Goal: Task Accomplishment & Management: Manage account settings

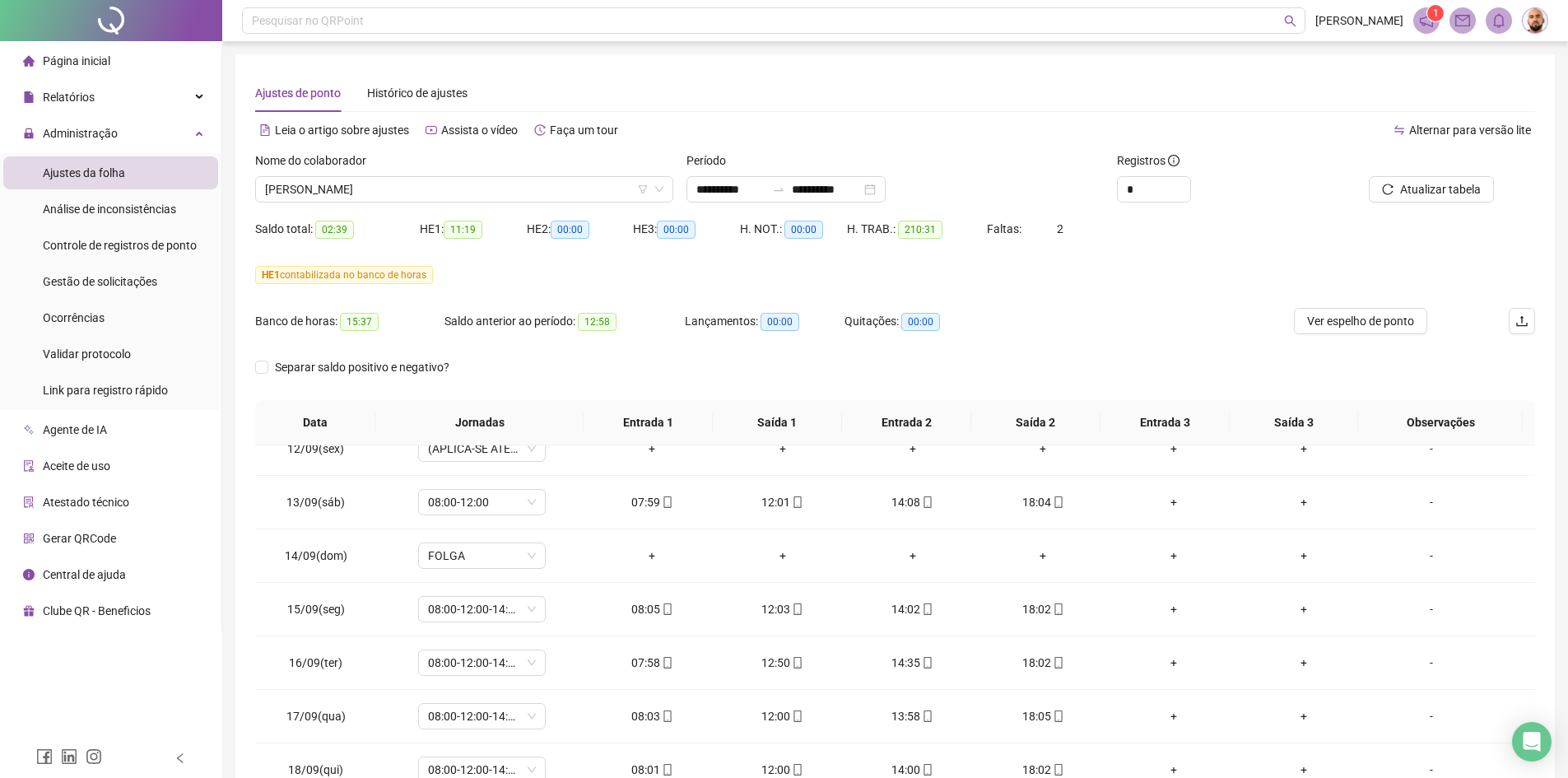
click at [743, 90] on div "Ajustes de ponto Histórico de ajustes" at bounding box center [896, 93] width 1280 height 38
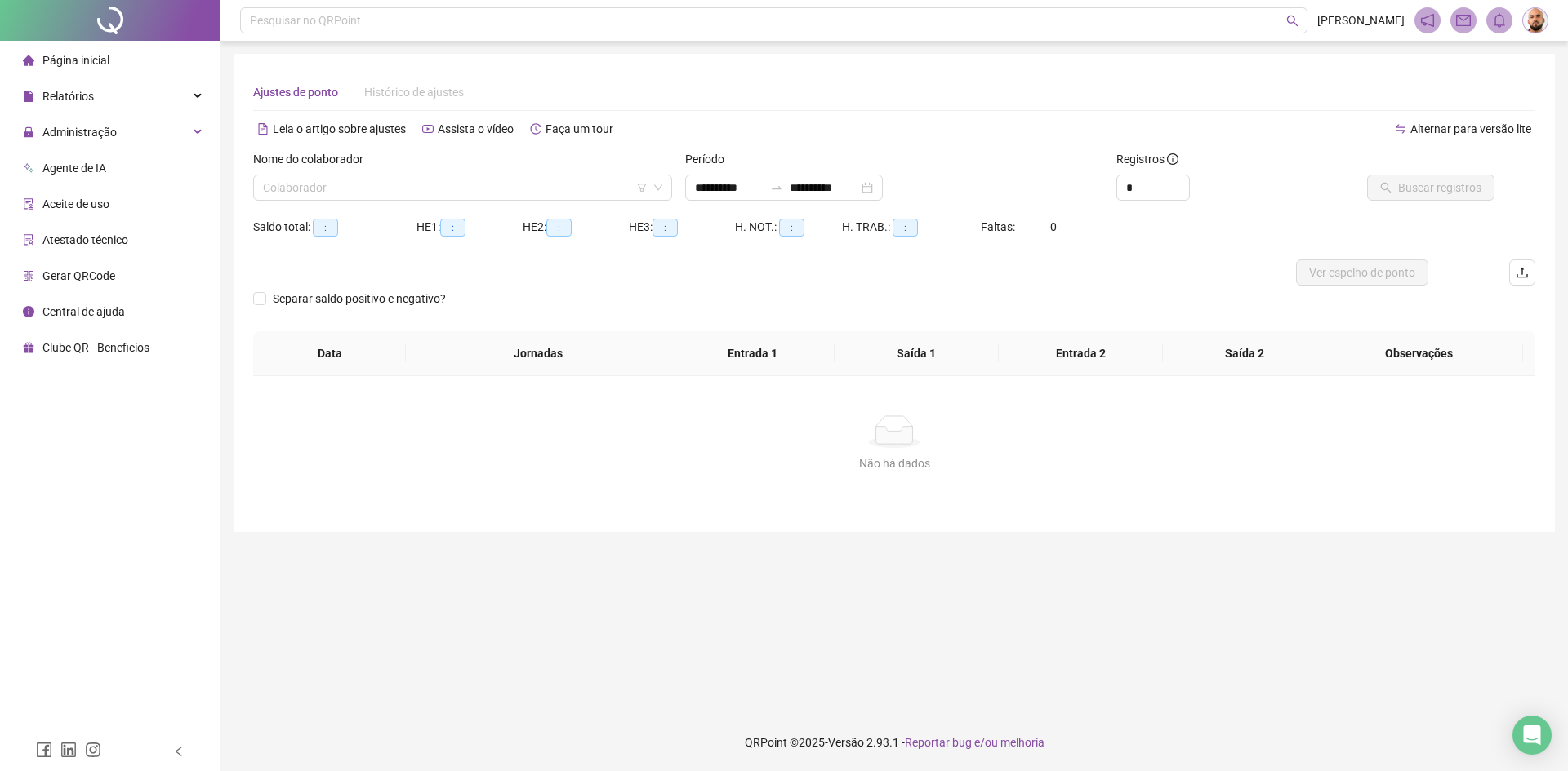
type input "**********"
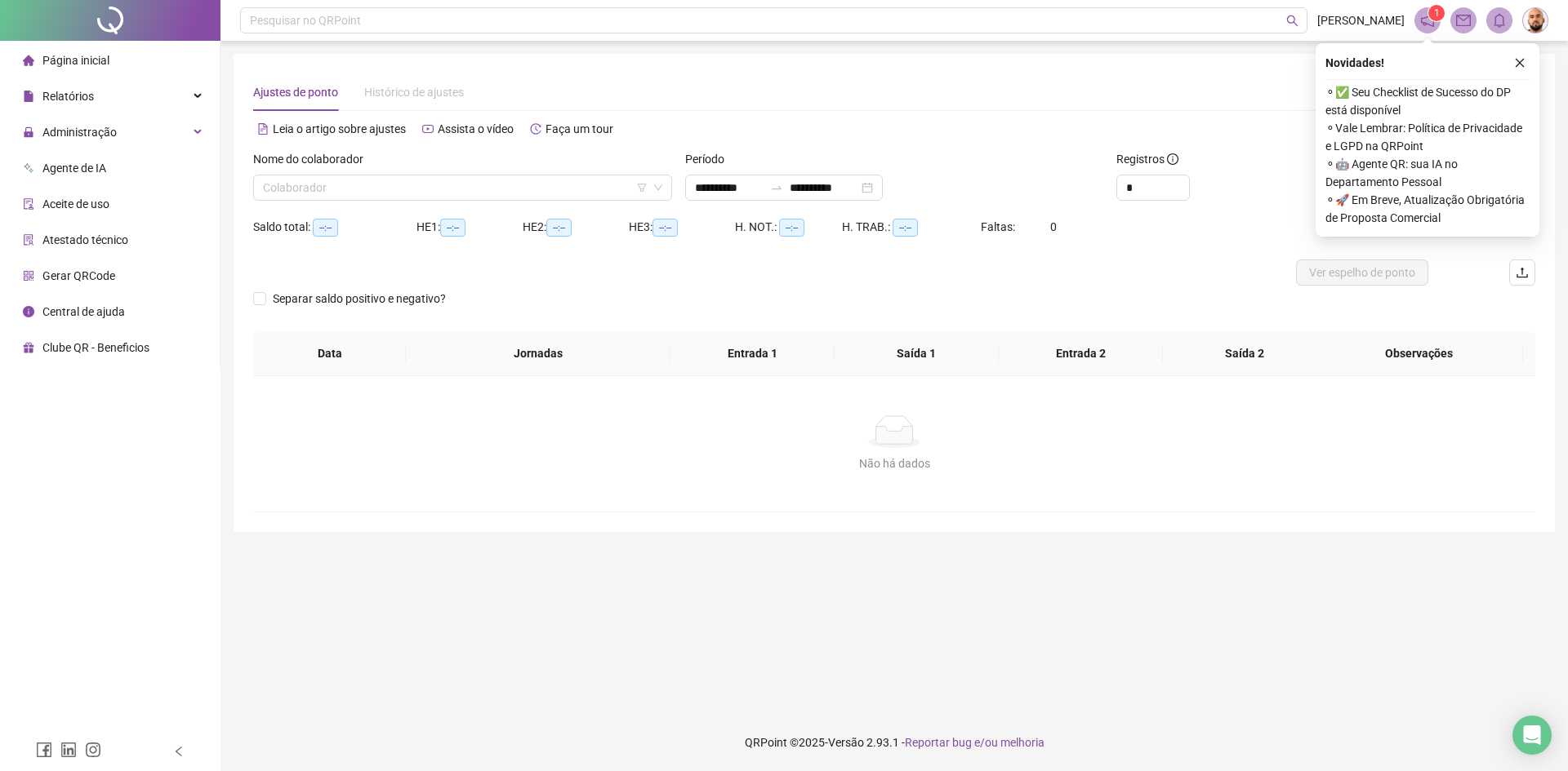
drag, startPoint x: 96, startPoint y: 133, endPoint x: 103, endPoint y: 161, distance: 28.9
click at [96, 133] on span "Administração" at bounding box center [80, 131] width 75 height 13
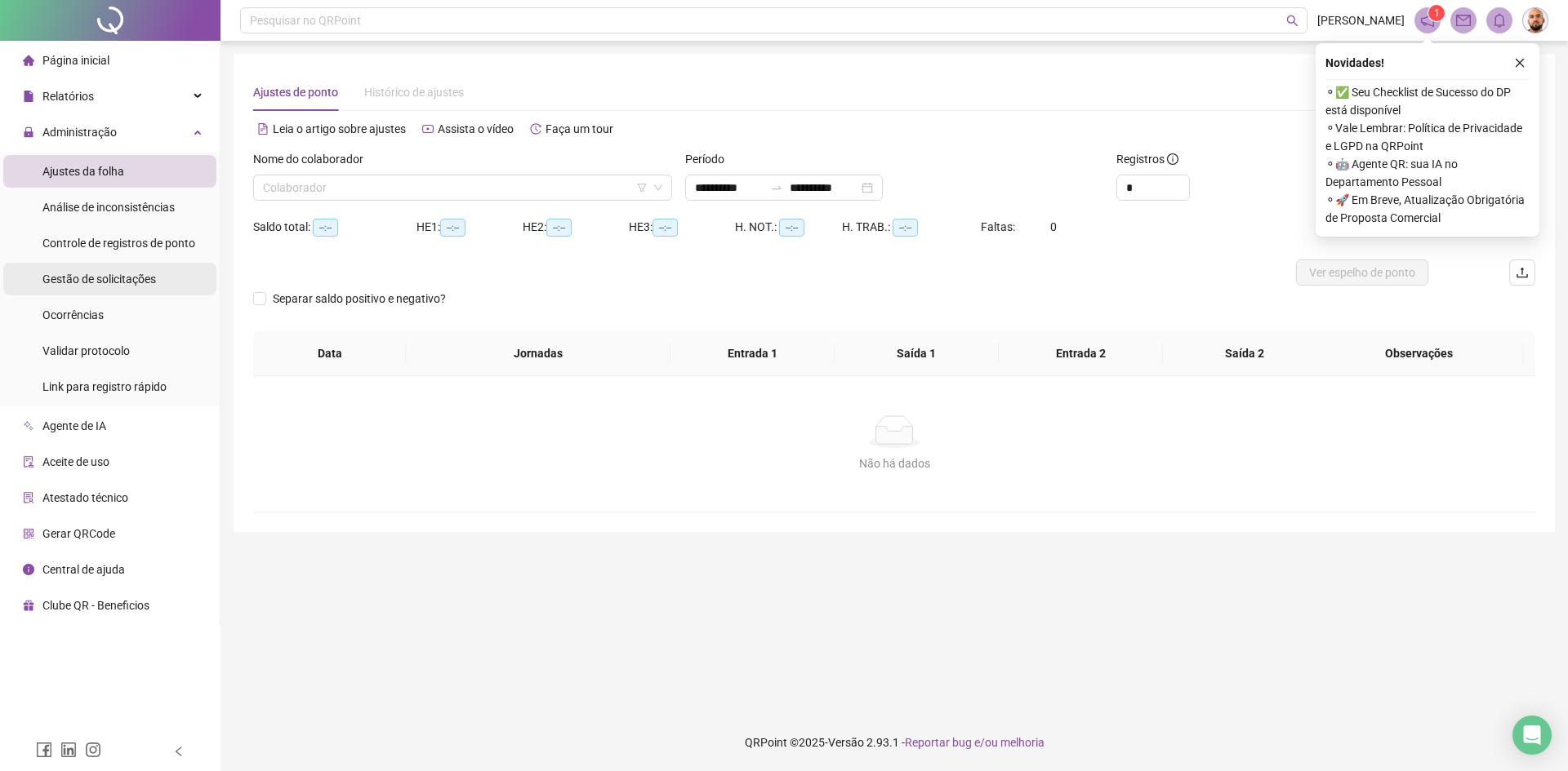
click at [116, 285] on span "Gestão de solicitações" at bounding box center [99, 279] width 114 height 13
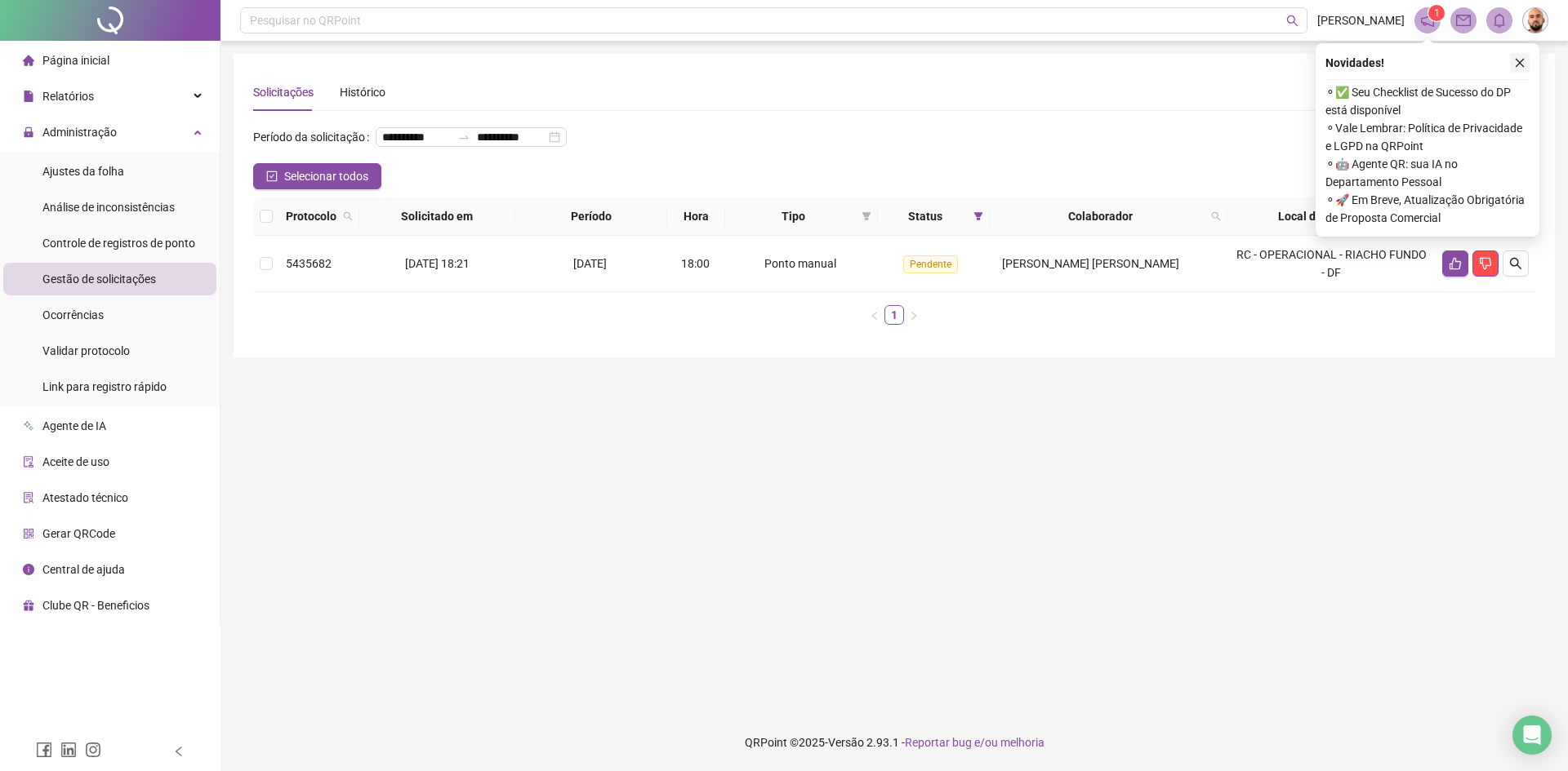
click at [1518, 62] on icon "close" at bounding box center [1519, 62] width 11 height 11
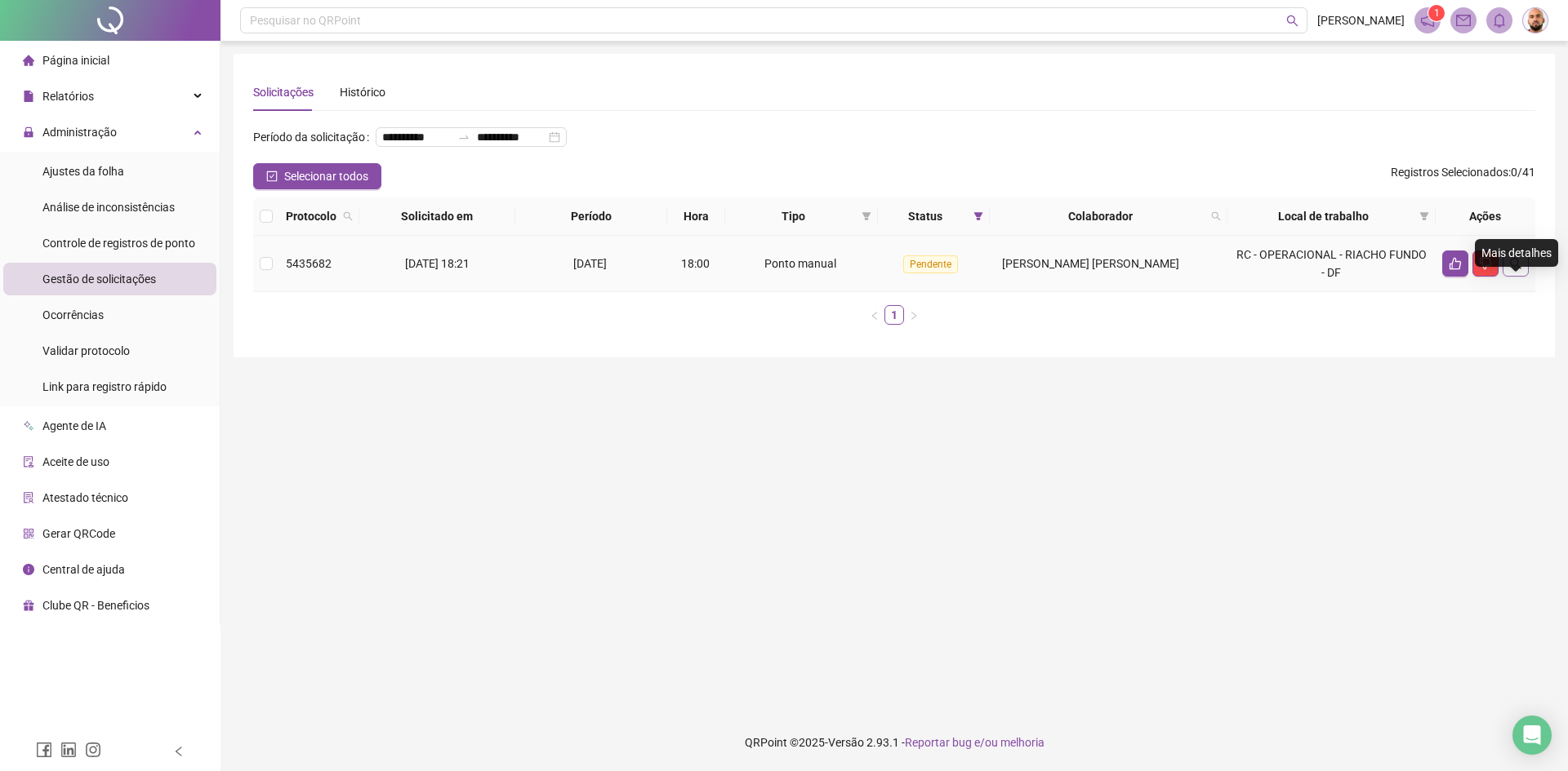
click at [1518, 270] on icon "search" at bounding box center [1515, 263] width 13 height 13
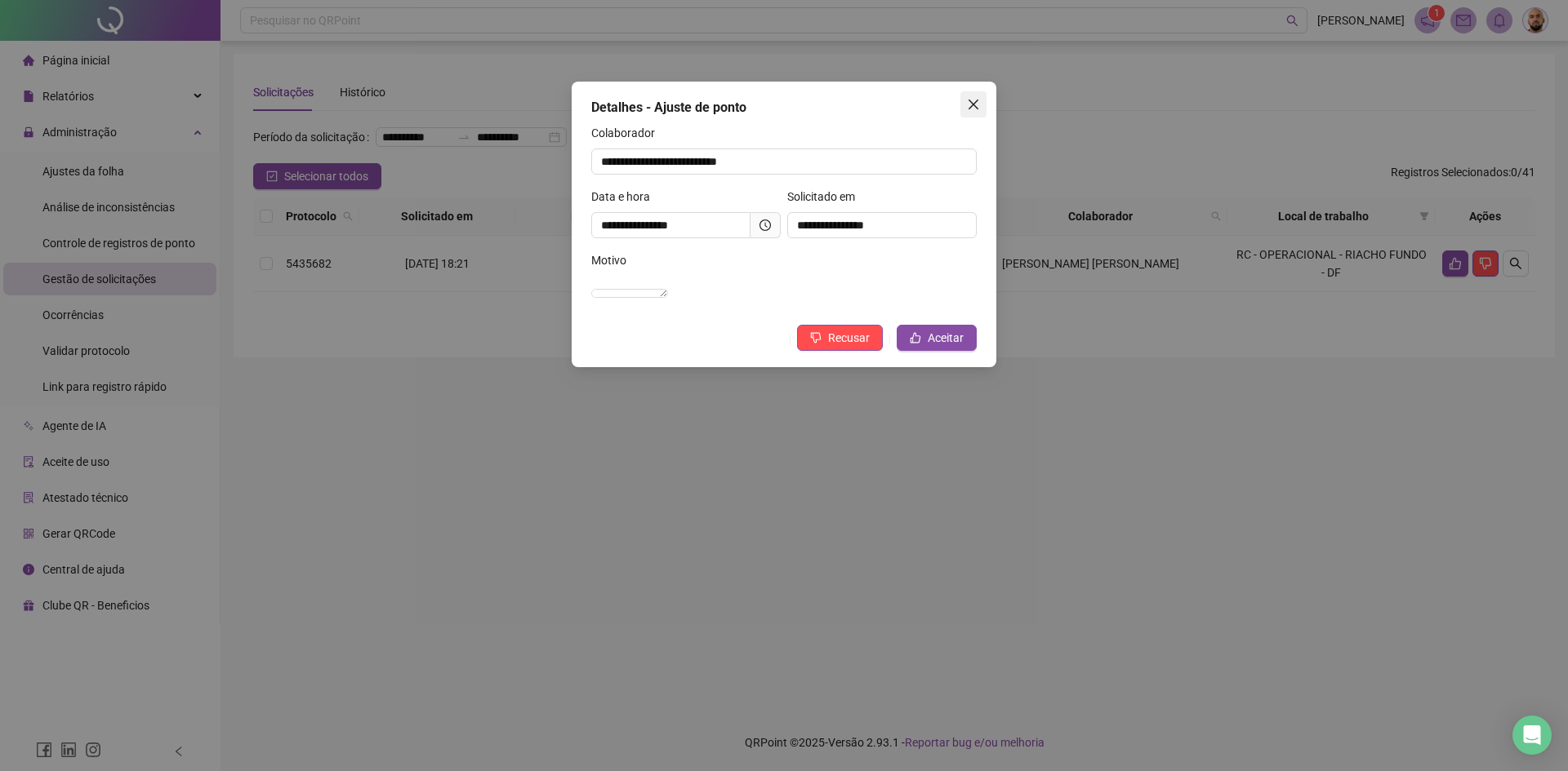
click at [979, 106] on icon "close" at bounding box center [973, 104] width 13 height 13
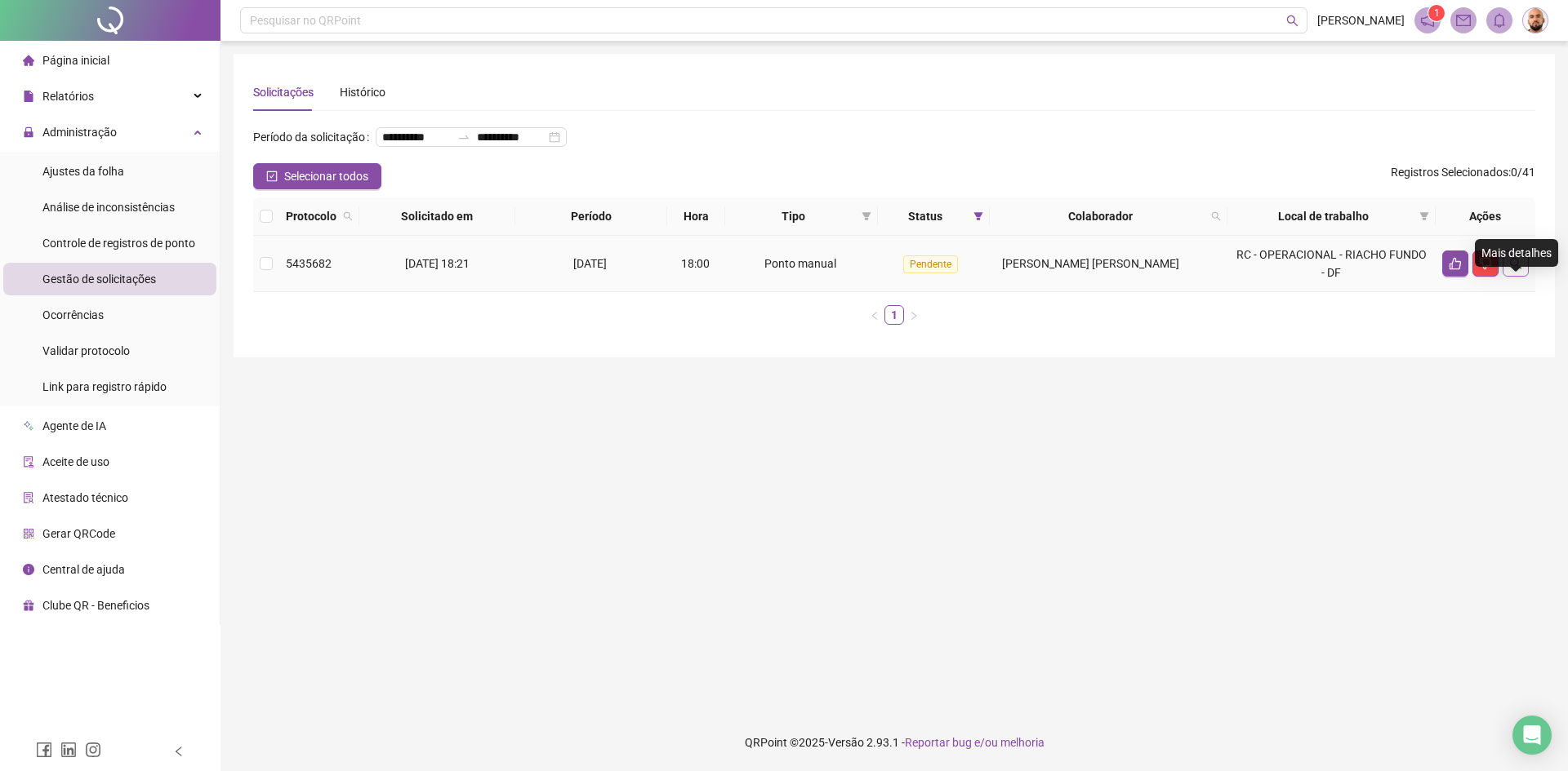
click at [1517, 269] on icon "search" at bounding box center [1515, 263] width 11 height 11
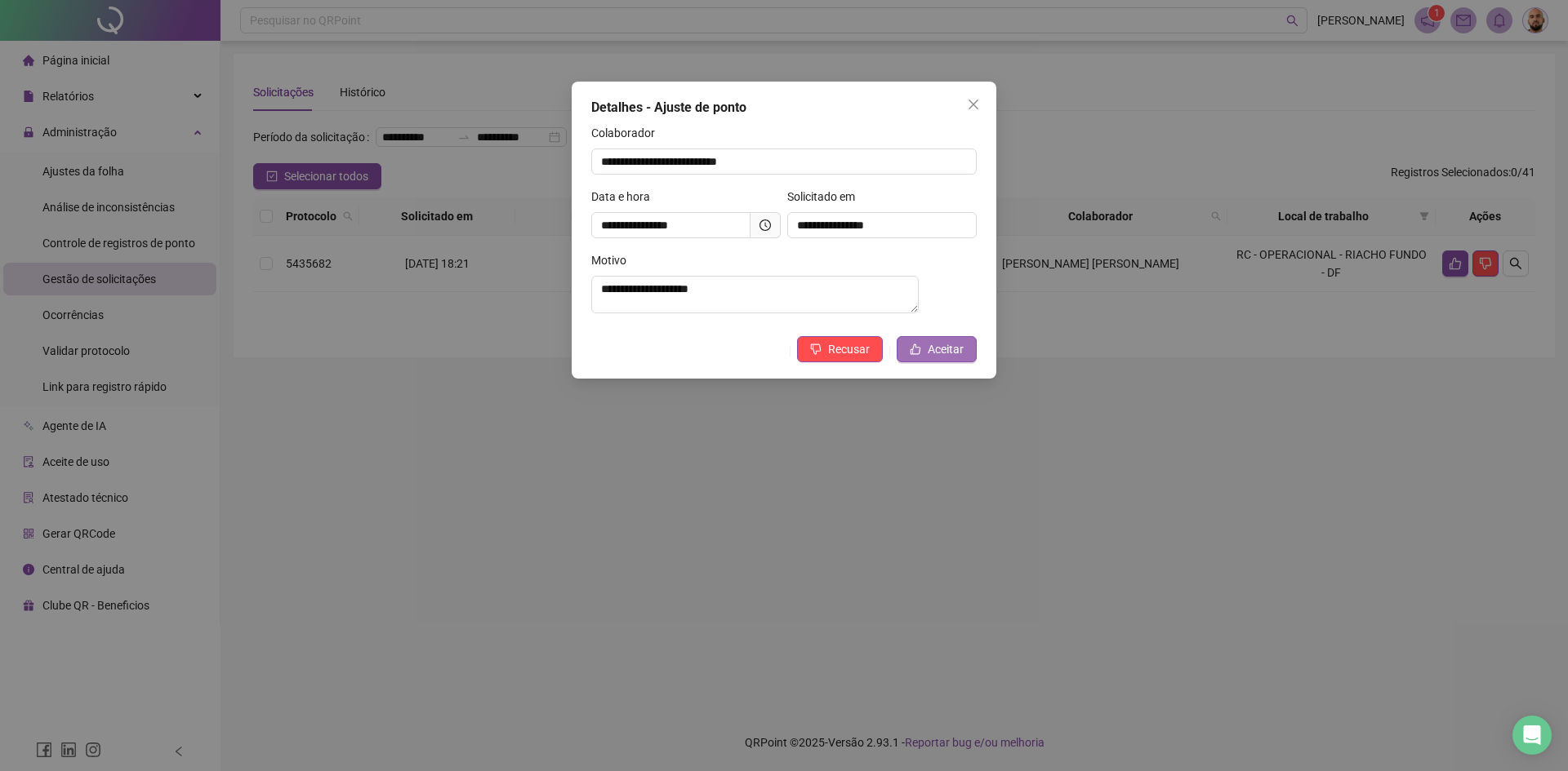
click at [936, 358] on span "Aceitar" at bounding box center [945, 349] width 36 height 18
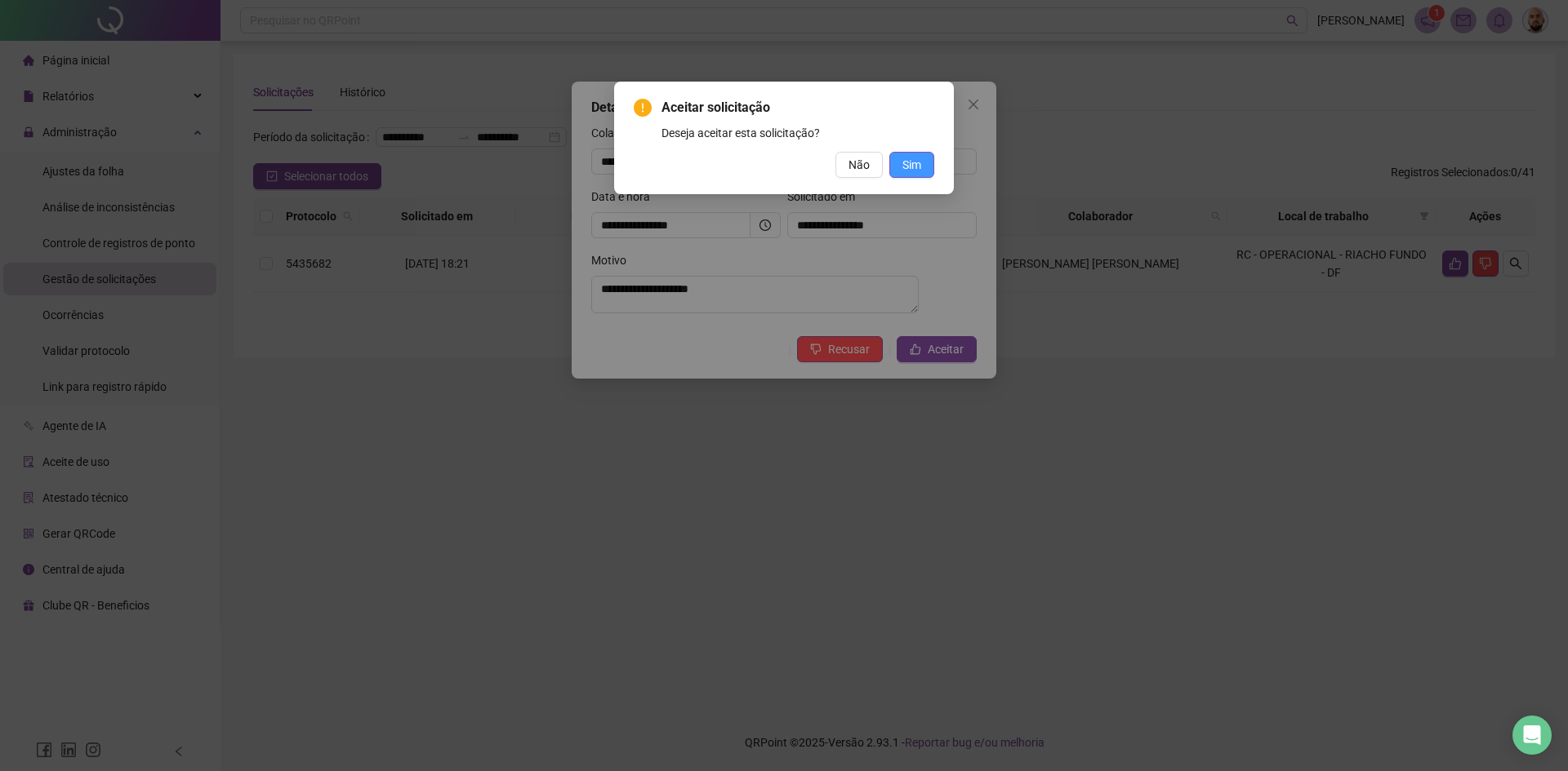
click at [915, 169] on span "Sim" at bounding box center [912, 164] width 19 height 18
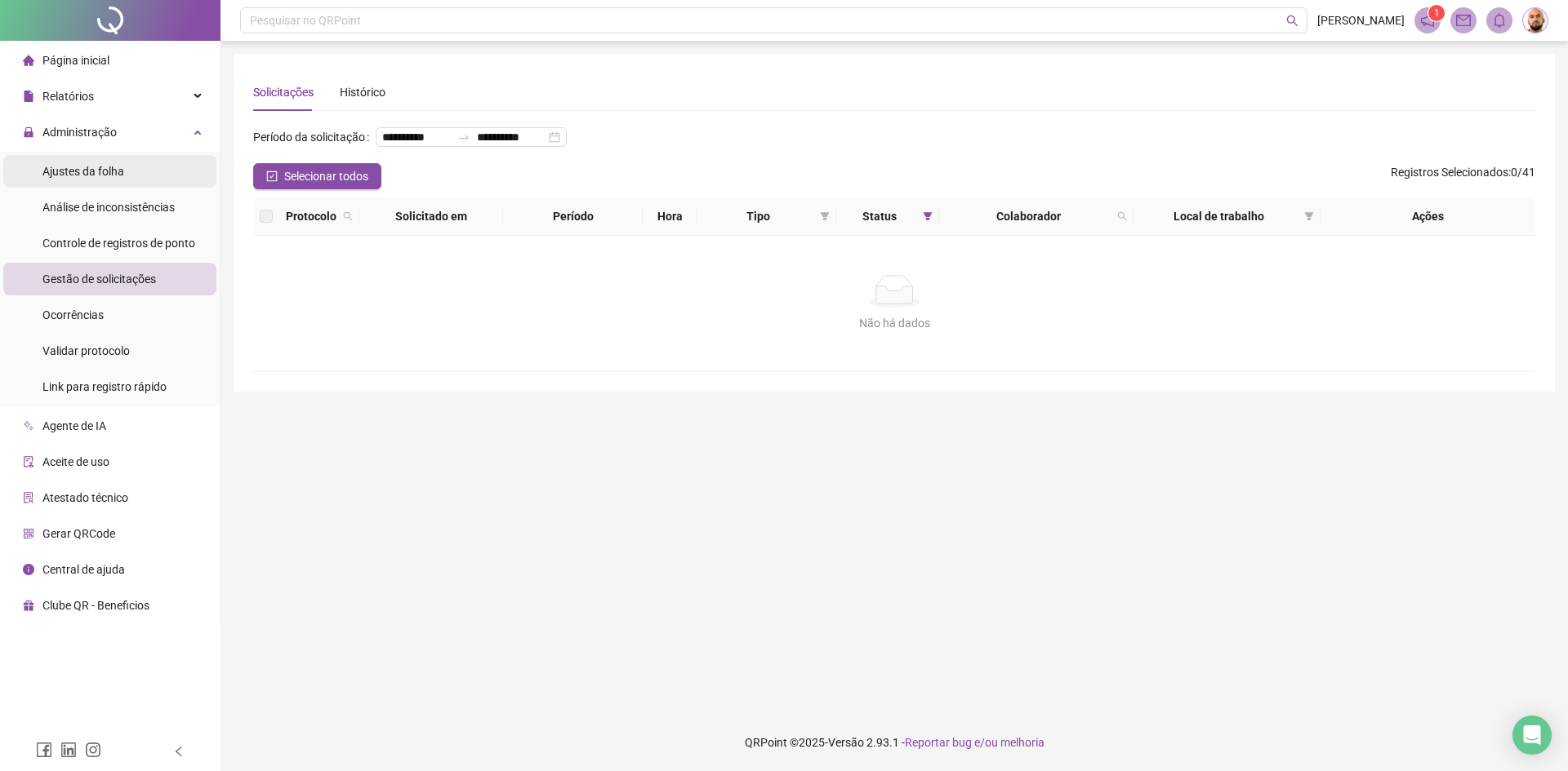
click at [99, 179] on div "Ajustes da folha" at bounding box center [83, 171] width 81 height 33
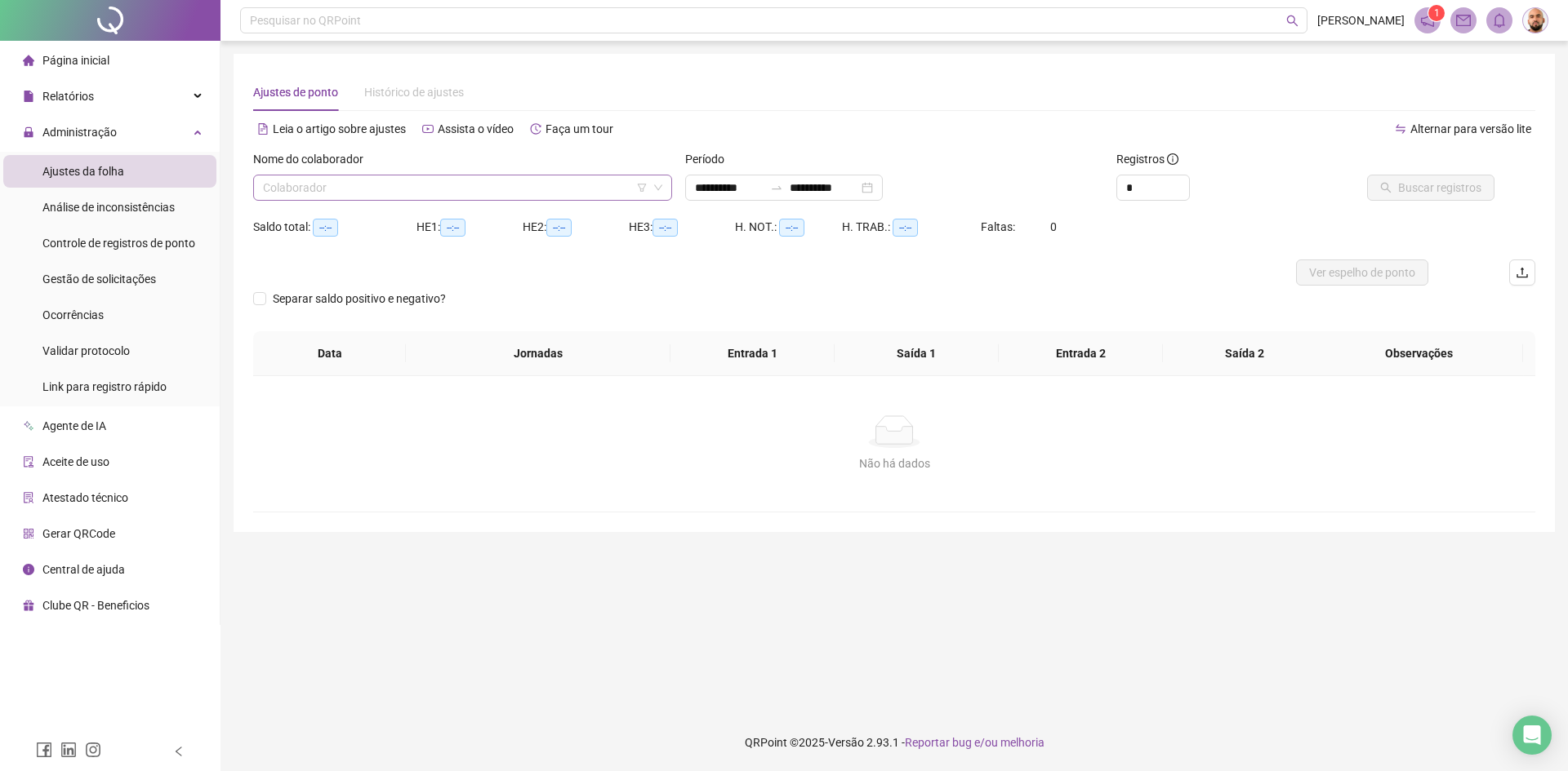
click at [380, 188] on input "search" at bounding box center [455, 187] width 385 height 25
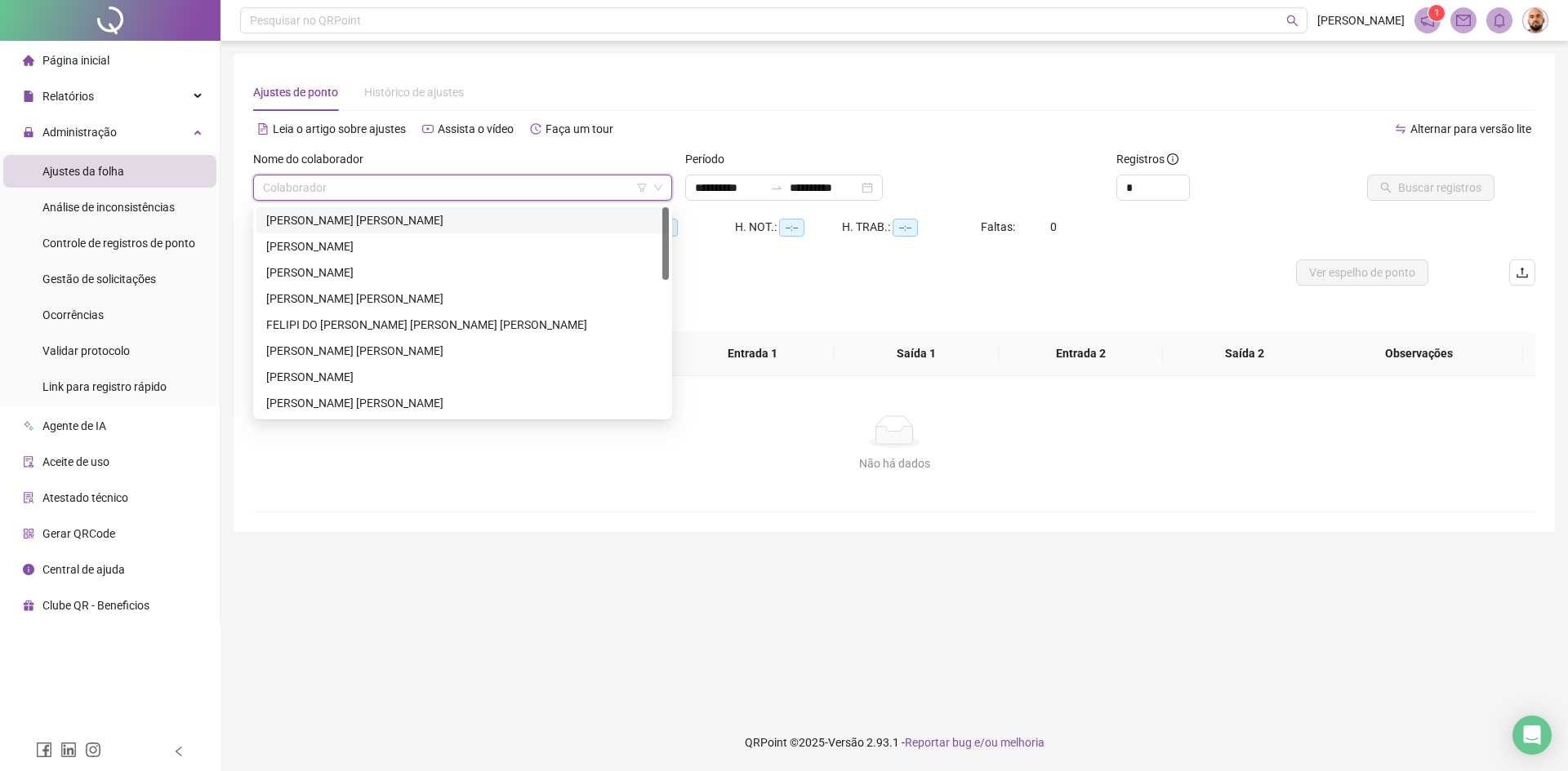
click at [381, 226] on div "[PERSON_NAME] [PERSON_NAME]" at bounding box center [462, 220] width 392 height 18
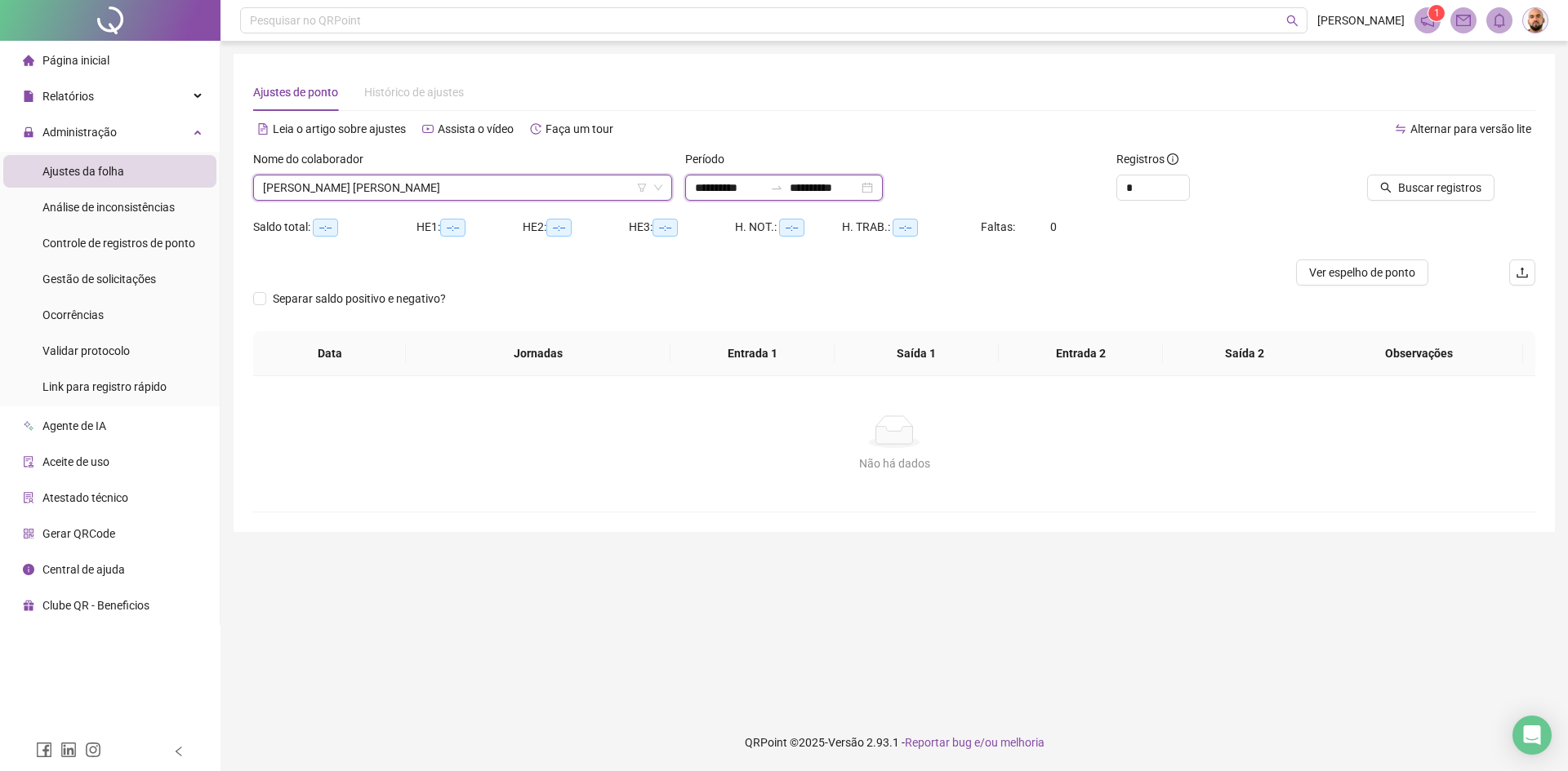
click at [717, 194] on input "**********" at bounding box center [729, 187] width 69 height 18
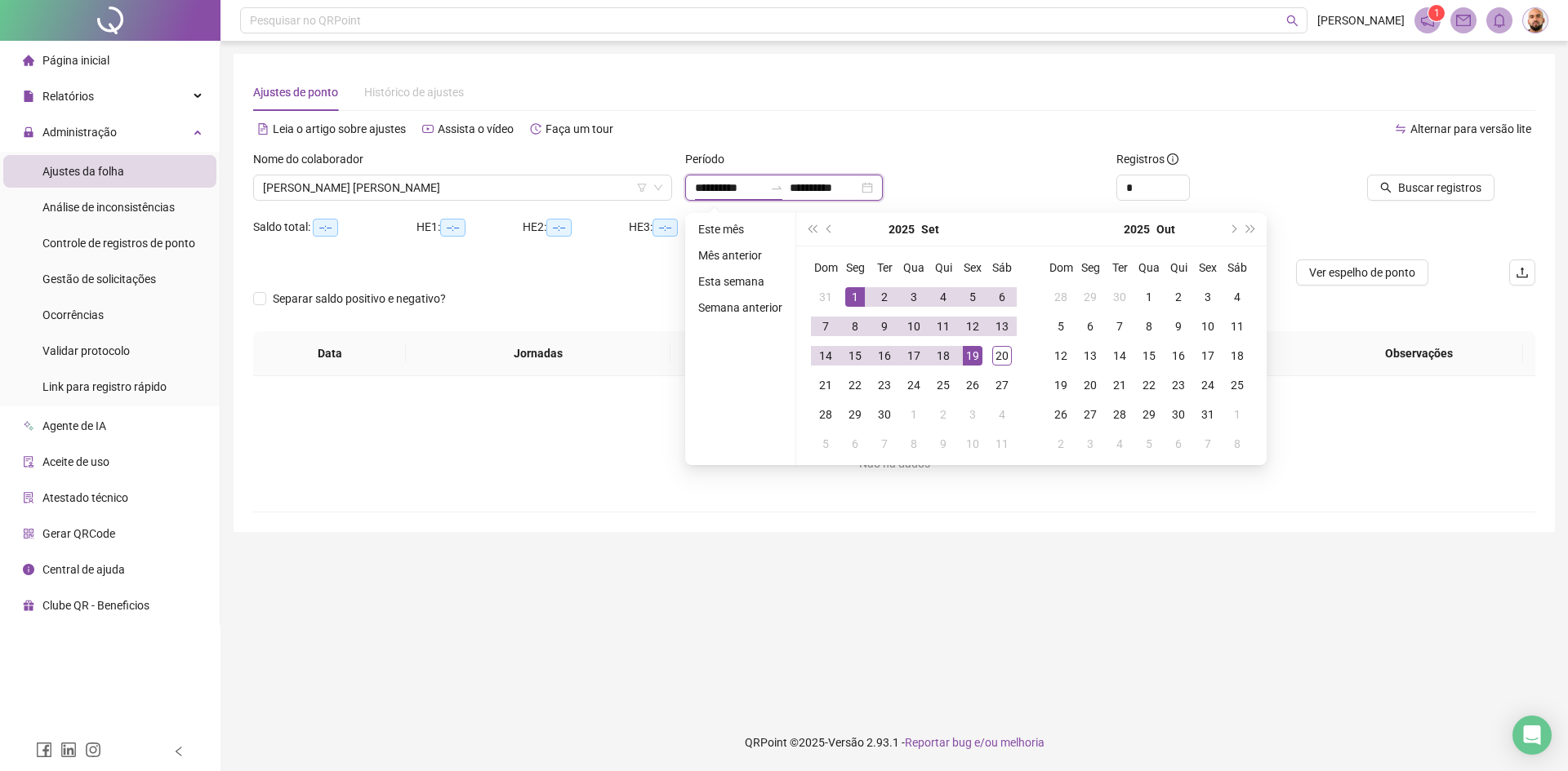
type input "**********"
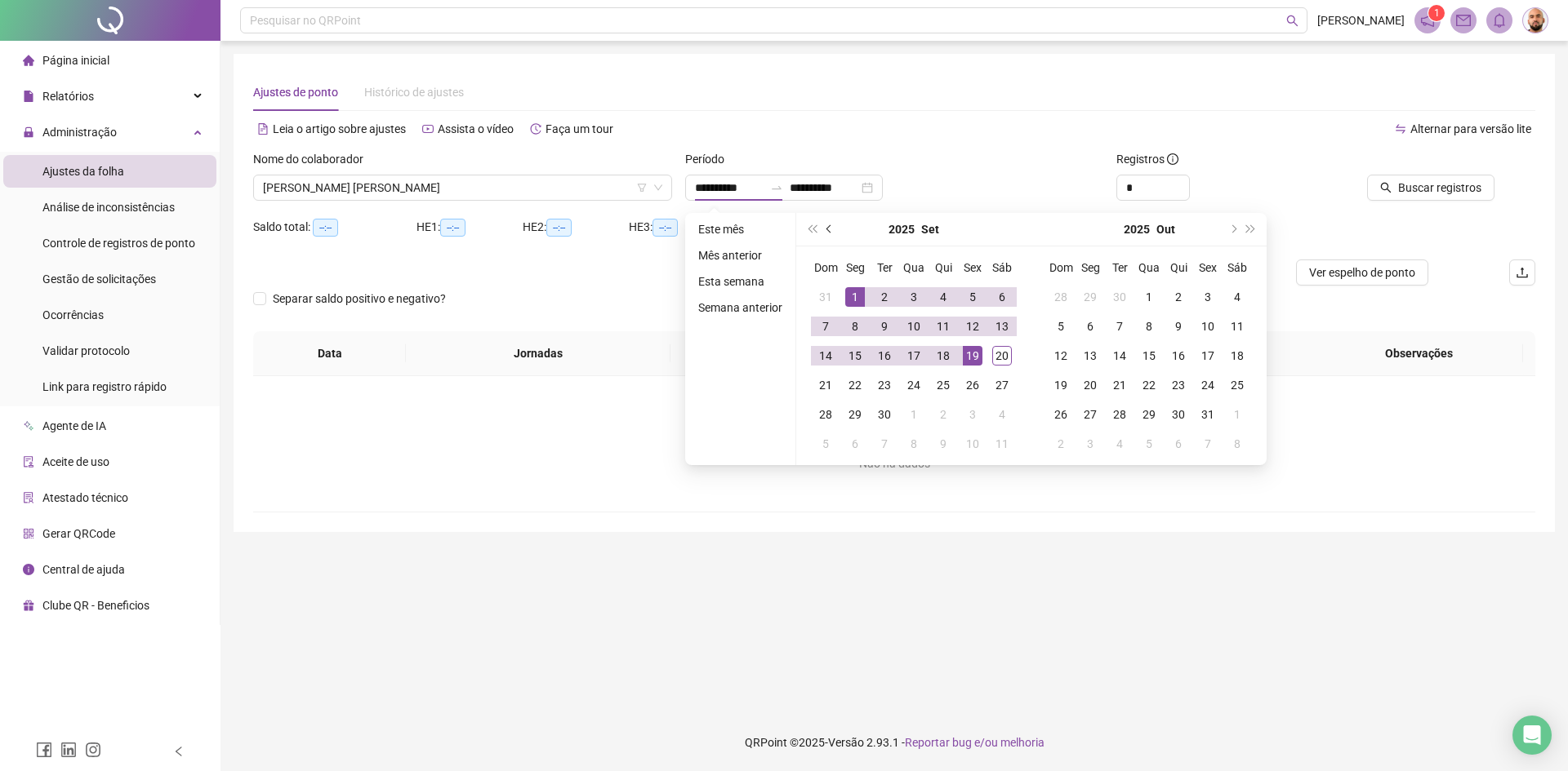
click at [829, 227] on span "prev-year" at bounding box center [831, 230] width 8 height 8
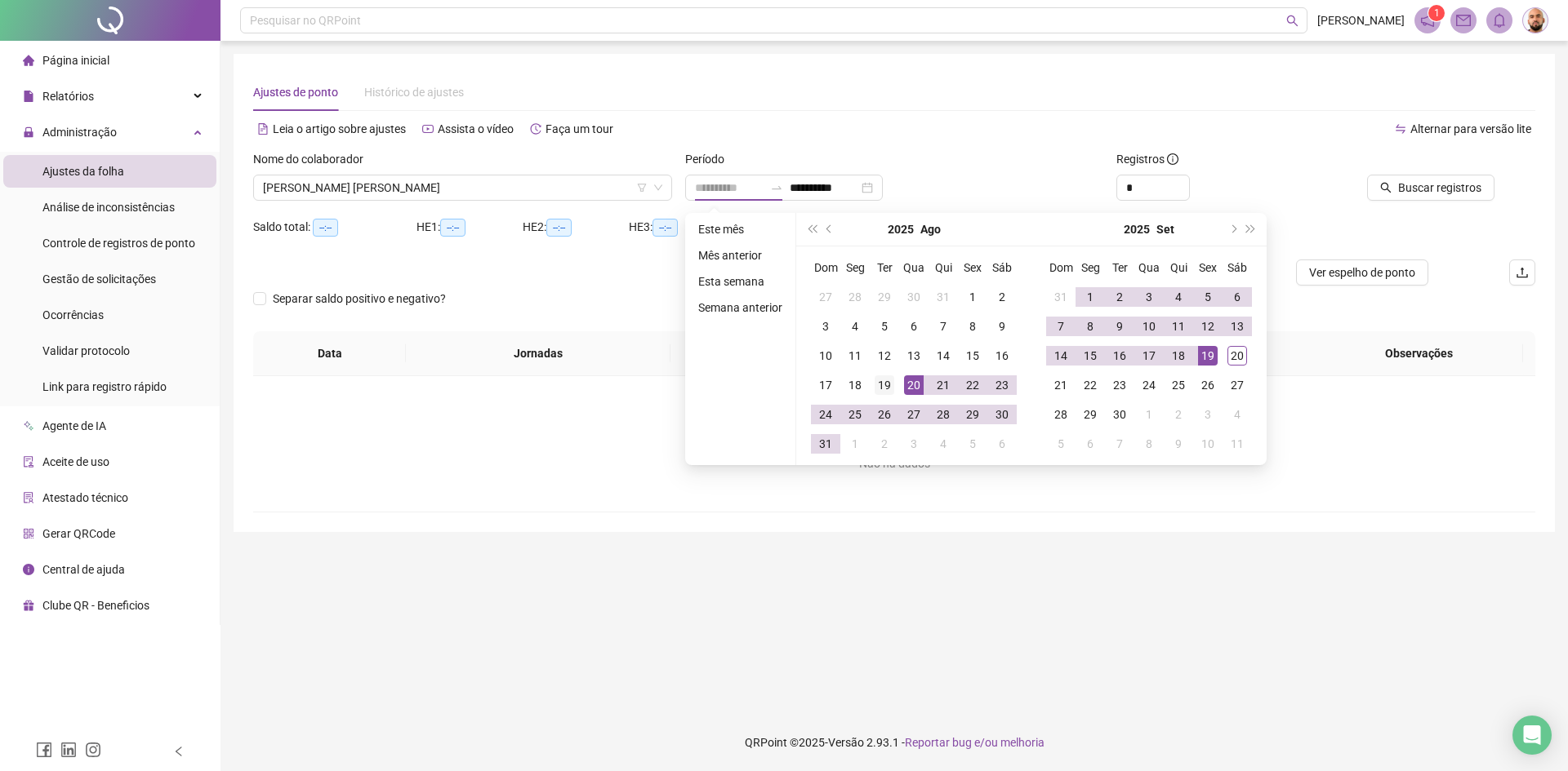
type input "**********"
click at [881, 386] on div "19" at bounding box center [884, 385] width 19 height 19
type input "**********"
click at [1211, 353] on div "19" at bounding box center [1207, 356] width 19 height 19
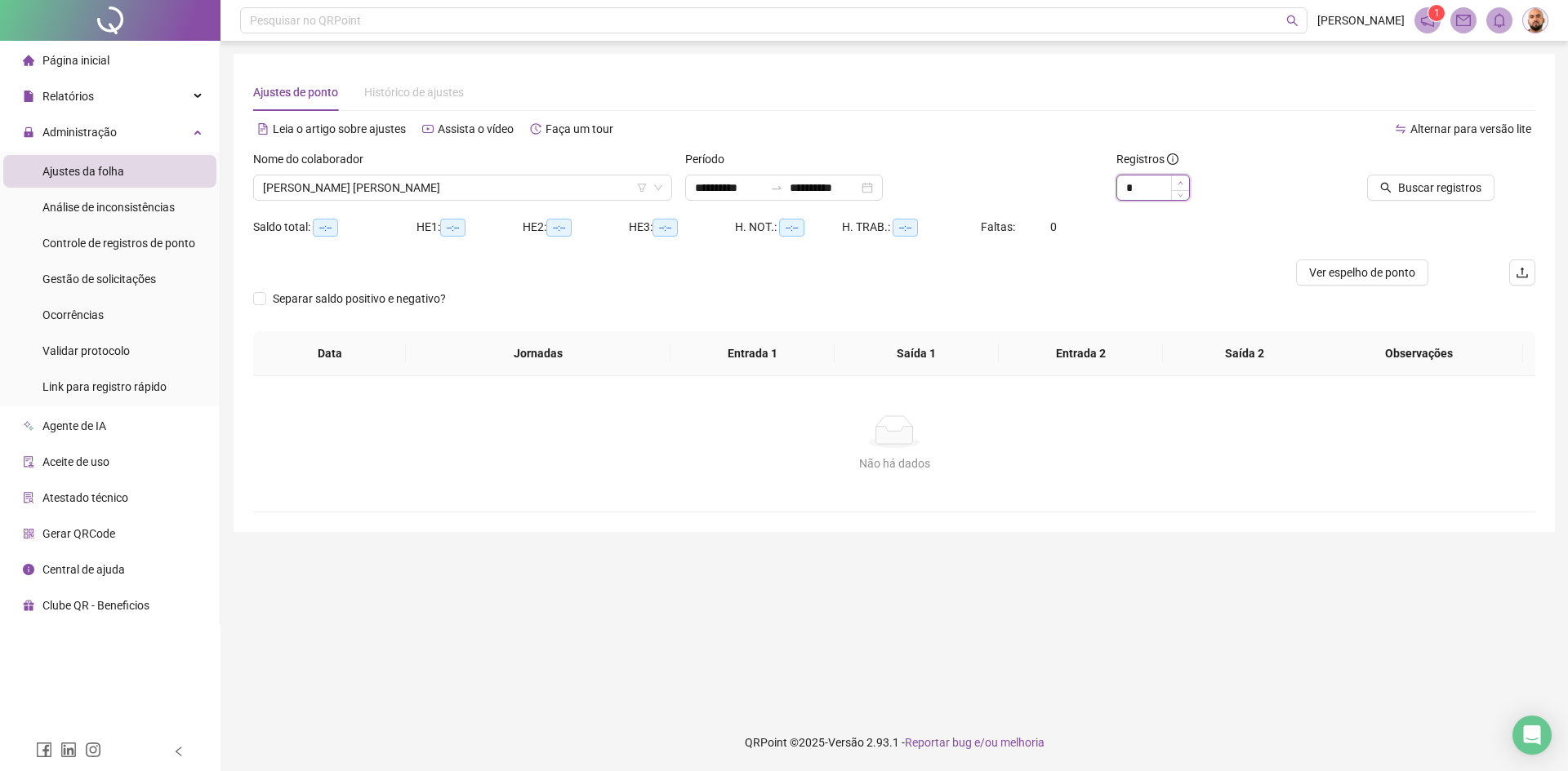
type input "*"
click at [1181, 183] on icon "up" at bounding box center [1180, 183] width 6 height 6
click at [1469, 194] on span "Buscar registros" at bounding box center [1439, 187] width 83 height 18
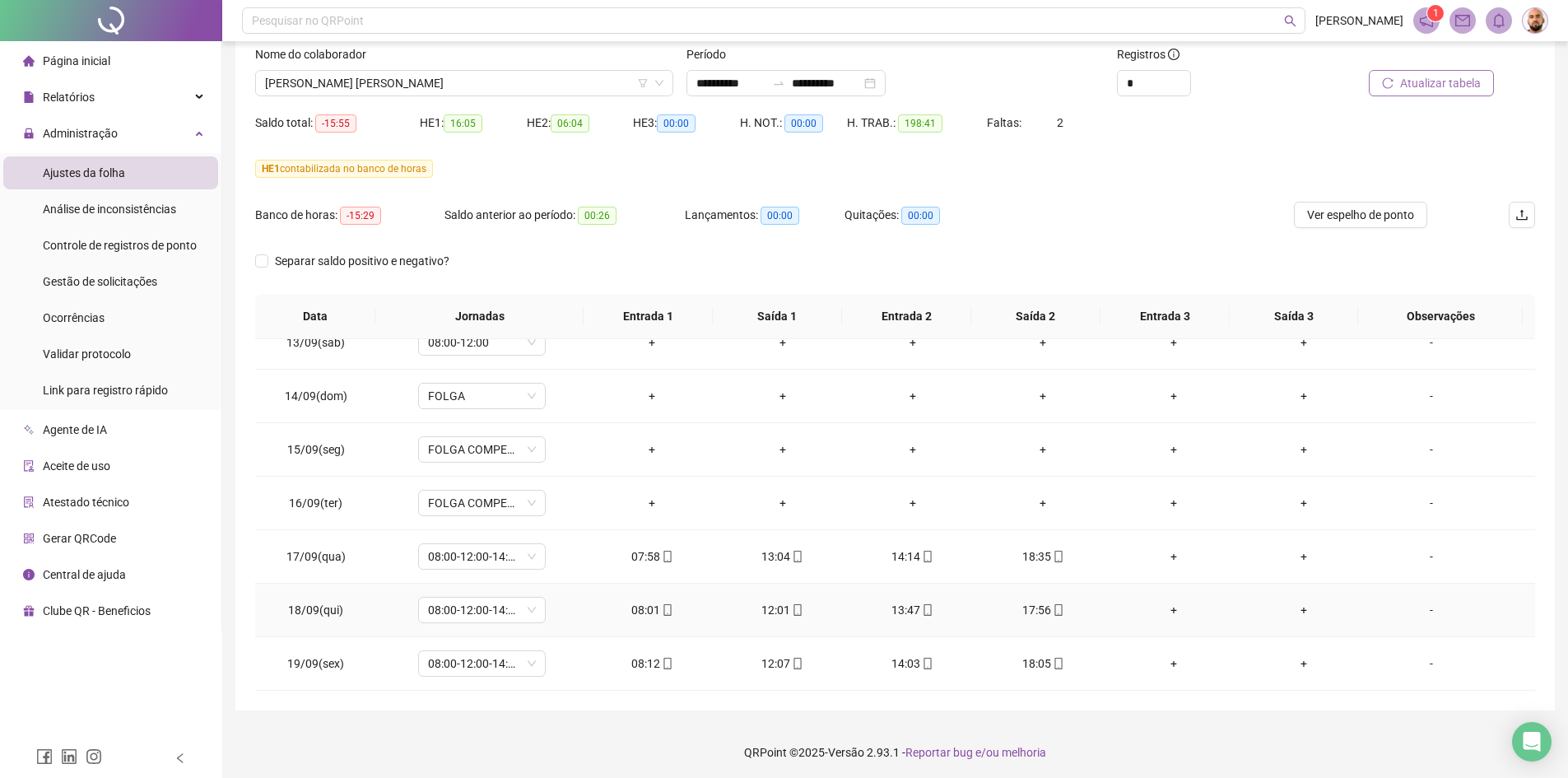
scroll to position [109, 0]
click at [520, 82] on span "[PERSON_NAME] [PERSON_NAME]" at bounding box center [464, 80] width 398 height 25
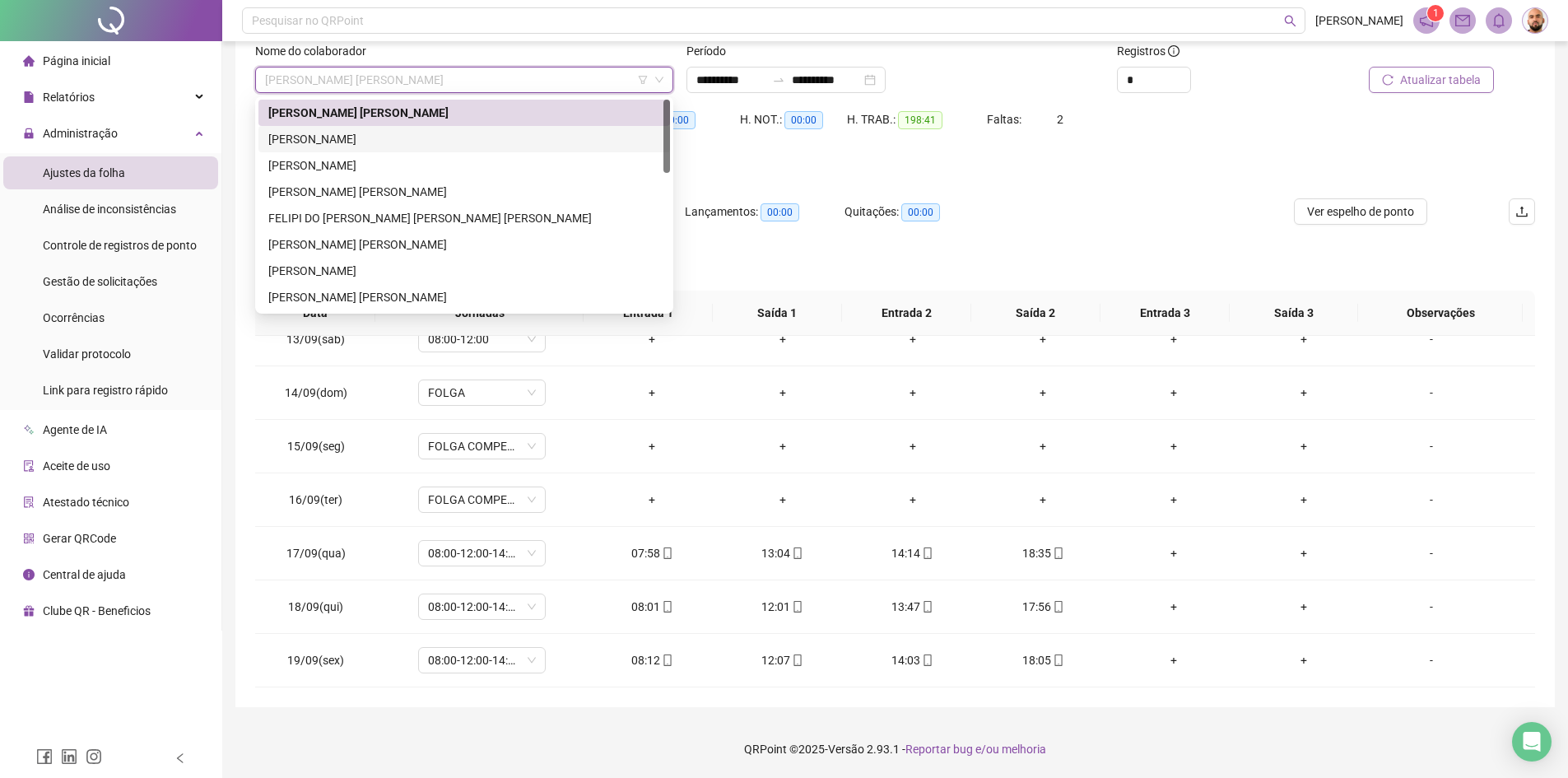
click at [507, 143] on div "[PERSON_NAME]" at bounding box center [464, 139] width 392 height 18
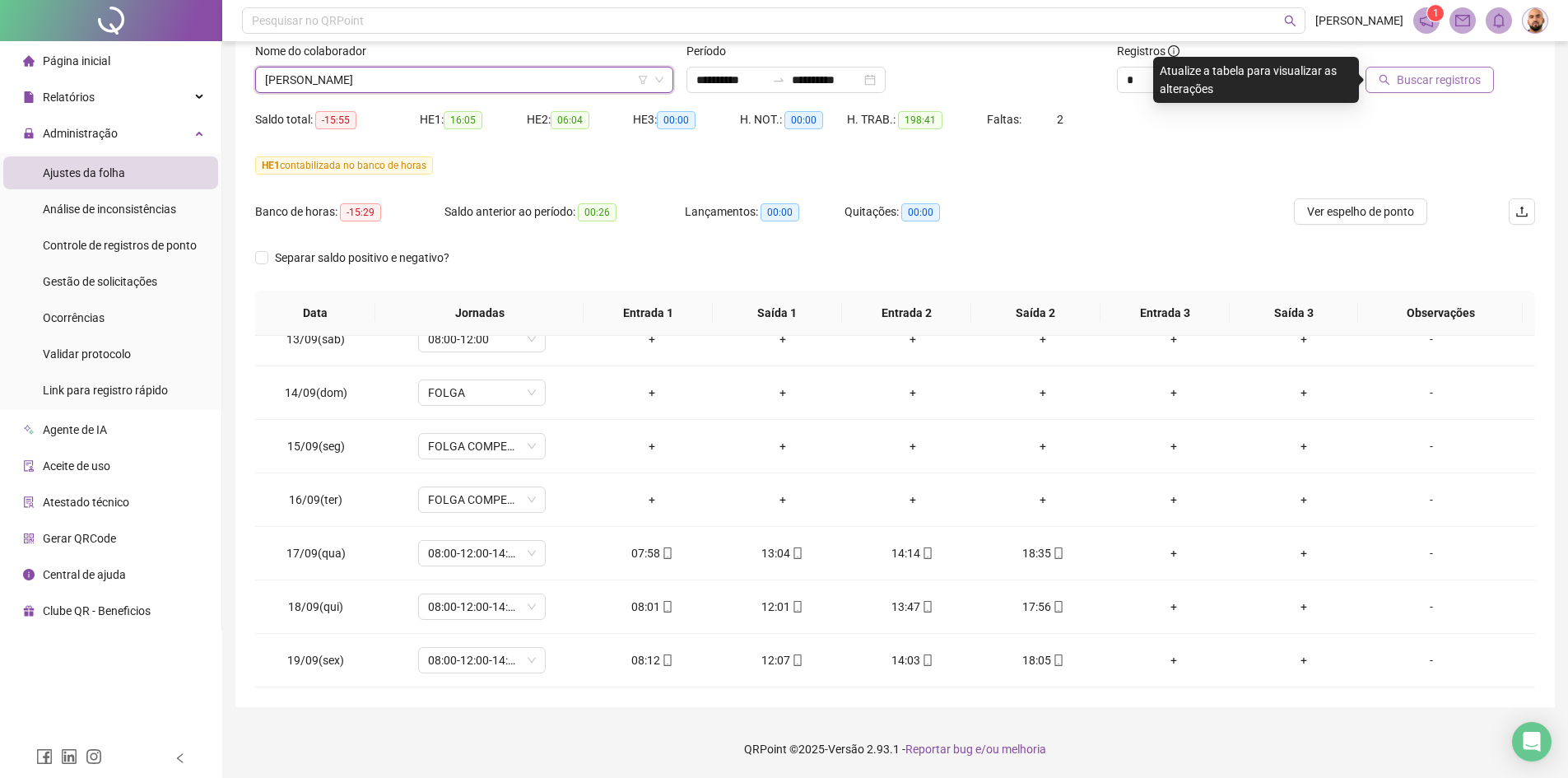
click at [1424, 91] on button "Buscar registros" at bounding box center [1430, 80] width 128 height 27
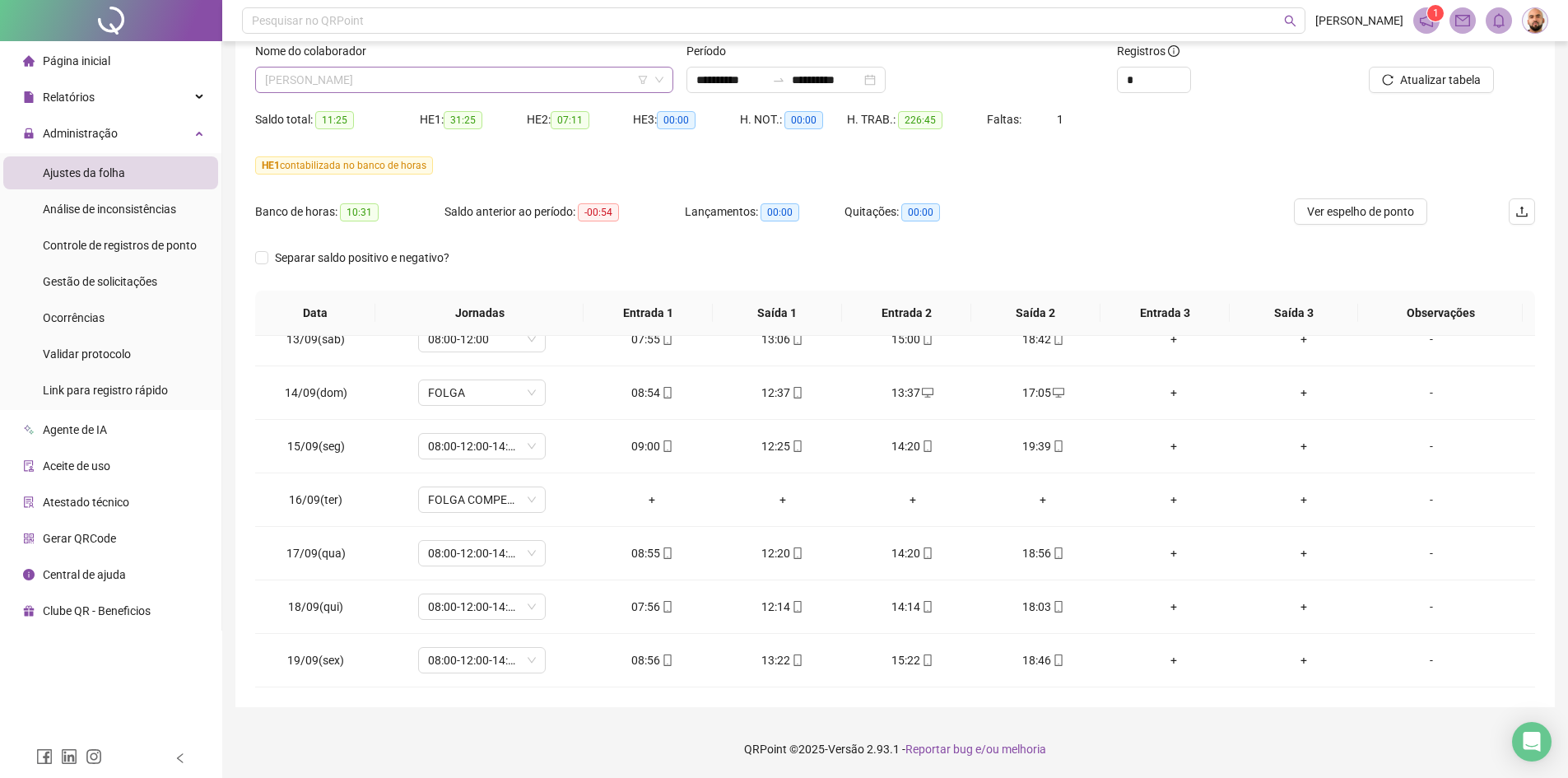
click at [463, 88] on span "[PERSON_NAME]" at bounding box center [464, 80] width 398 height 25
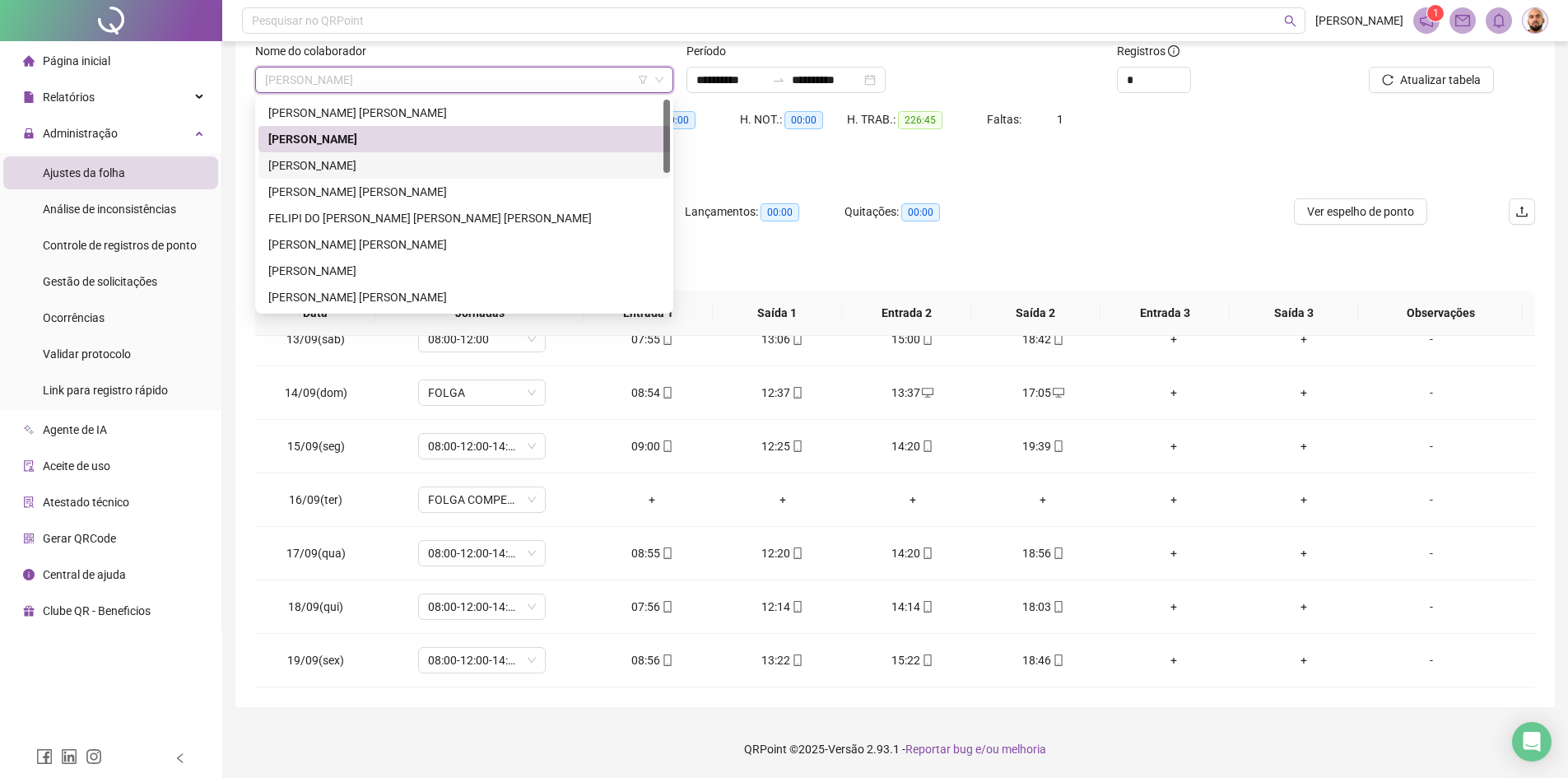
click at [466, 164] on div "[PERSON_NAME]" at bounding box center [464, 165] width 392 height 18
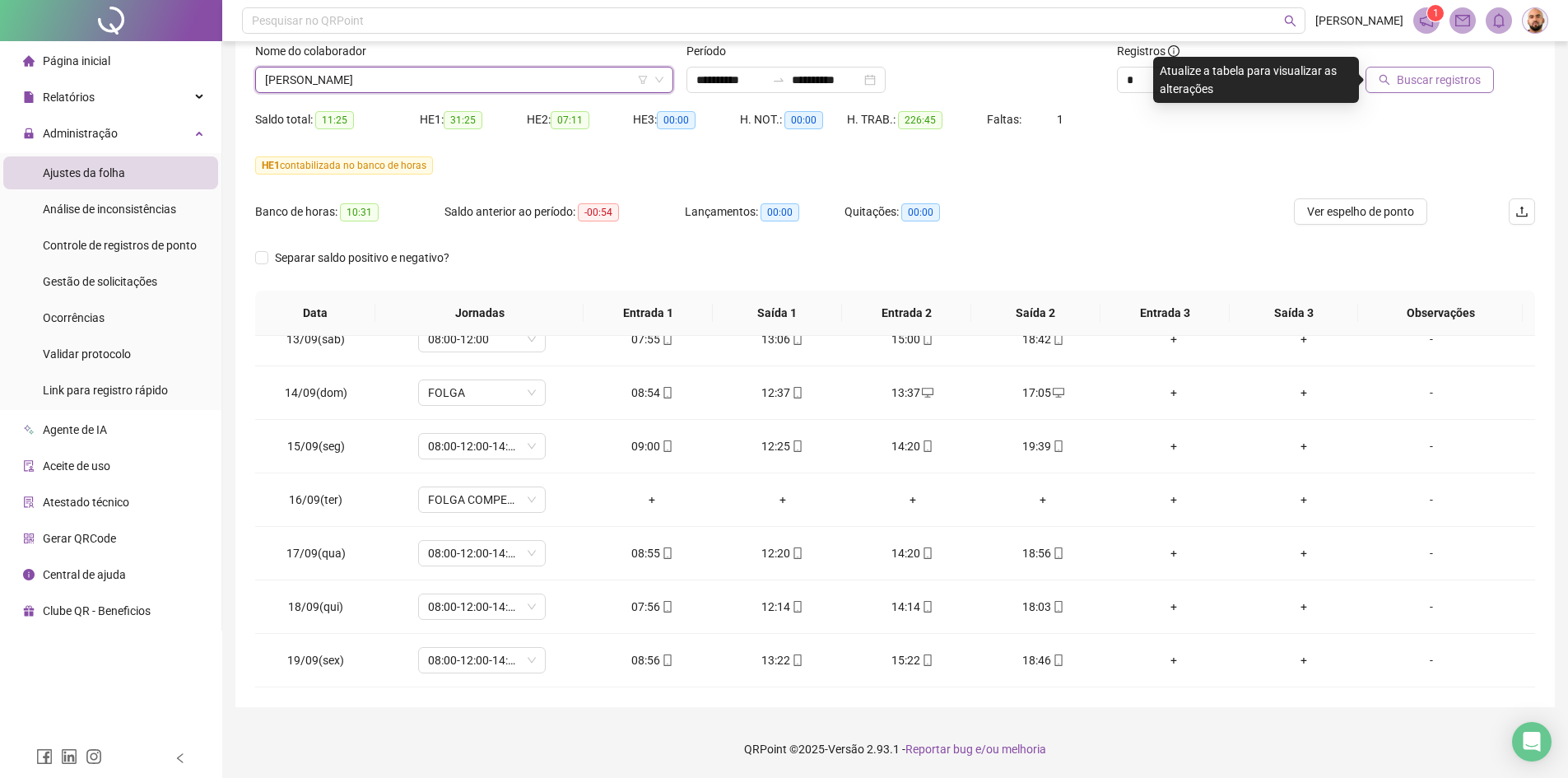
click at [1465, 91] on button "Buscar registros" at bounding box center [1430, 80] width 128 height 27
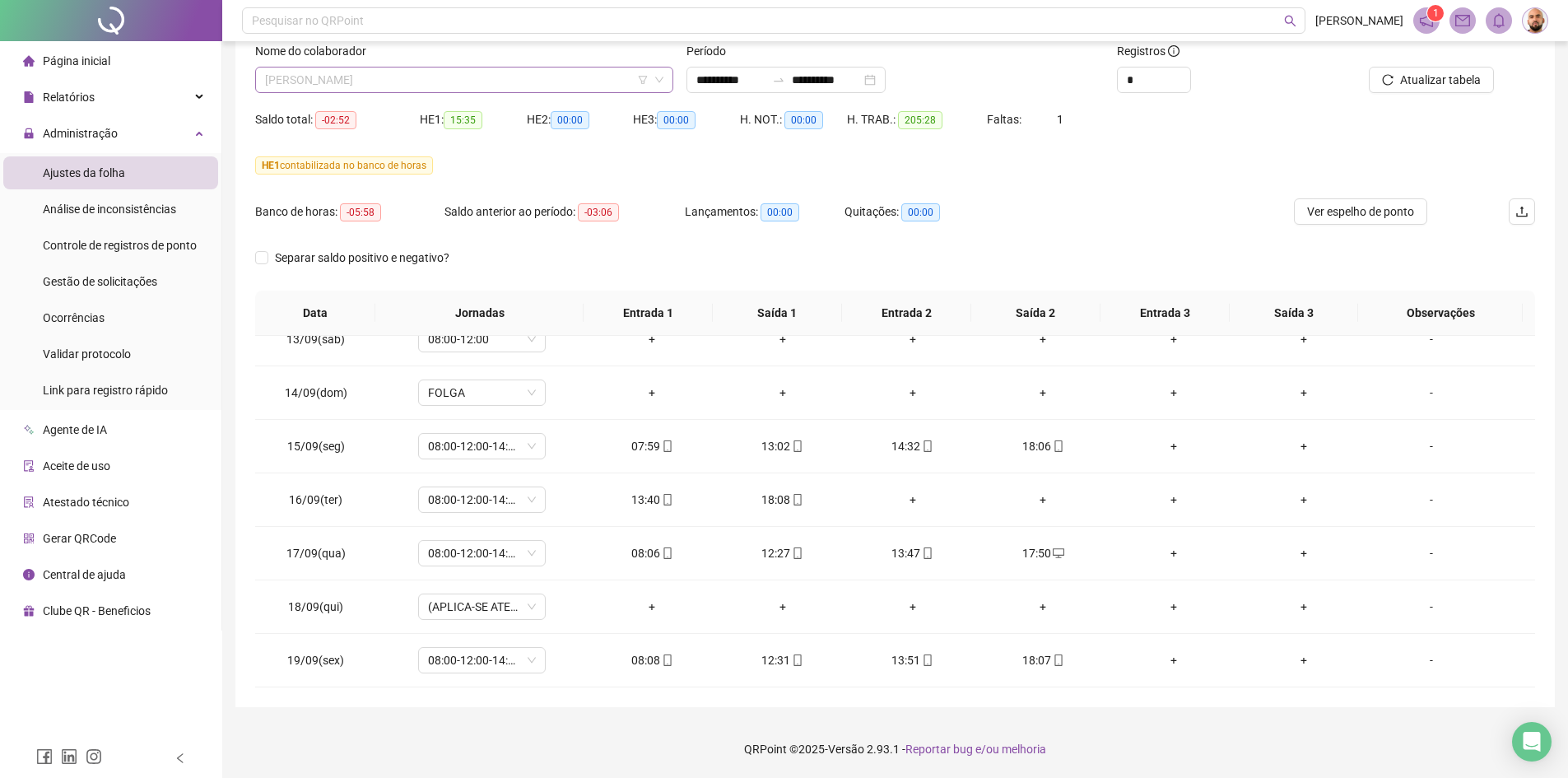
click at [512, 79] on span "[PERSON_NAME]" at bounding box center [464, 80] width 398 height 25
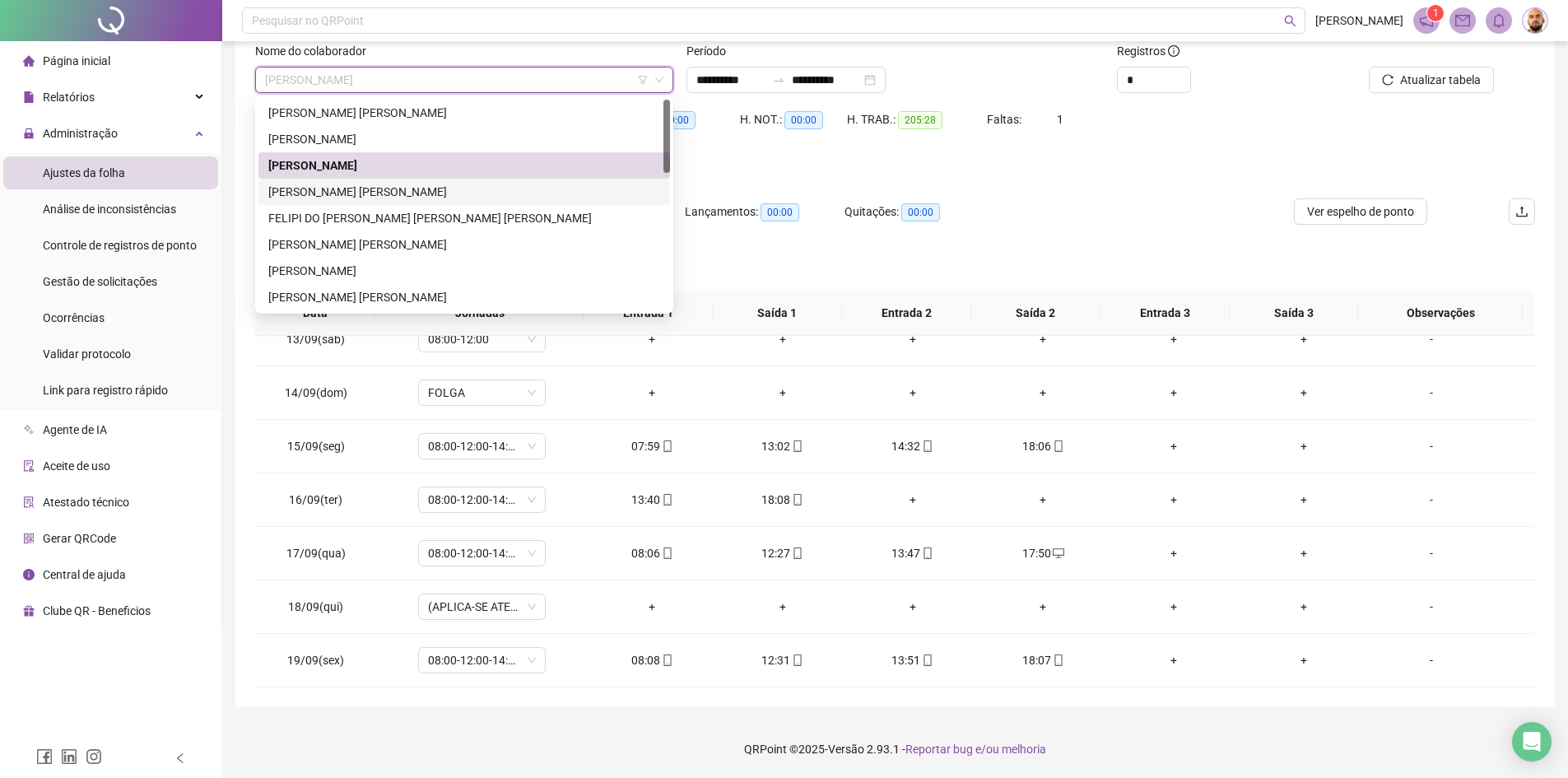
click at [478, 194] on div "[PERSON_NAME] [PERSON_NAME]" at bounding box center [464, 192] width 392 height 18
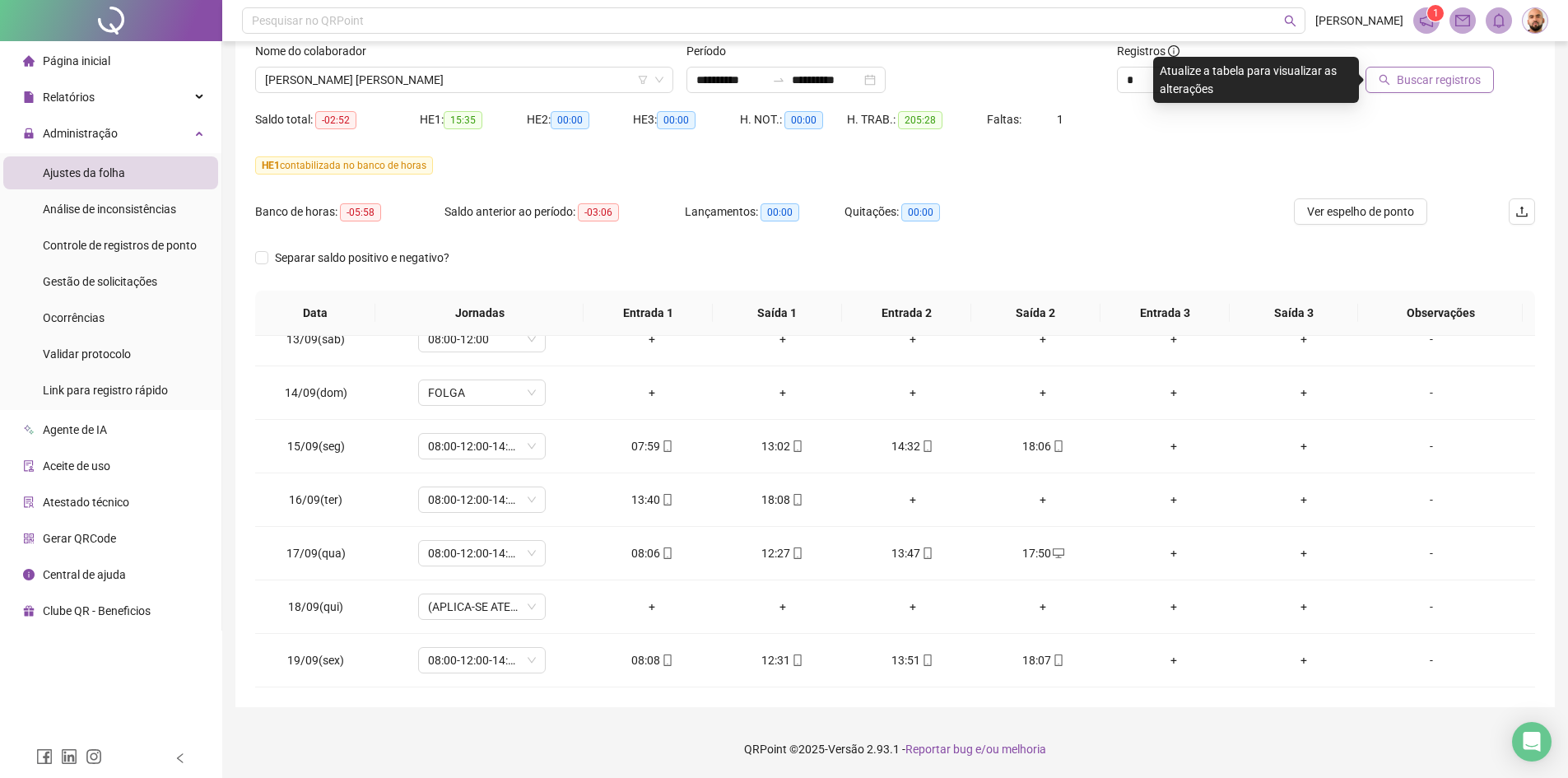
click at [1441, 79] on span "Buscar registros" at bounding box center [1439, 80] width 84 height 18
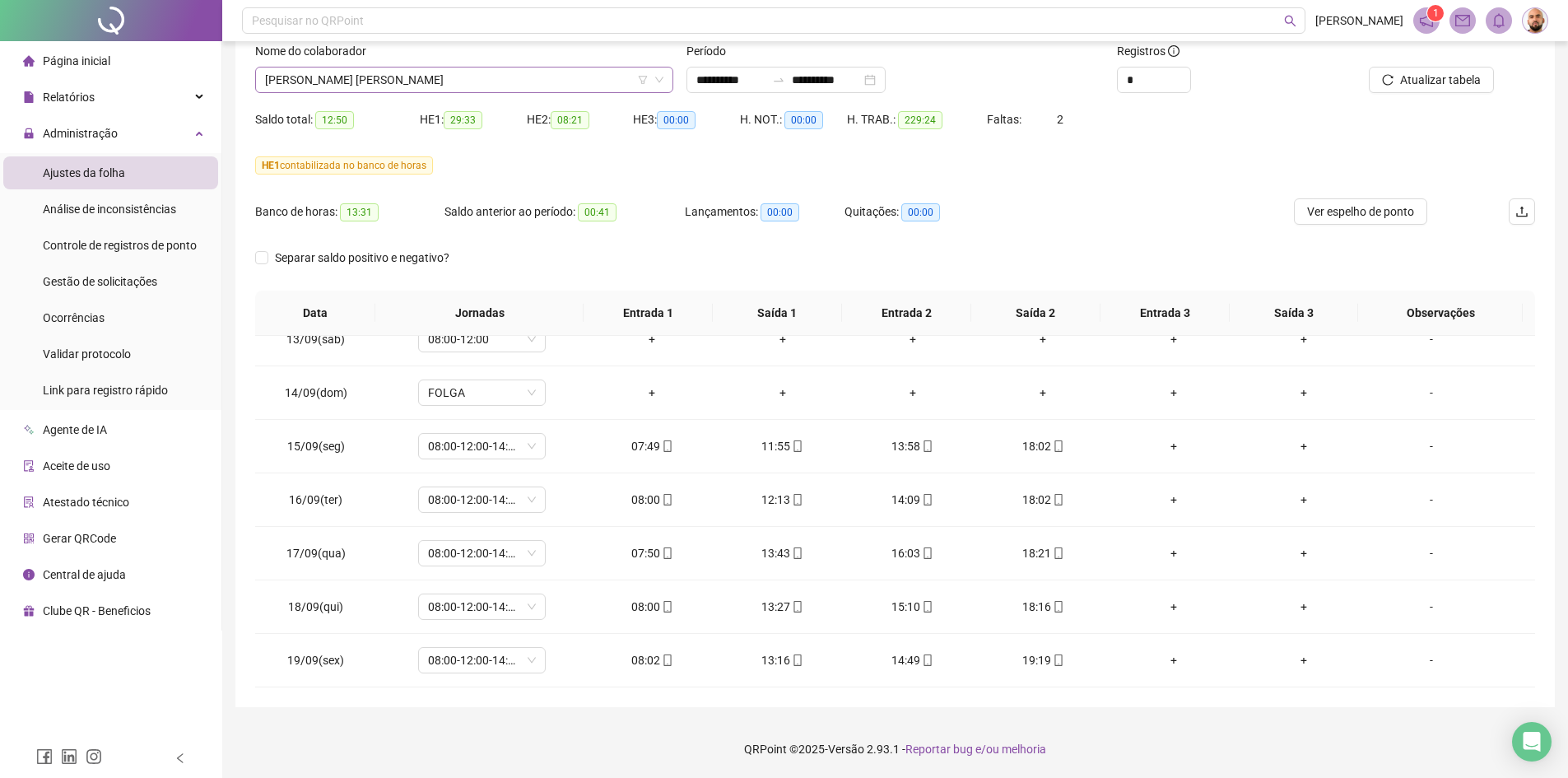
click at [463, 84] on span "[PERSON_NAME] [PERSON_NAME]" at bounding box center [464, 80] width 398 height 25
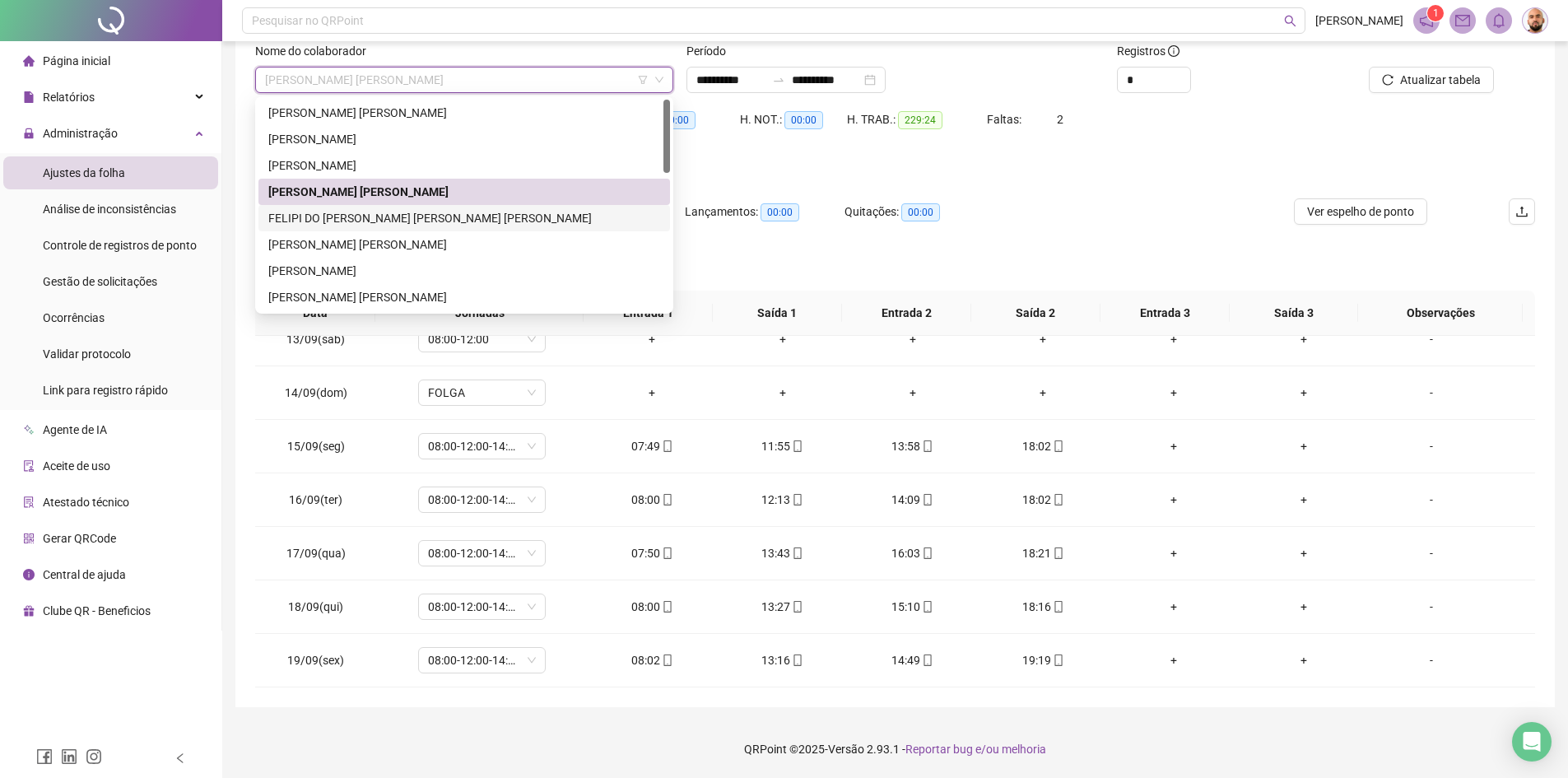
click at [443, 216] on div "FELIPI DO [PERSON_NAME] [PERSON_NAME] [PERSON_NAME]" at bounding box center [464, 218] width 392 height 18
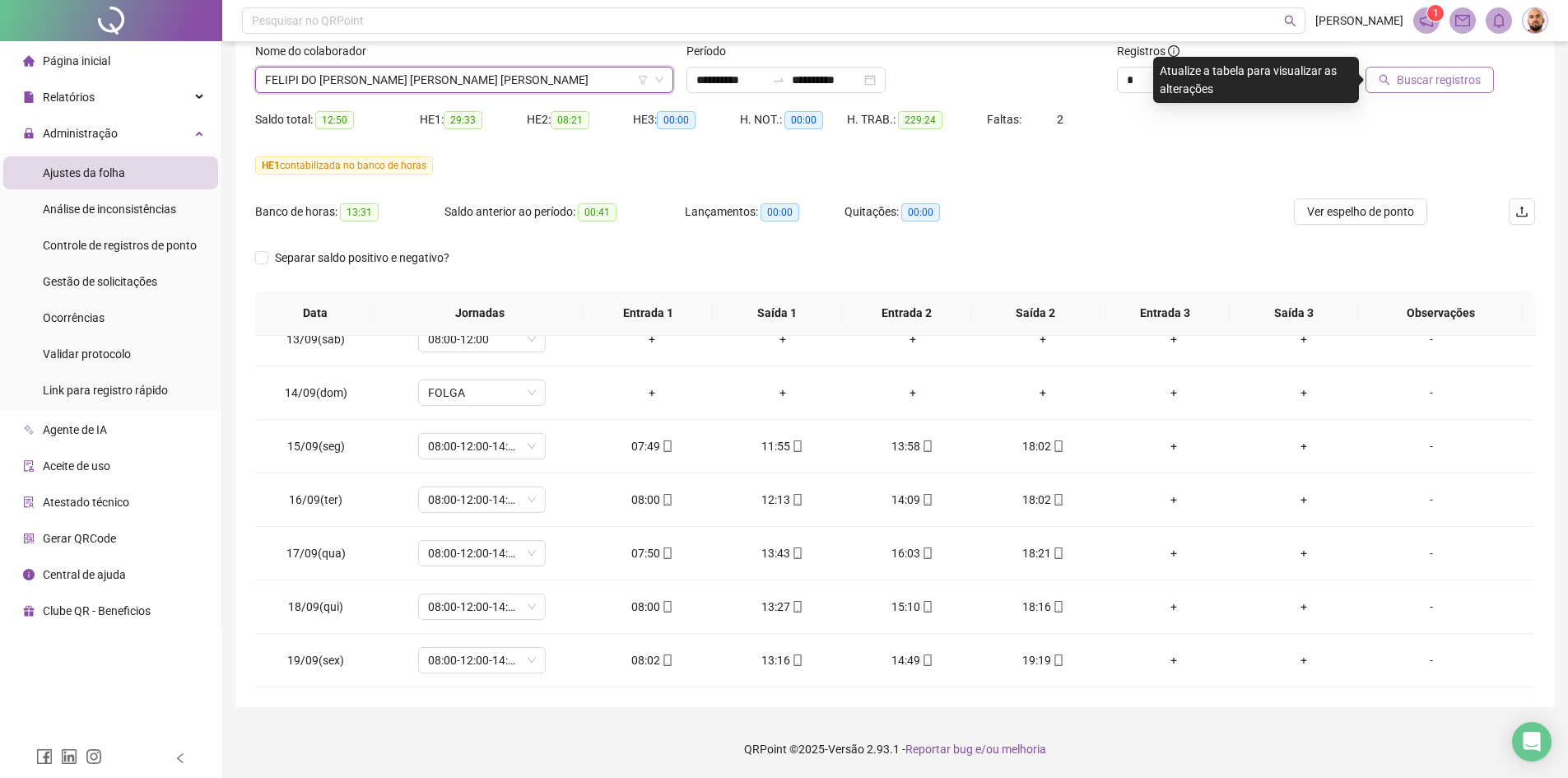
click at [1432, 85] on span "Buscar registros" at bounding box center [1439, 80] width 84 height 18
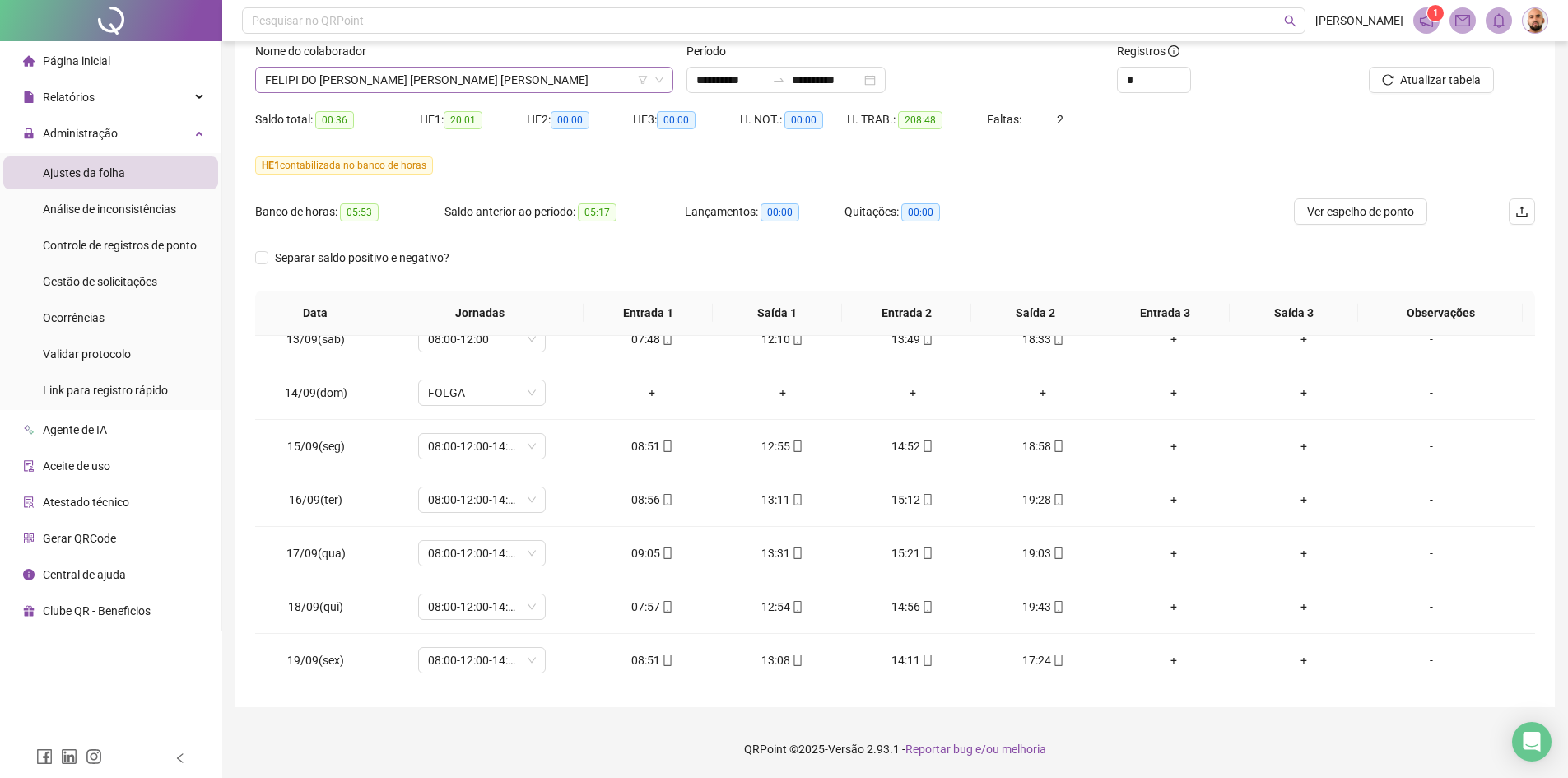
click at [502, 79] on span "FELIPI DO [PERSON_NAME] [PERSON_NAME] [PERSON_NAME]" at bounding box center [464, 80] width 398 height 25
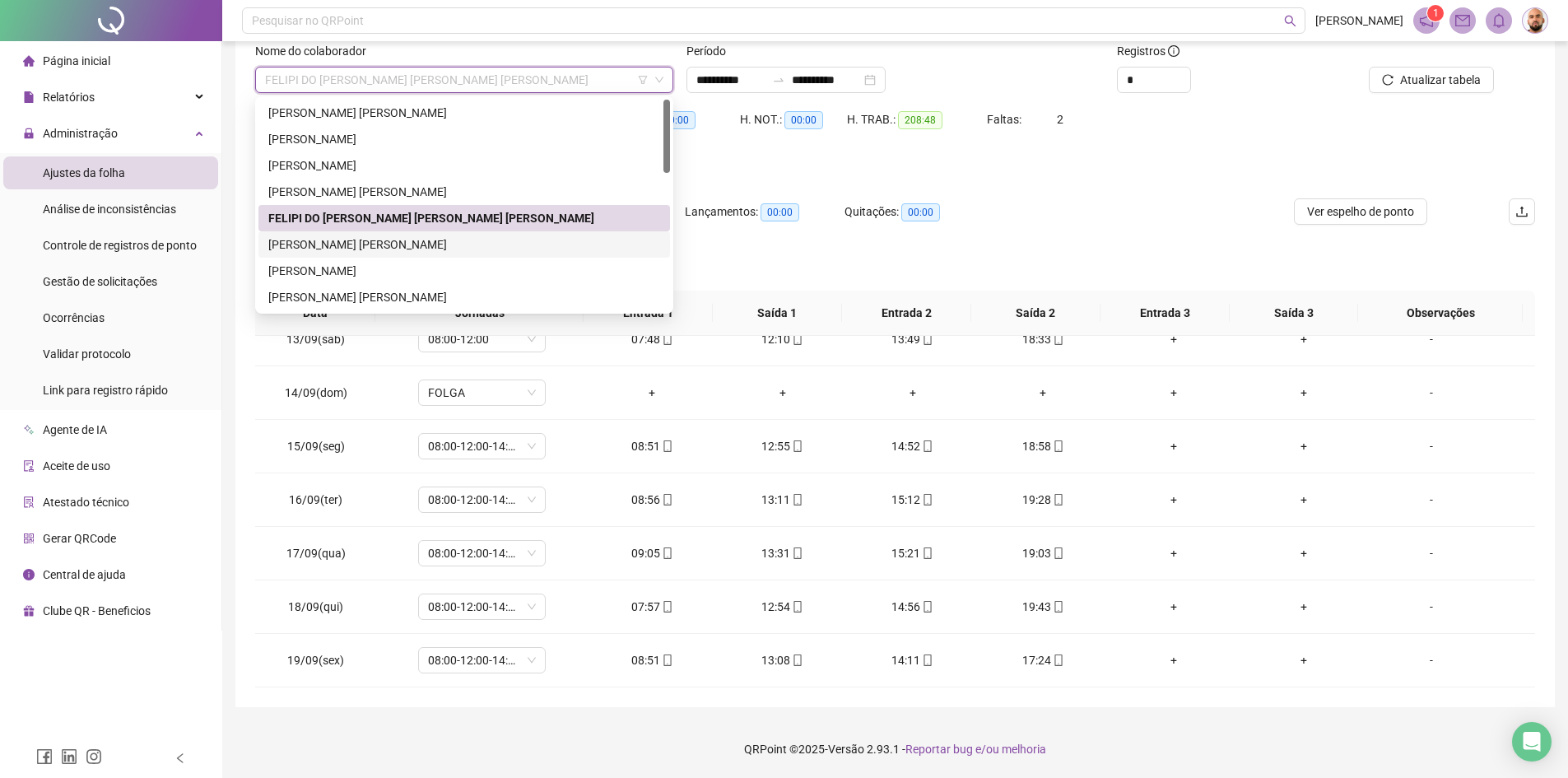
click at [446, 250] on div "[PERSON_NAME] [PERSON_NAME]" at bounding box center [464, 245] width 392 height 18
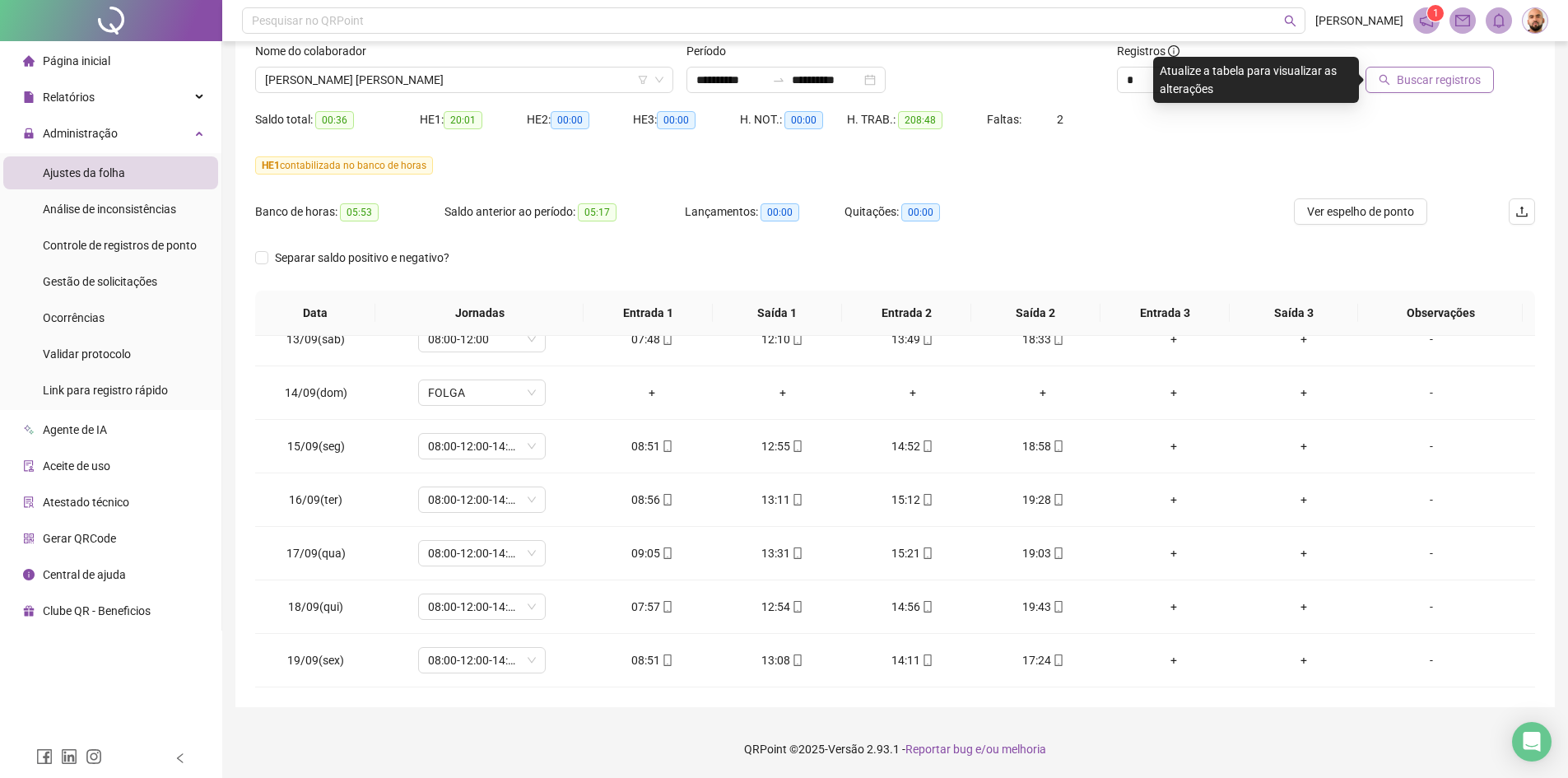
click at [1457, 85] on span "Buscar registros" at bounding box center [1439, 80] width 84 height 18
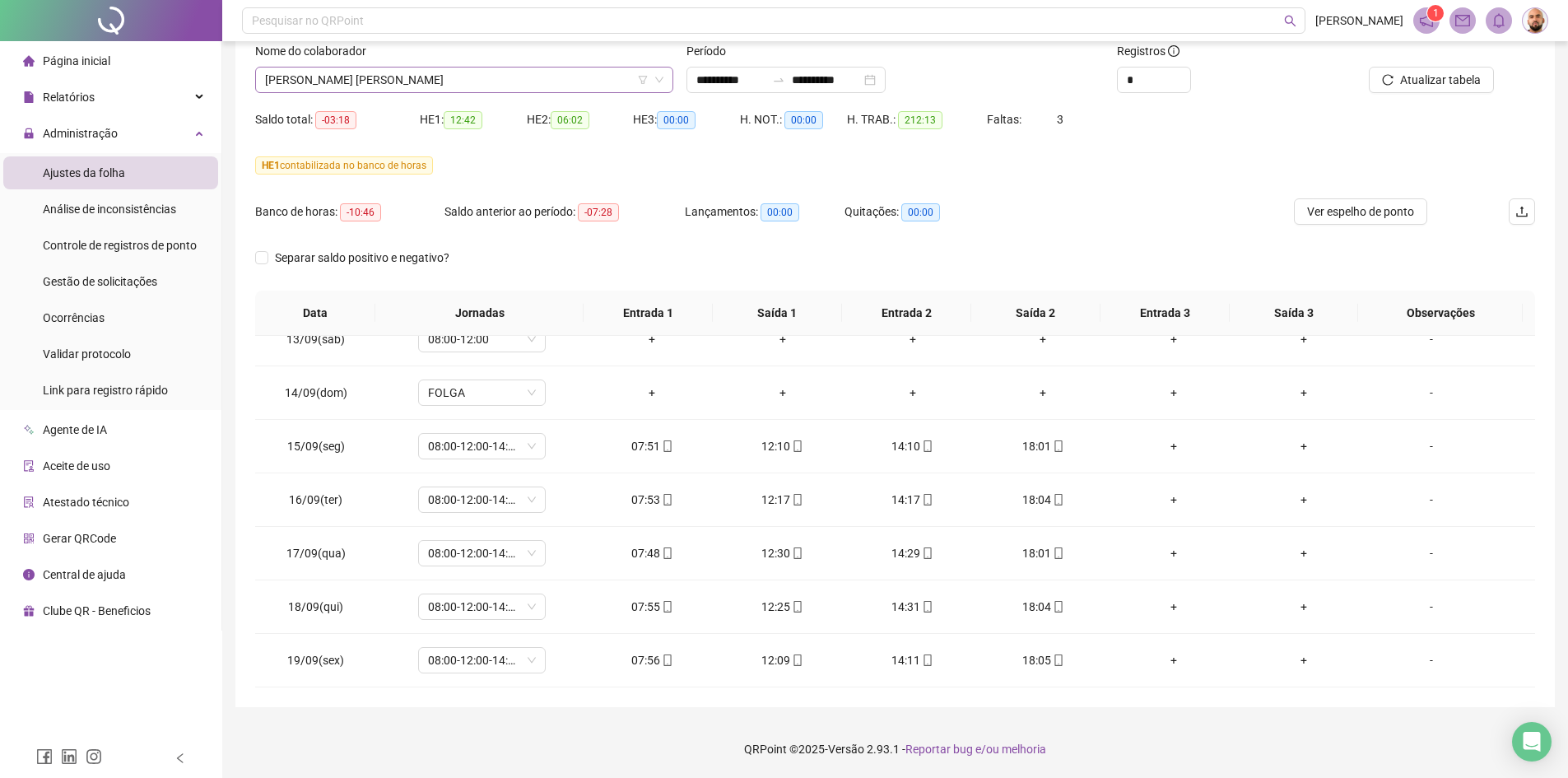
click at [522, 82] on span "[PERSON_NAME] [PERSON_NAME]" at bounding box center [464, 80] width 398 height 25
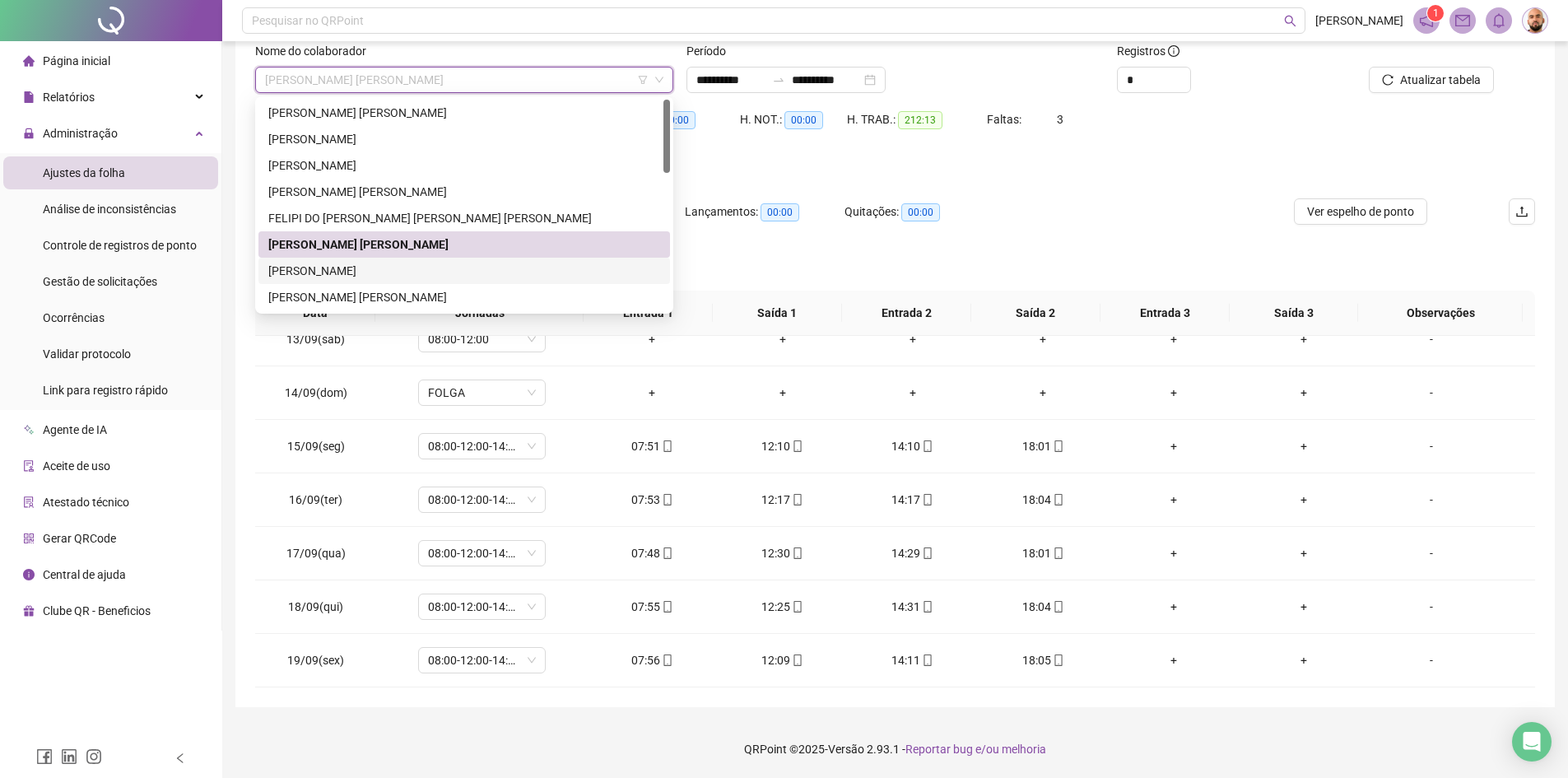
click at [457, 273] on div "[PERSON_NAME]" at bounding box center [464, 270] width 392 height 18
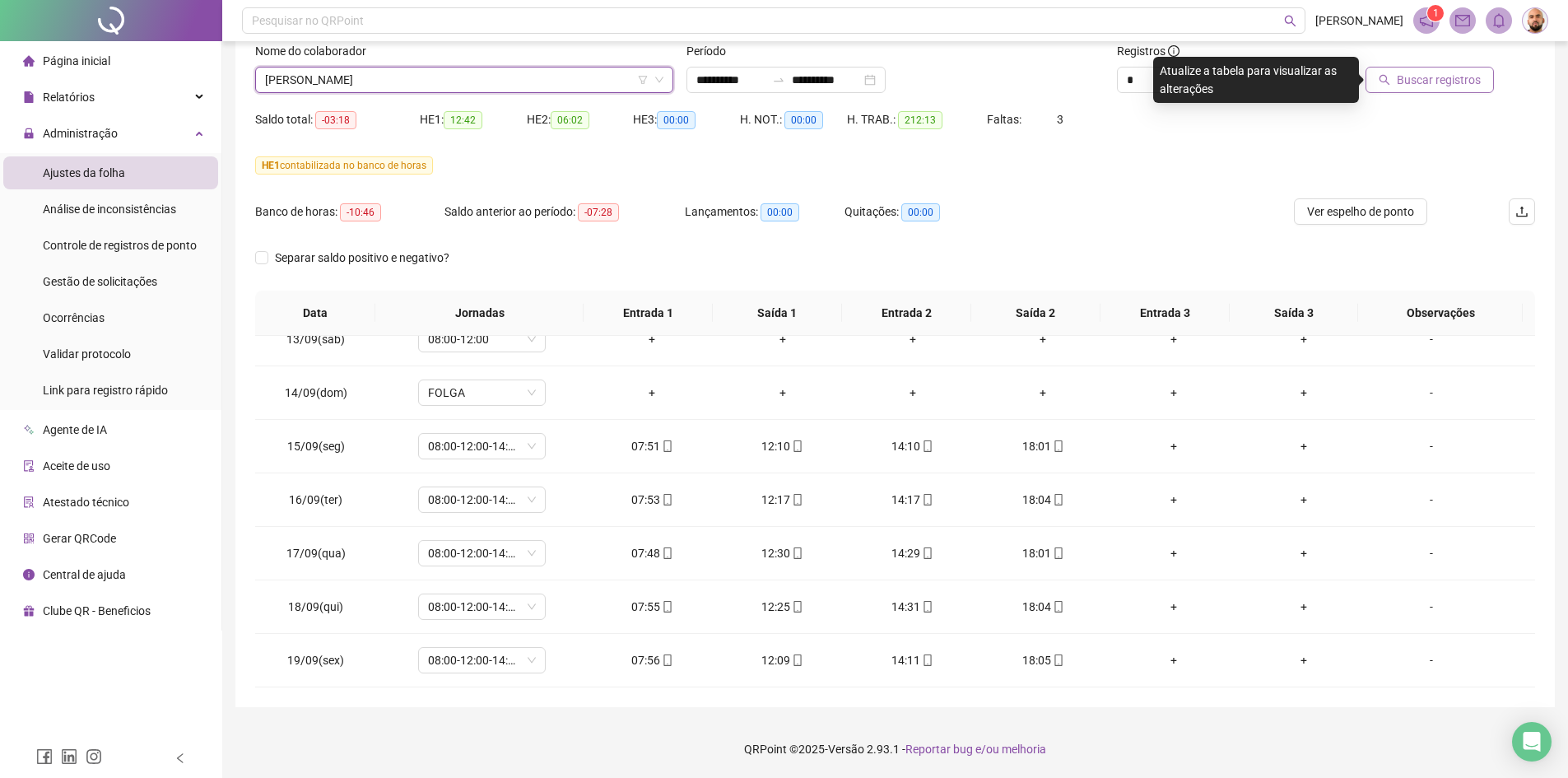
click at [1436, 86] on span "Buscar registros" at bounding box center [1439, 80] width 84 height 18
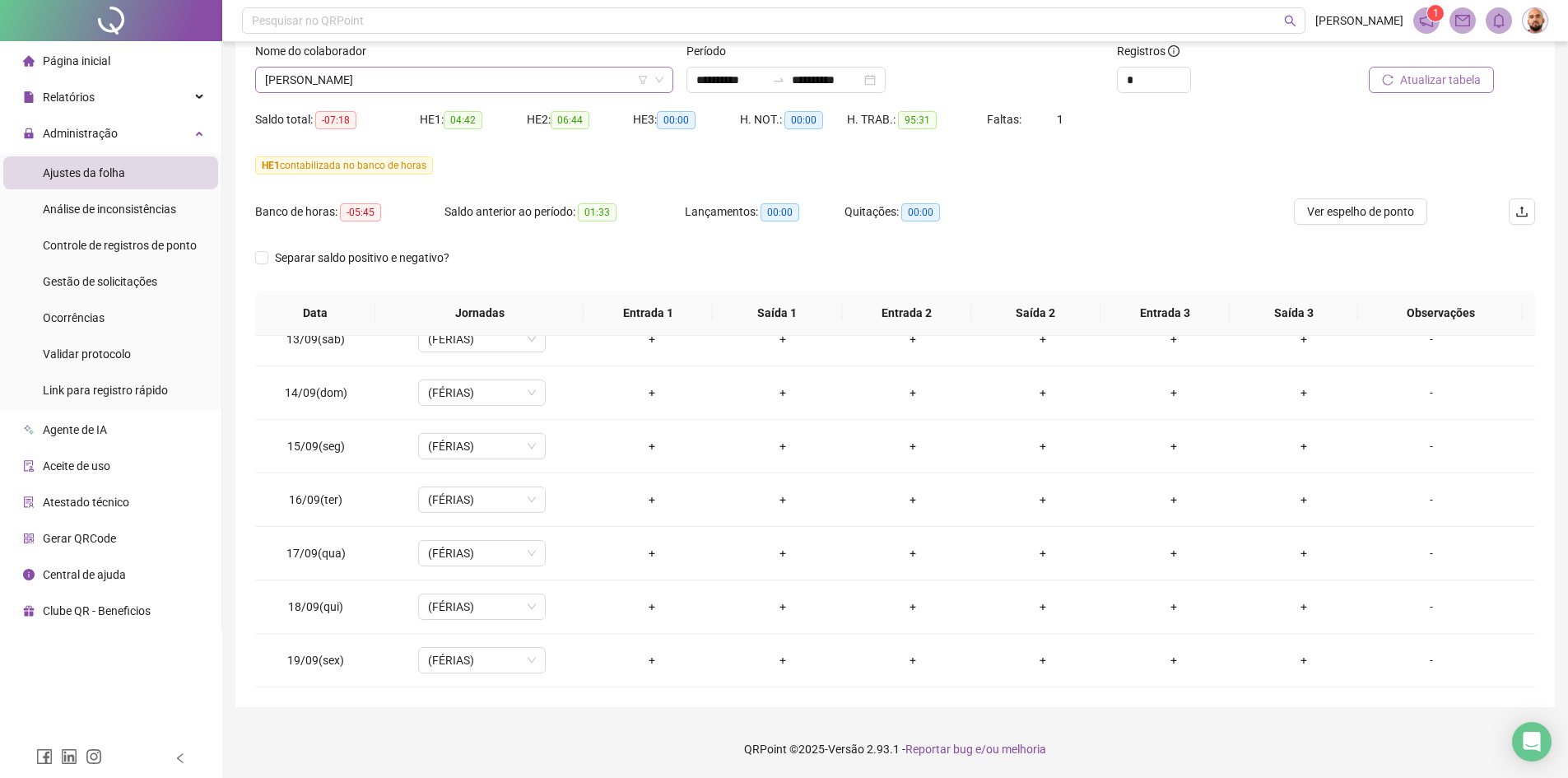
click at [485, 85] on span "[PERSON_NAME]" at bounding box center [464, 80] width 398 height 25
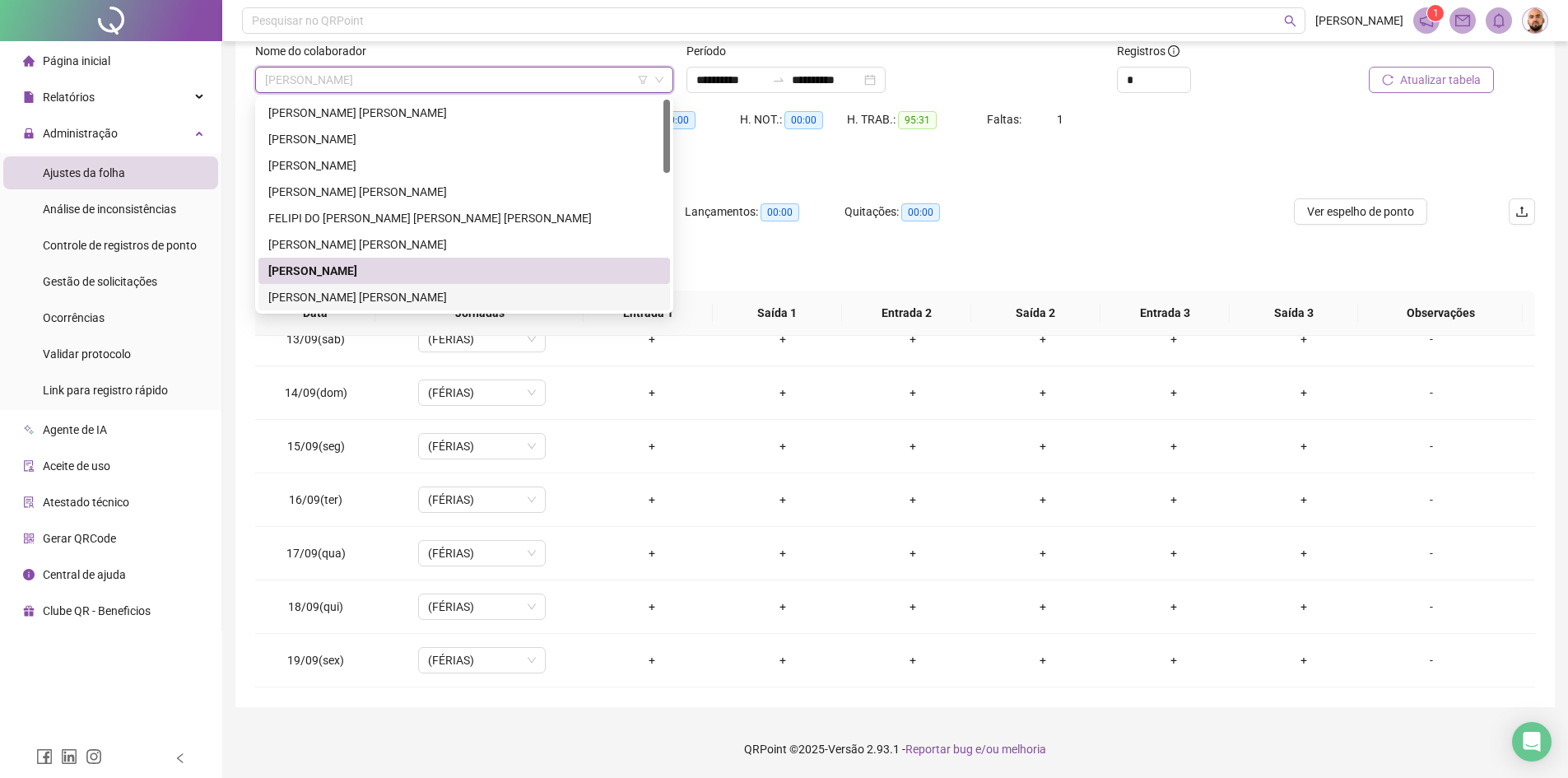
click at [431, 304] on div "[PERSON_NAME] [PERSON_NAME]" at bounding box center [464, 297] width 392 height 18
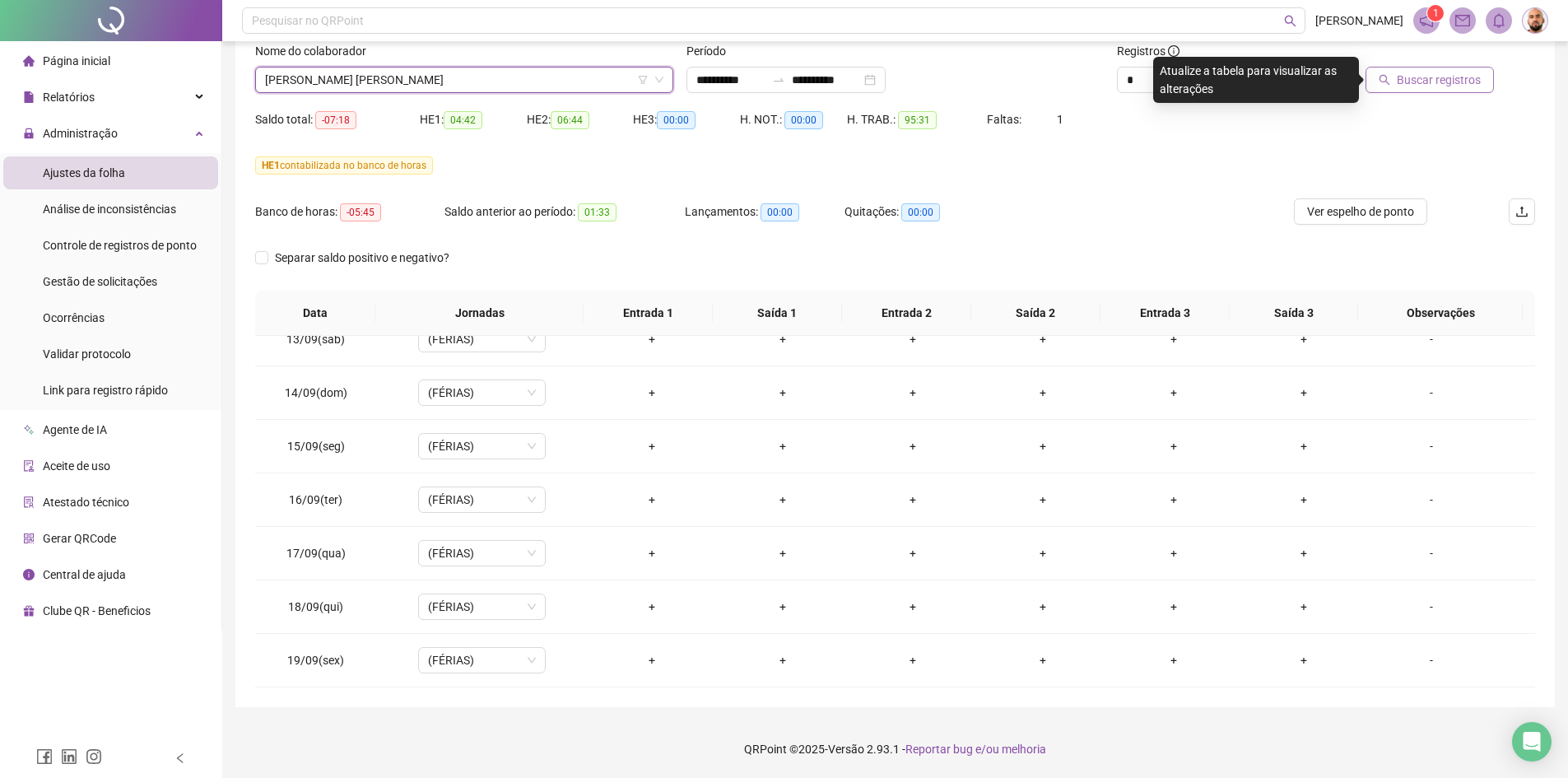
click at [1433, 86] on span "Buscar registros" at bounding box center [1439, 80] width 84 height 18
click at [543, 81] on span "[PERSON_NAME] [PERSON_NAME]" at bounding box center [464, 80] width 398 height 25
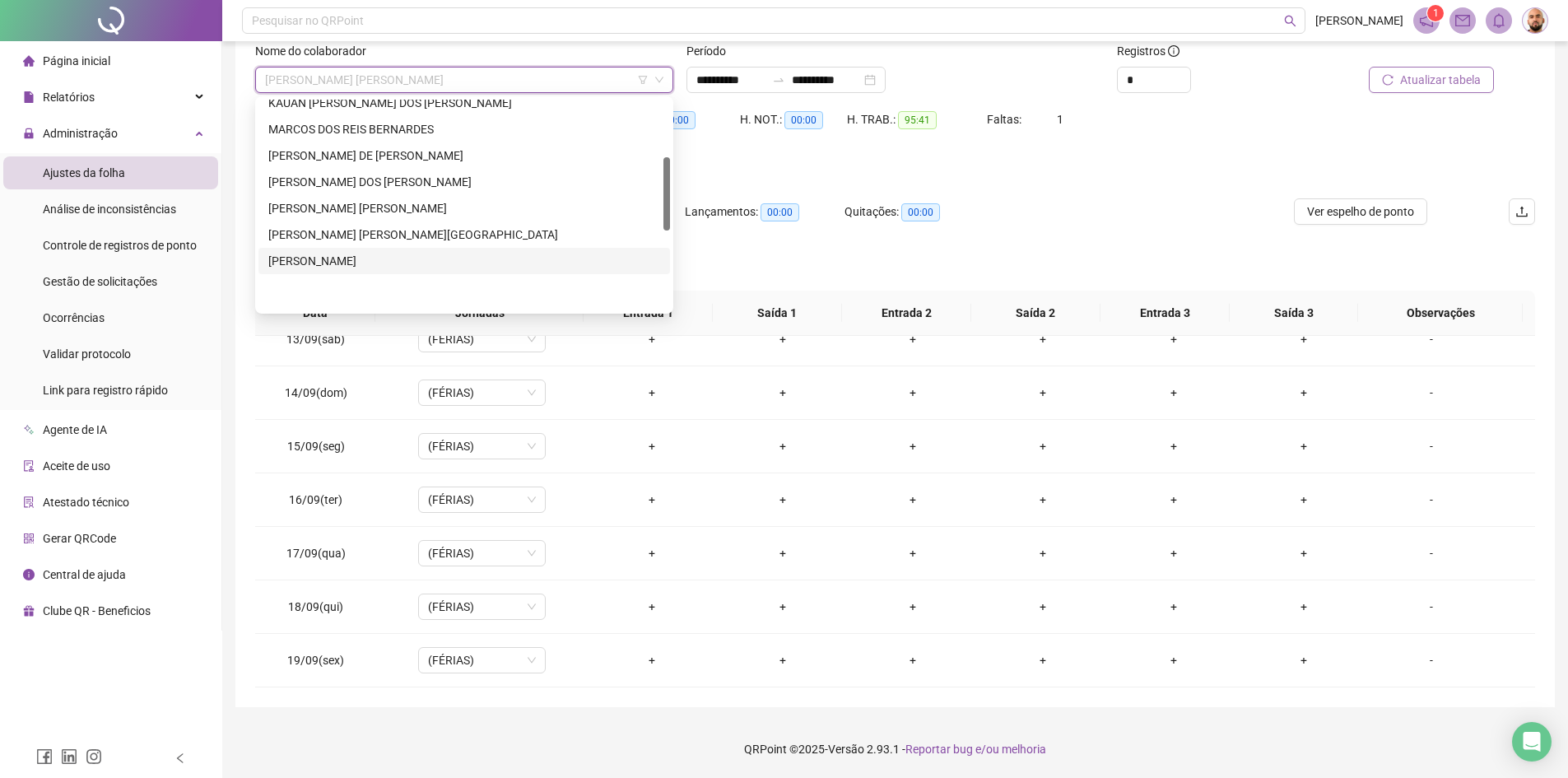
scroll to position [82, 0]
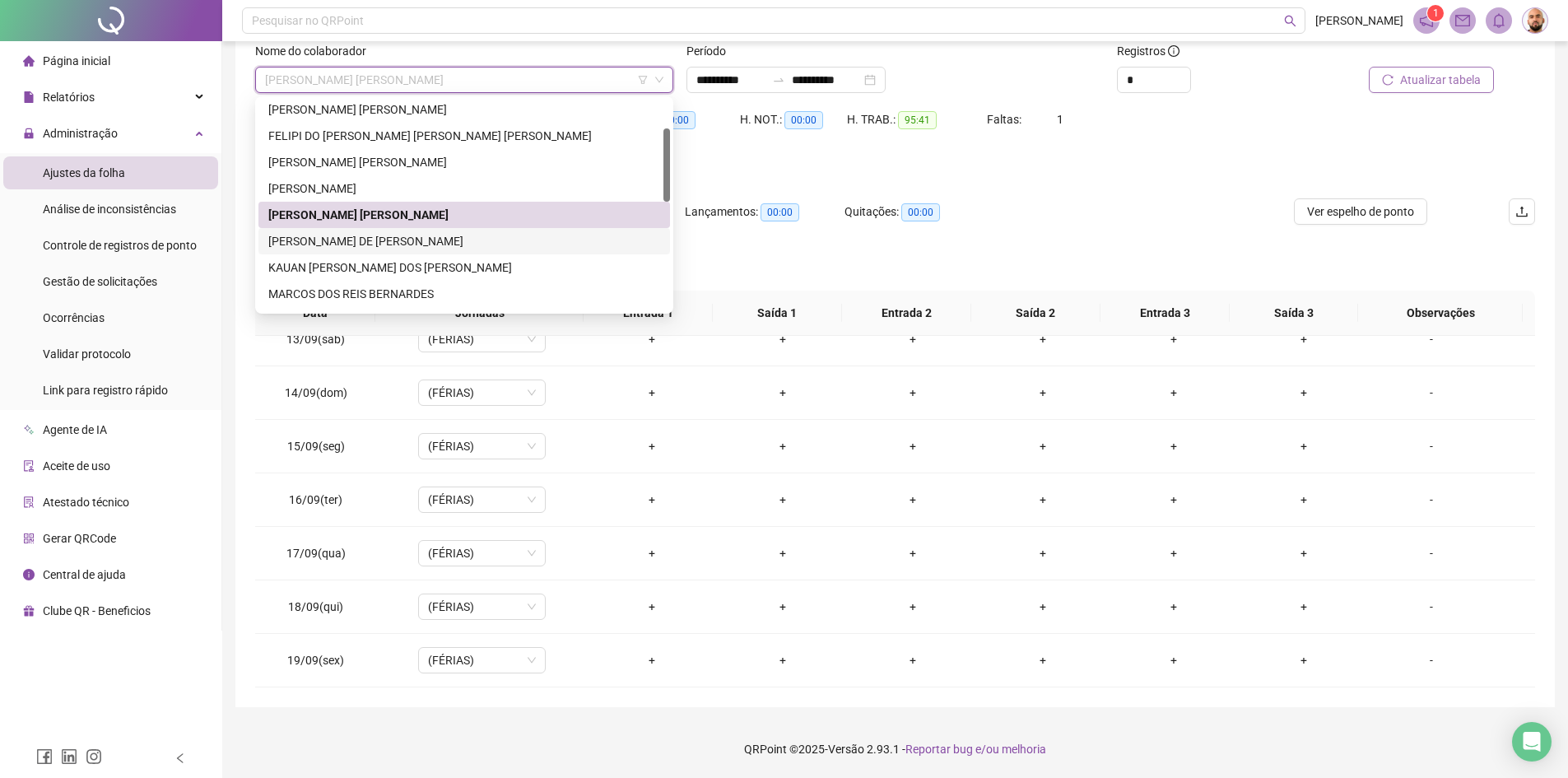
click at [472, 247] on div "[PERSON_NAME] DE [PERSON_NAME]" at bounding box center [464, 241] width 392 height 18
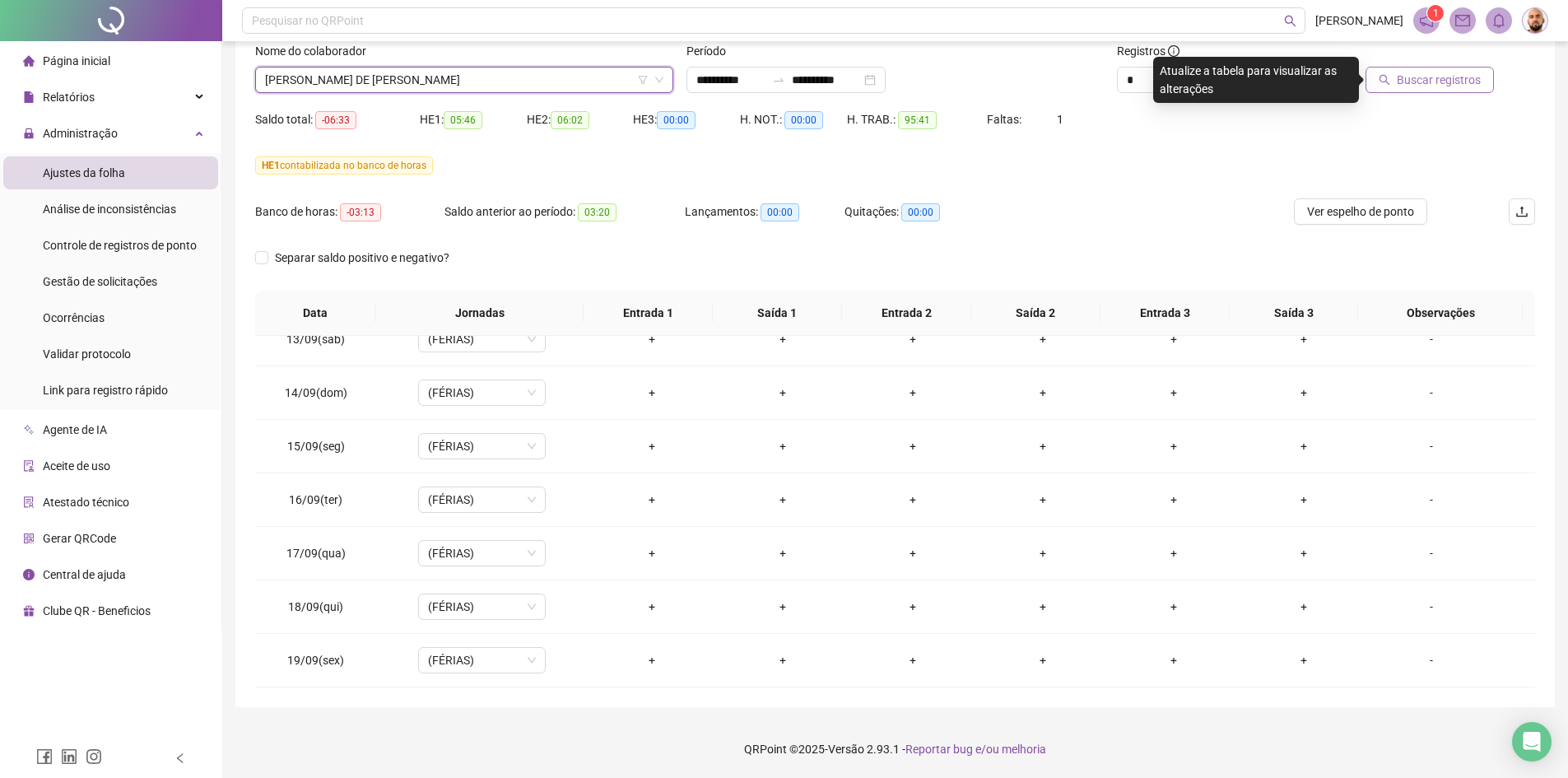
click at [1441, 83] on span "Buscar registros" at bounding box center [1439, 80] width 84 height 18
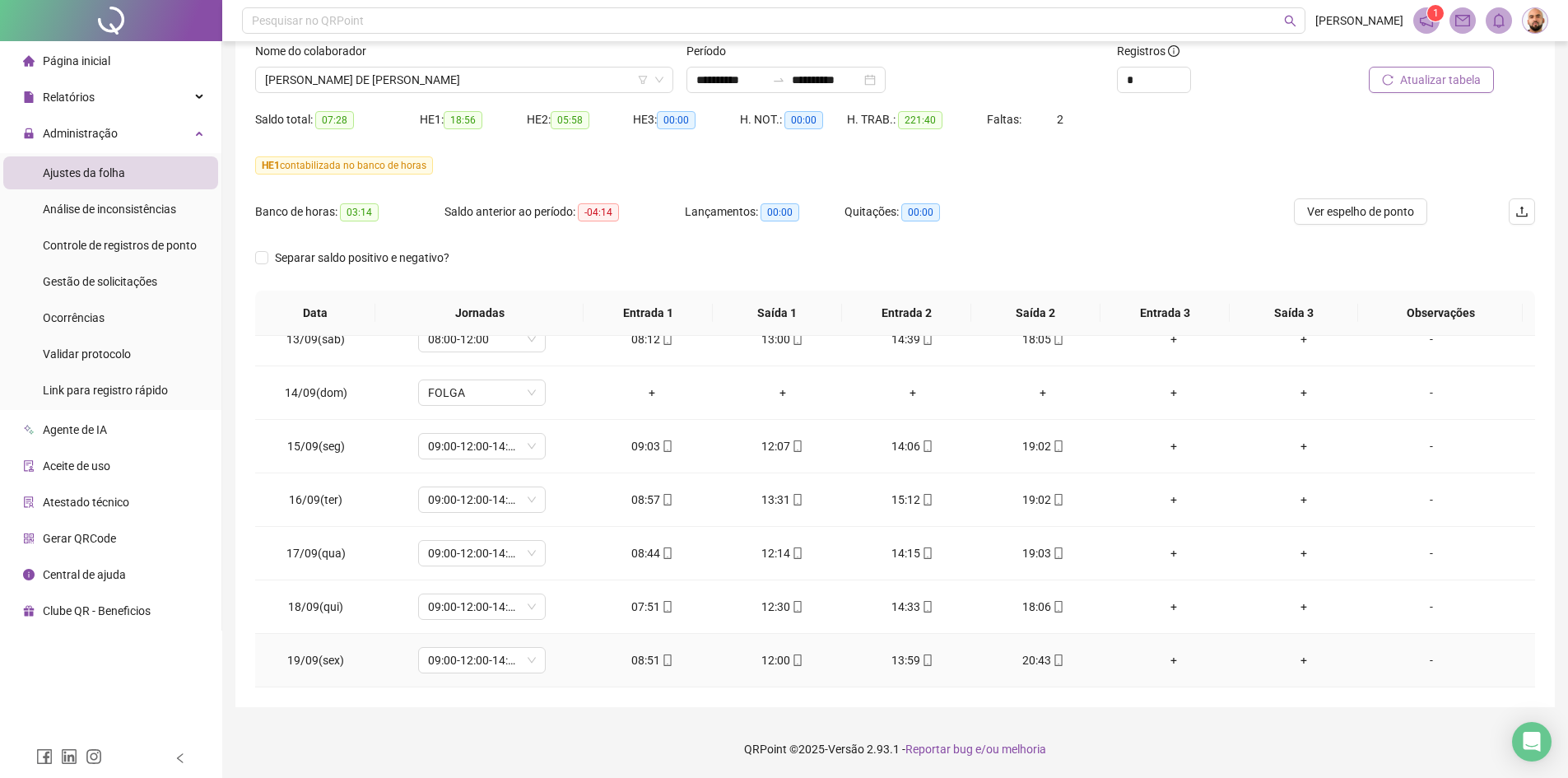
click at [1018, 661] on div "20:43" at bounding box center [1042, 660] width 103 height 18
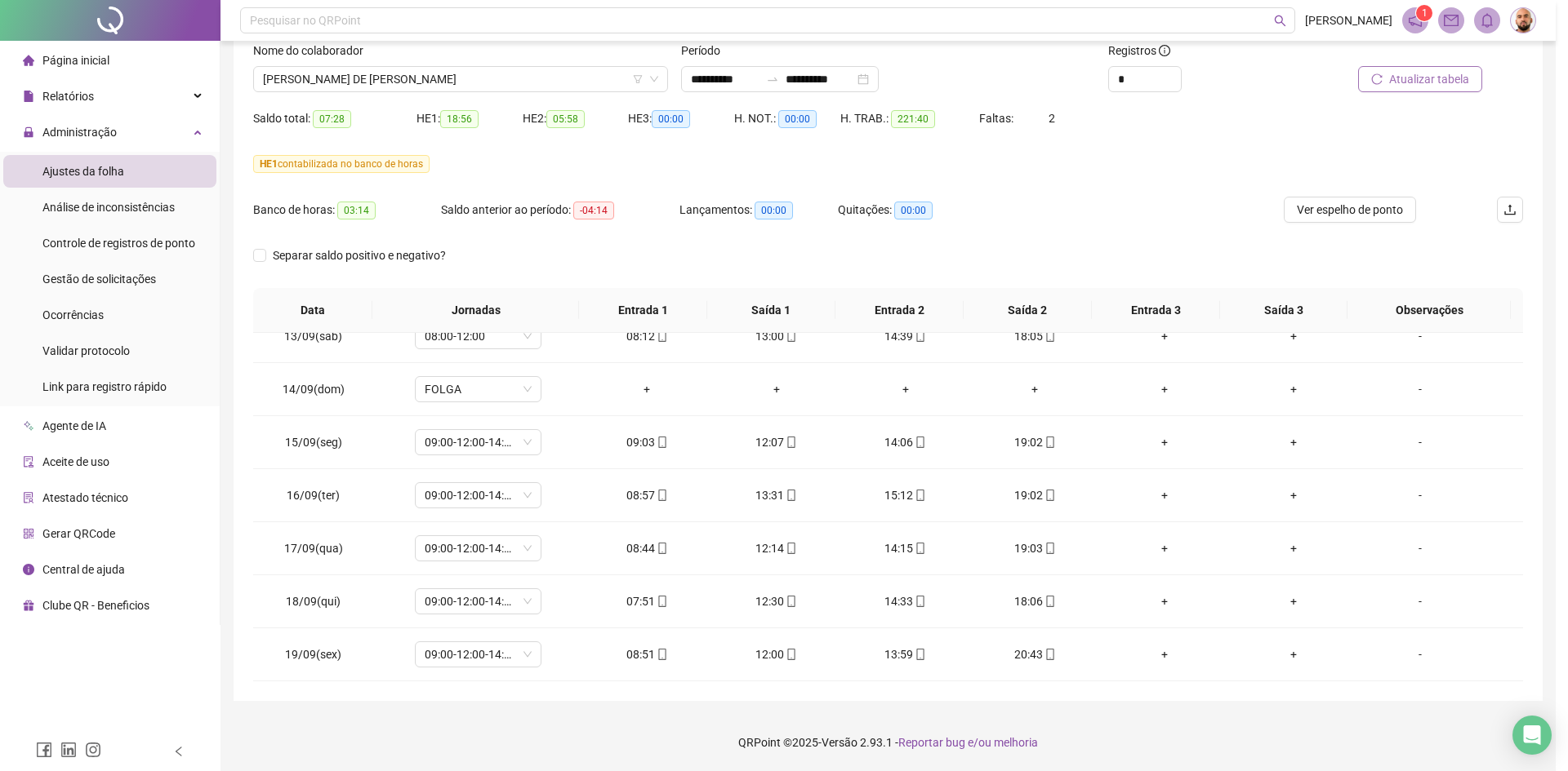
type input "**********"
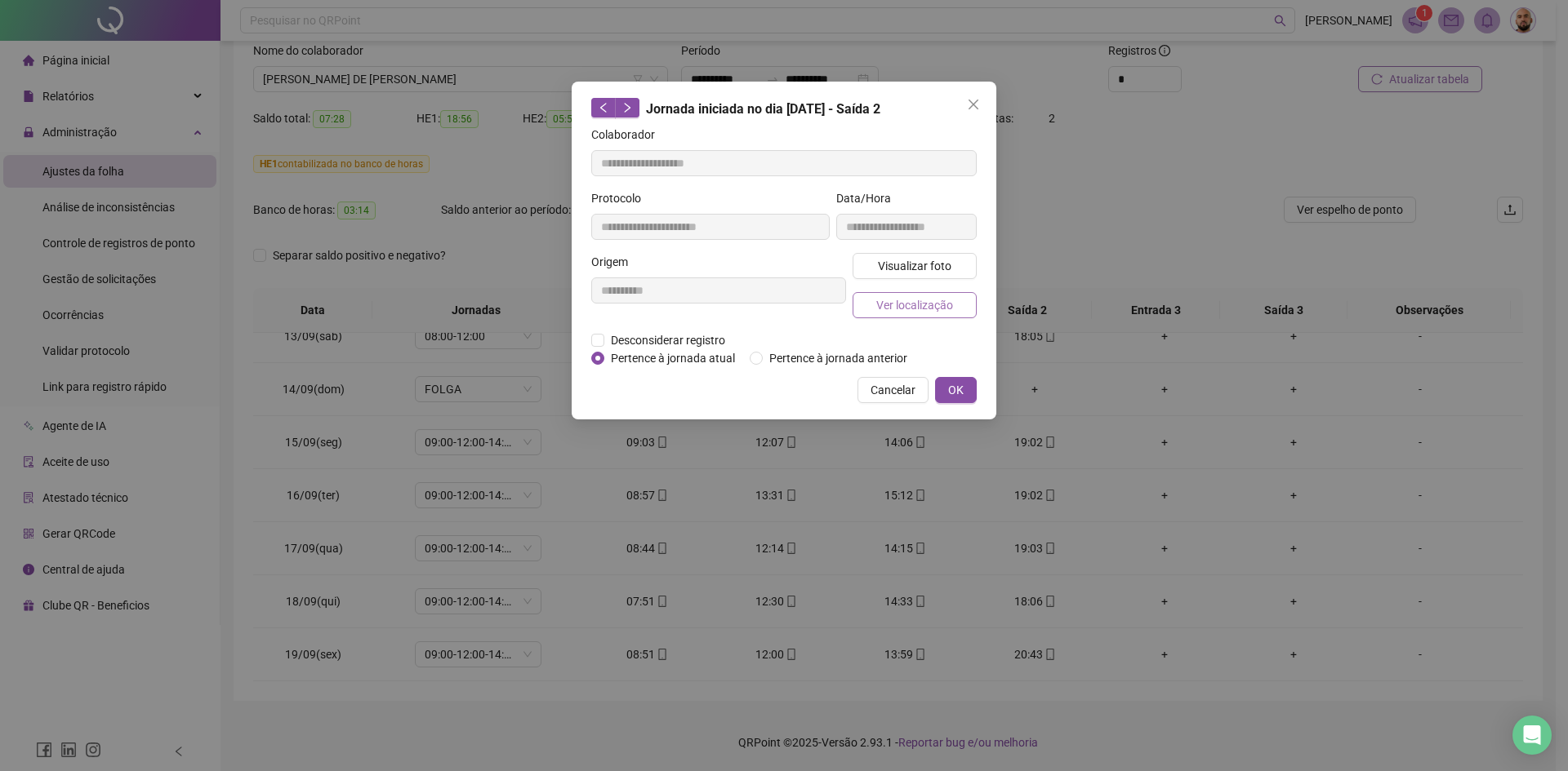
click at [920, 308] on span "Ver localização" at bounding box center [915, 305] width 77 height 18
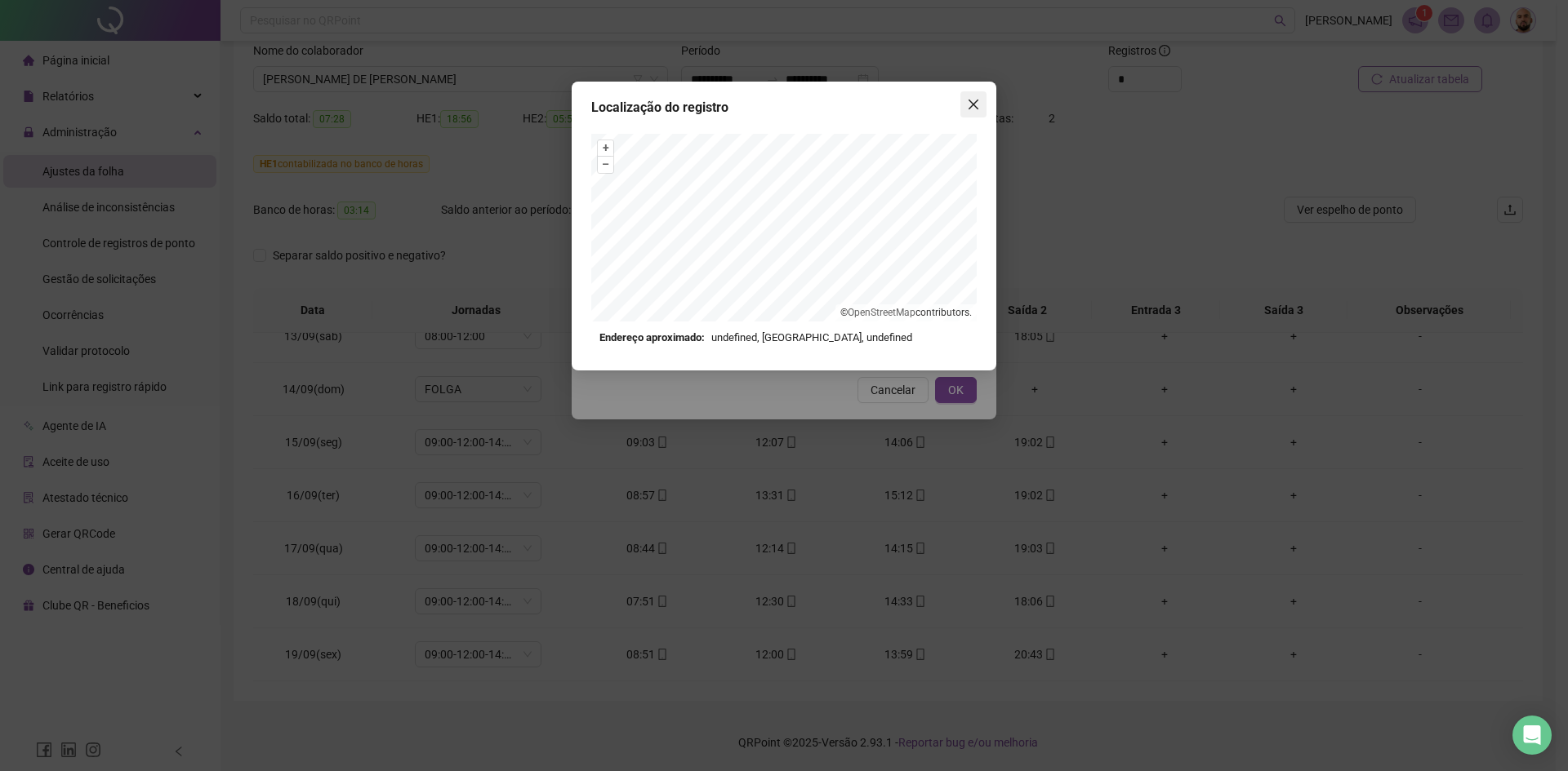
click at [972, 105] on icon "close" at bounding box center [974, 105] width 10 height 10
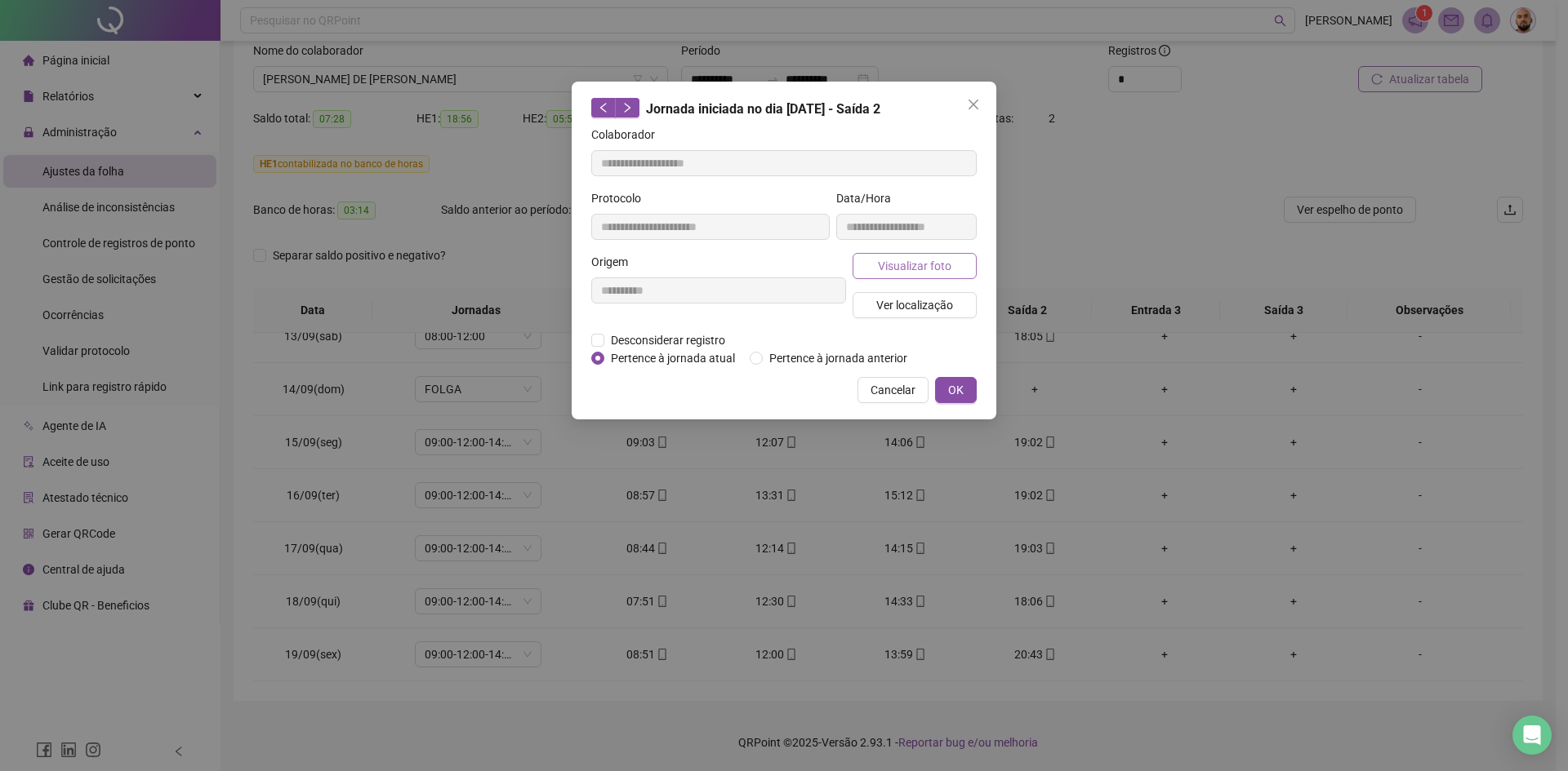
click at [922, 271] on span "Visualizar foto" at bounding box center [915, 265] width 74 height 18
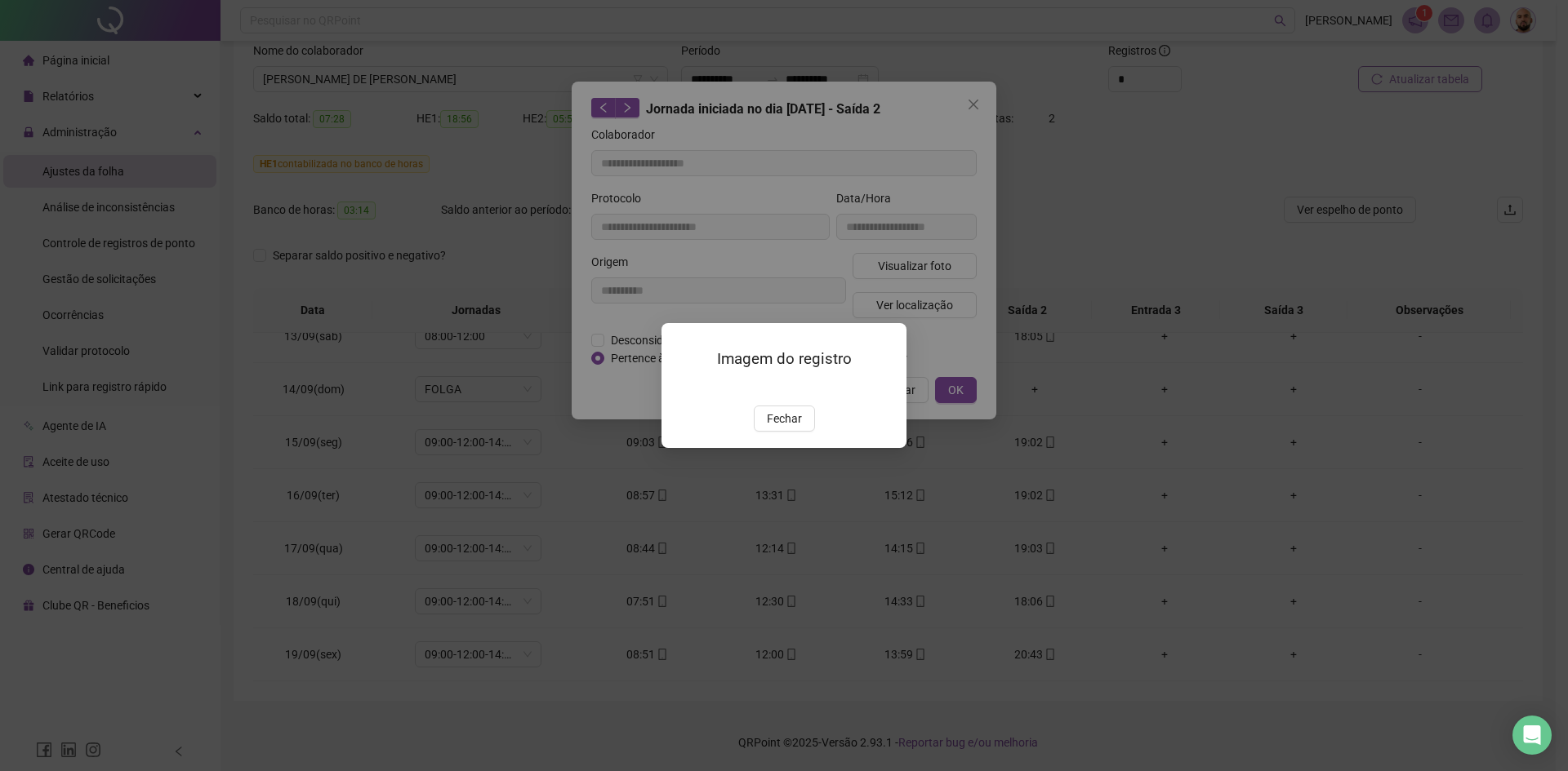
drag, startPoint x: 788, startPoint y: 509, endPoint x: 816, endPoint y: 469, distance: 48.8
click at [787, 428] on span "Fechar" at bounding box center [784, 419] width 35 height 18
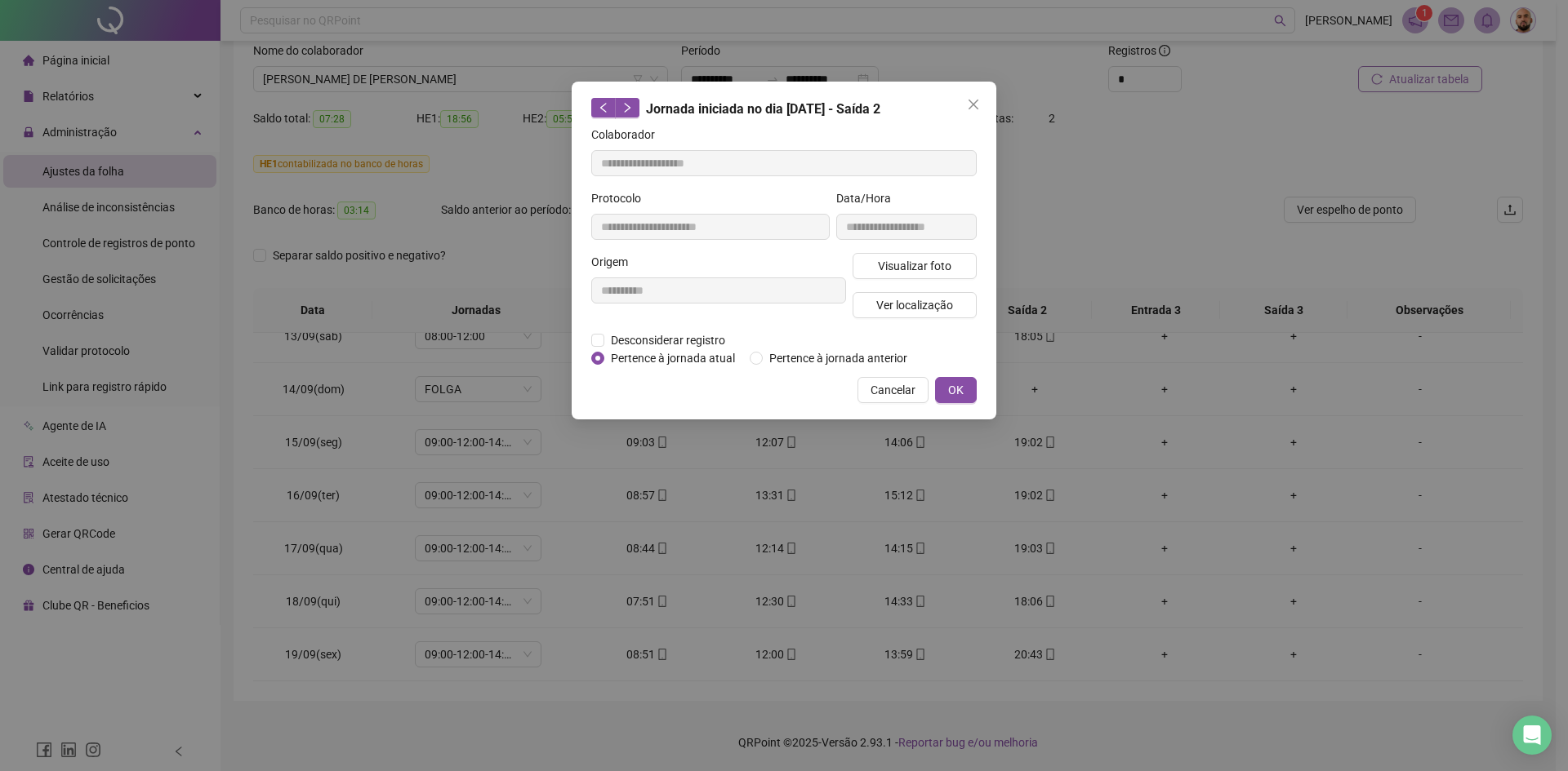
click at [976, 103] on icon "close" at bounding box center [974, 105] width 10 height 10
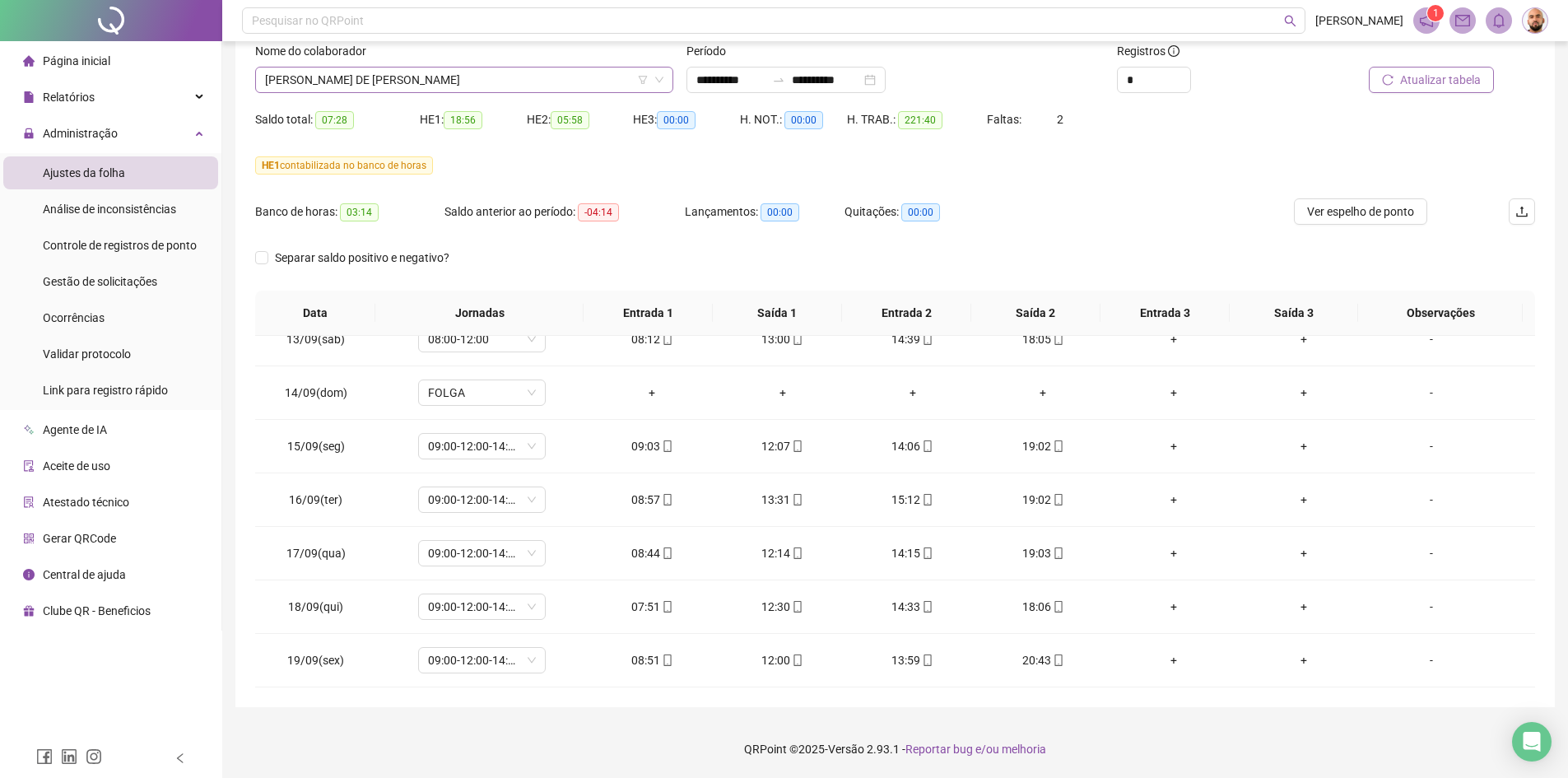
click at [433, 80] on span "[PERSON_NAME] DE [PERSON_NAME]" at bounding box center [464, 80] width 398 height 25
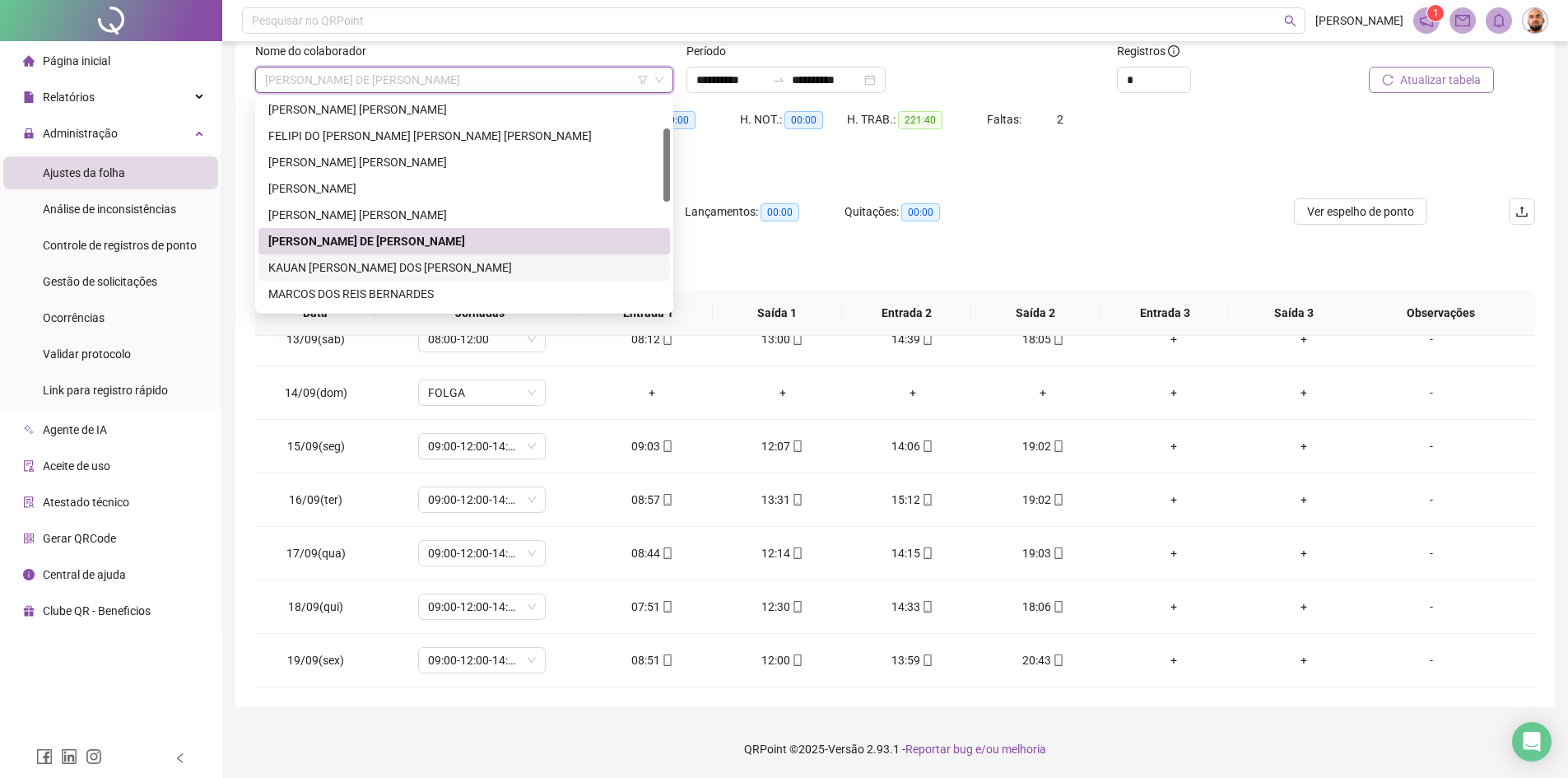
click at [415, 267] on div "KAUAN [PERSON_NAME] DOS [PERSON_NAME]" at bounding box center [464, 268] width 392 height 18
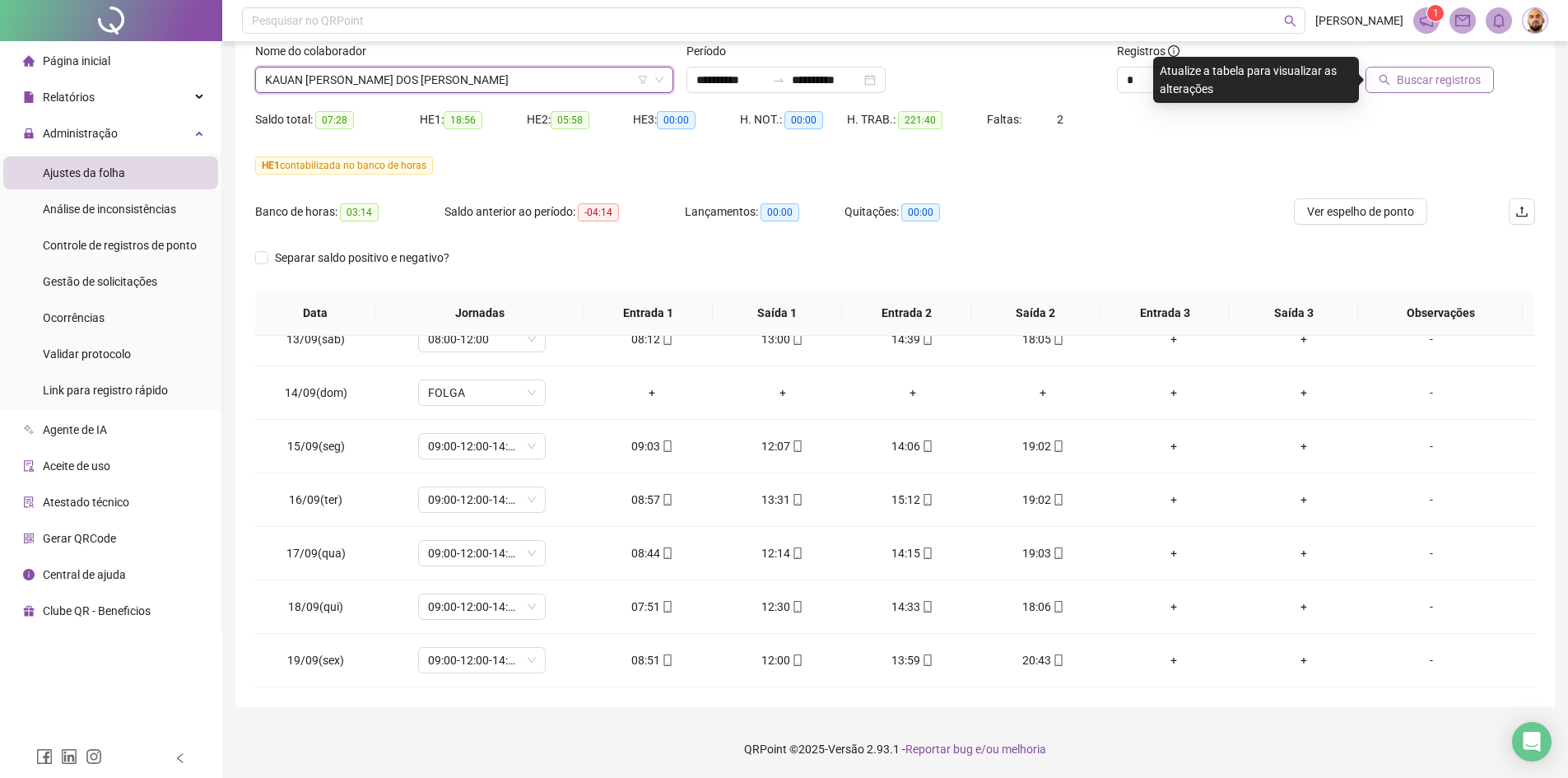
click at [1408, 83] on span "Buscar registros" at bounding box center [1439, 80] width 84 height 18
click at [487, 73] on span "KAUAN [PERSON_NAME] DOS [PERSON_NAME]" at bounding box center [464, 80] width 398 height 25
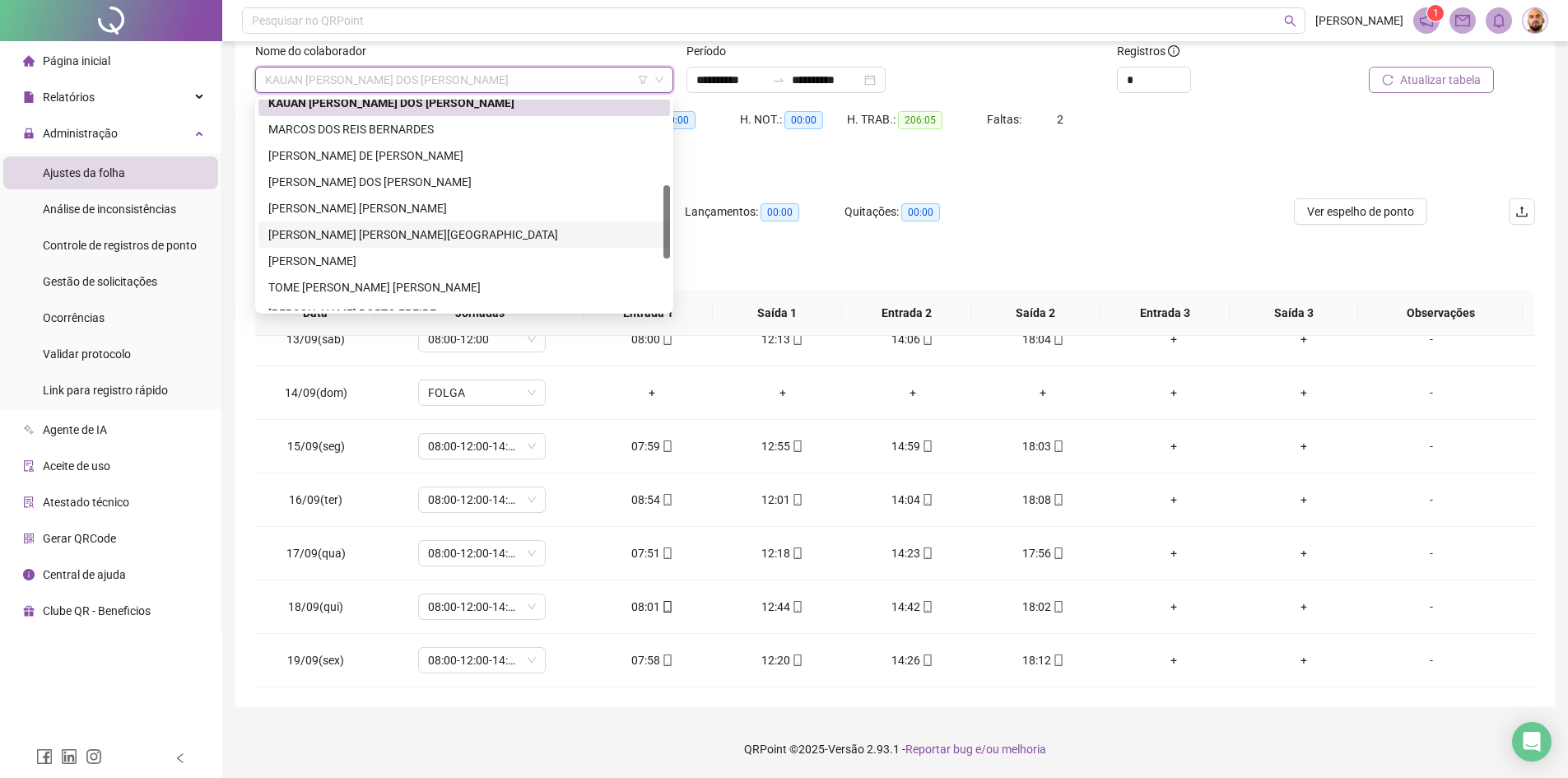
scroll to position [165, 0]
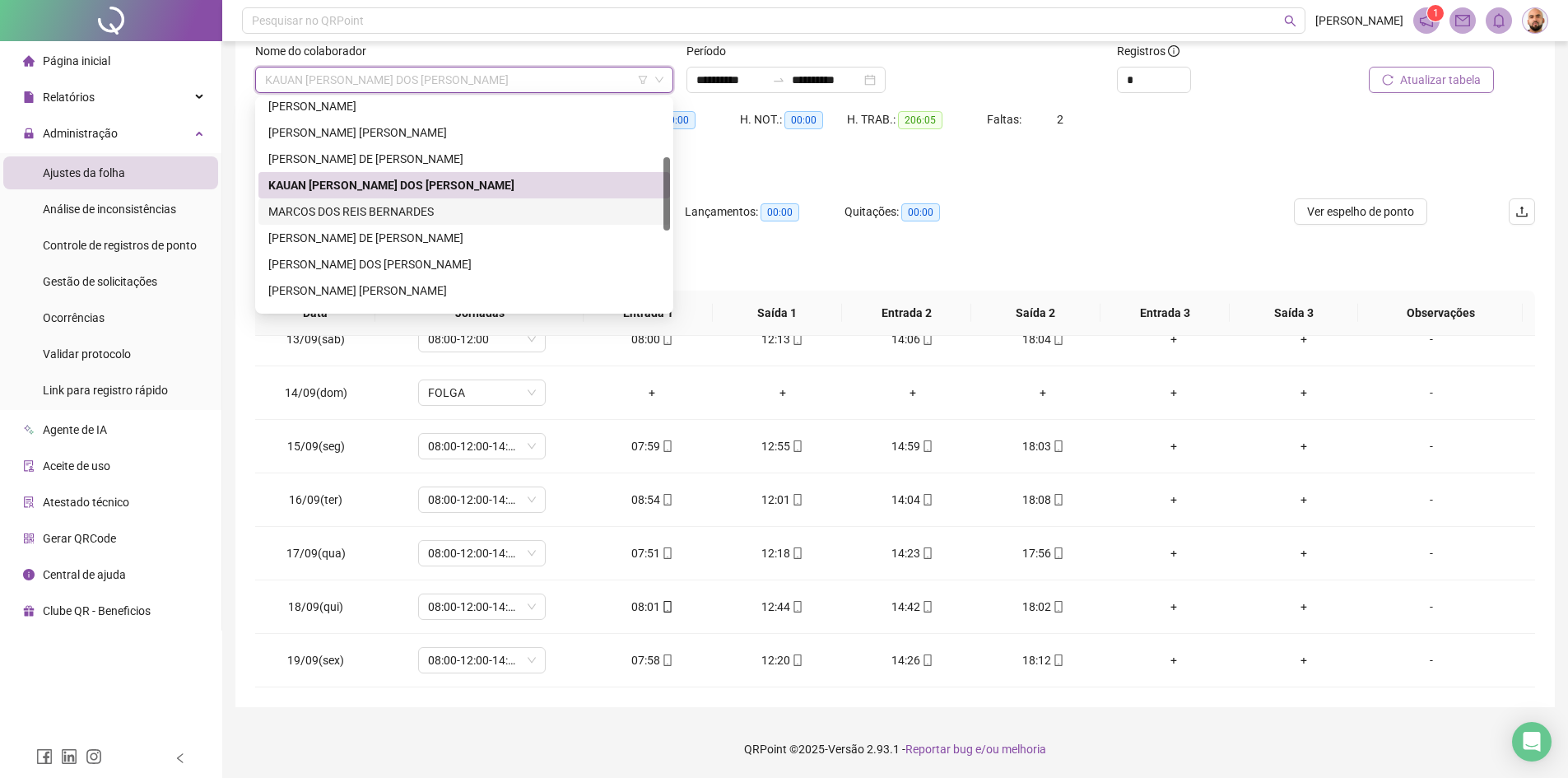
drag, startPoint x: 408, startPoint y: 212, endPoint x: 531, endPoint y: 221, distance: 123.3
click at [408, 211] on div "MARCOS DOS REIS BERNARDES" at bounding box center [464, 211] width 392 height 18
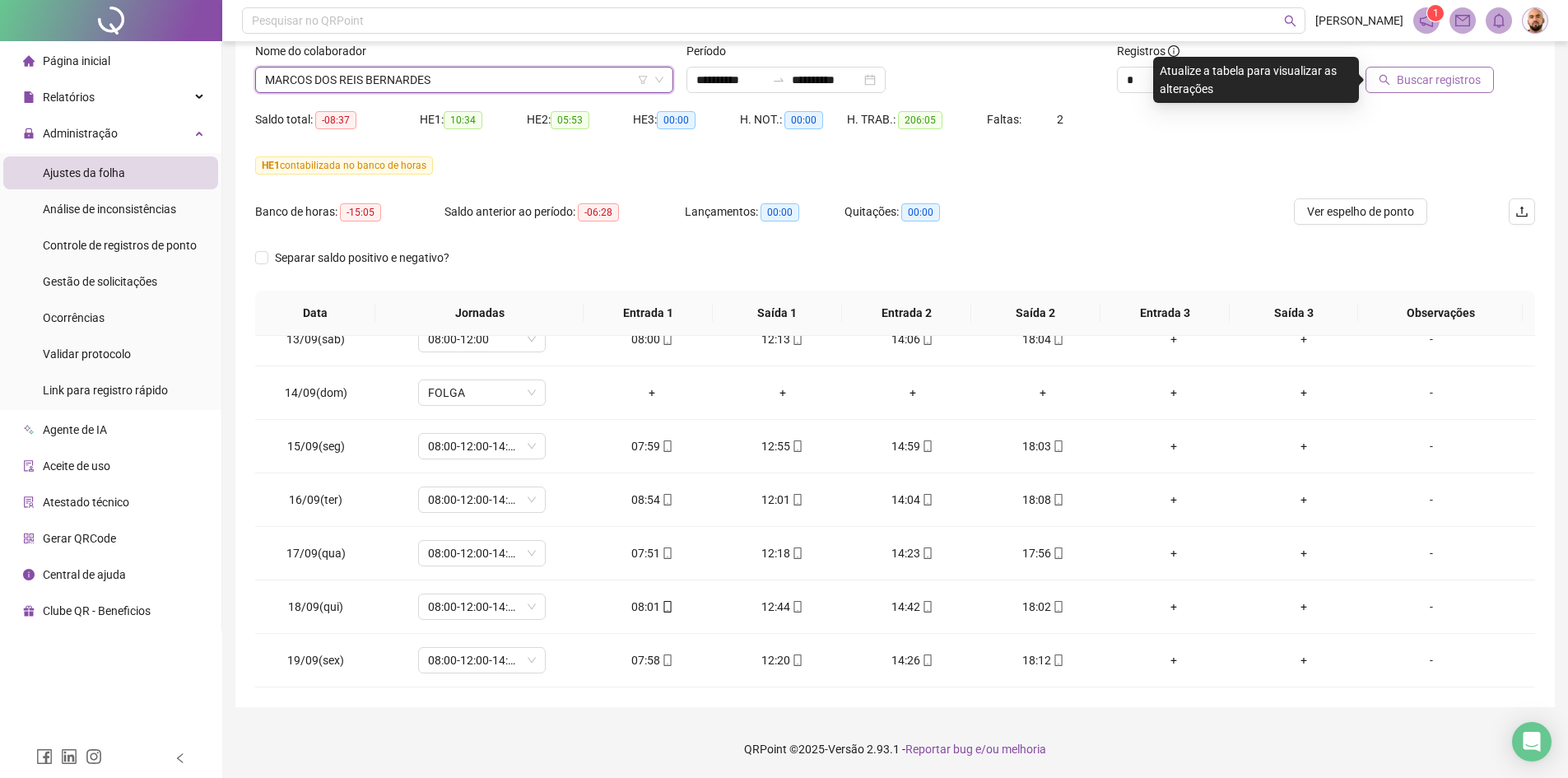
click at [1395, 84] on button "Buscar registros" at bounding box center [1430, 80] width 128 height 27
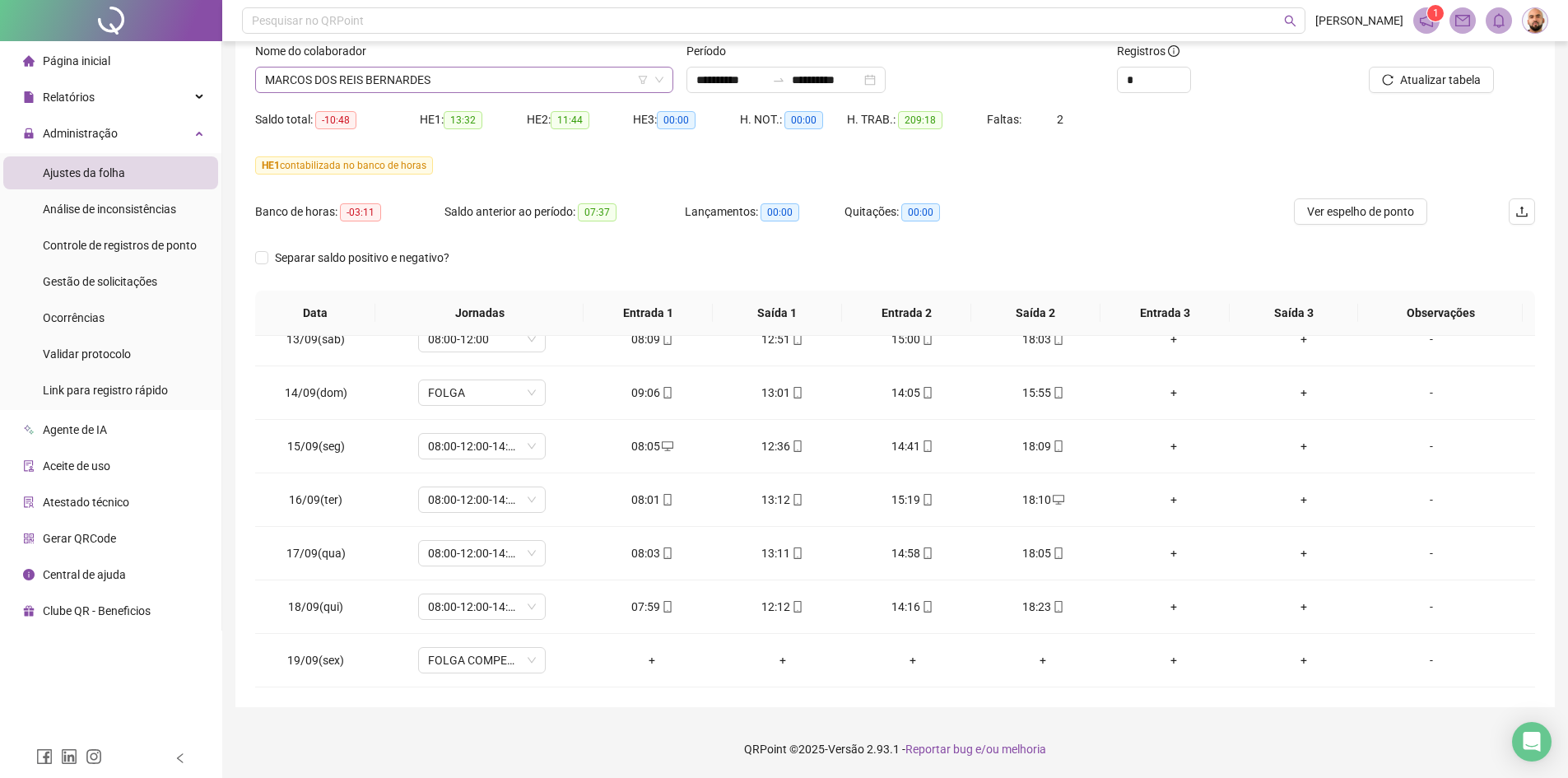
click at [481, 80] on span "MARCOS DOS REIS BERNARDES" at bounding box center [464, 80] width 398 height 25
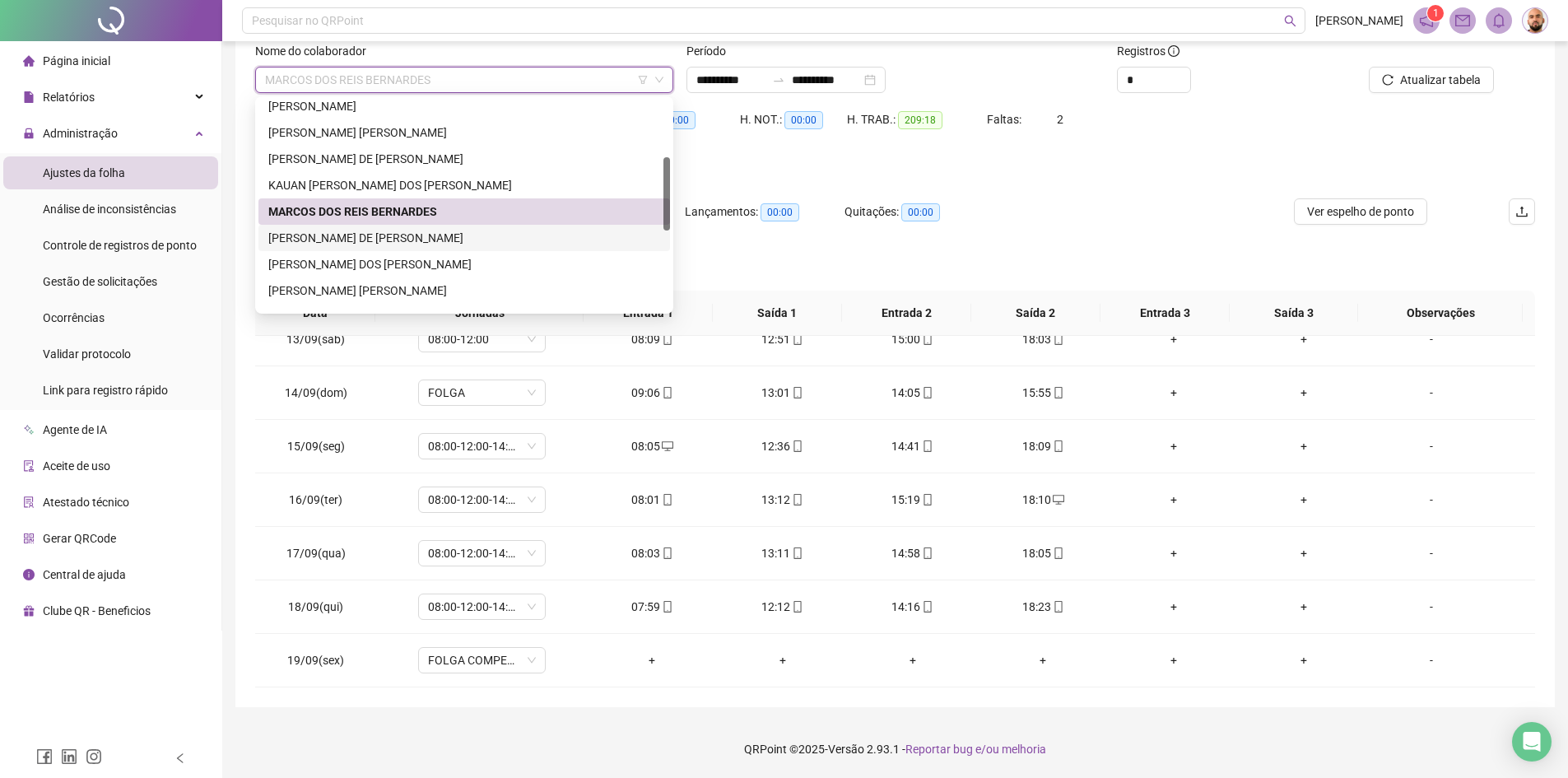
click at [446, 243] on div "[PERSON_NAME] DE [PERSON_NAME]" at bounding box center [464, 238] width 392 height 18
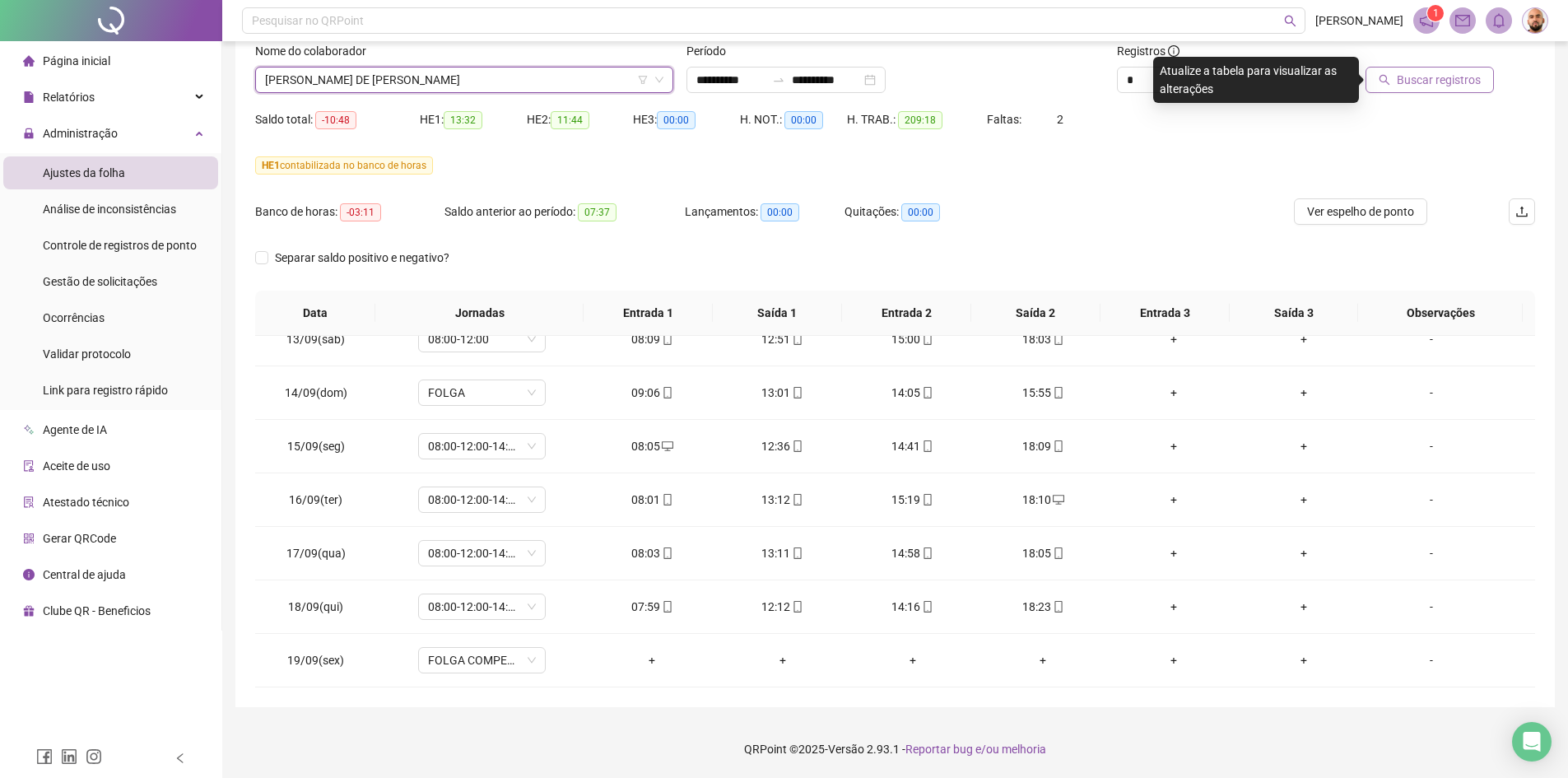
click at [1436, 79] on span "Buscar registros" at bounding box center [1439, 80] width 84 height 18
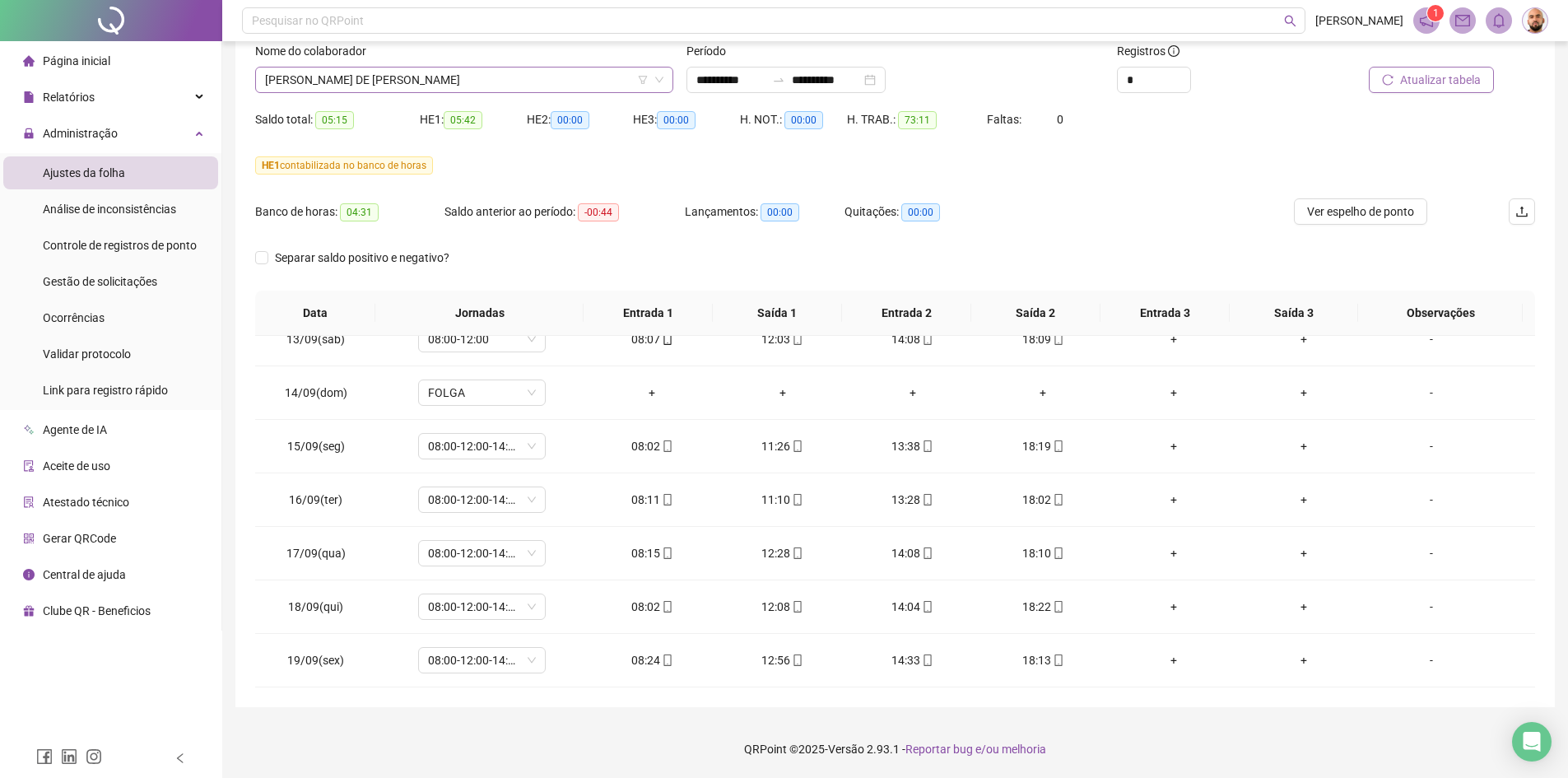
click at [475, 85] on span "[PERSON_NAME] DE [PERSON_NAME]" at bounding box center [464, 80] width 398 height 25
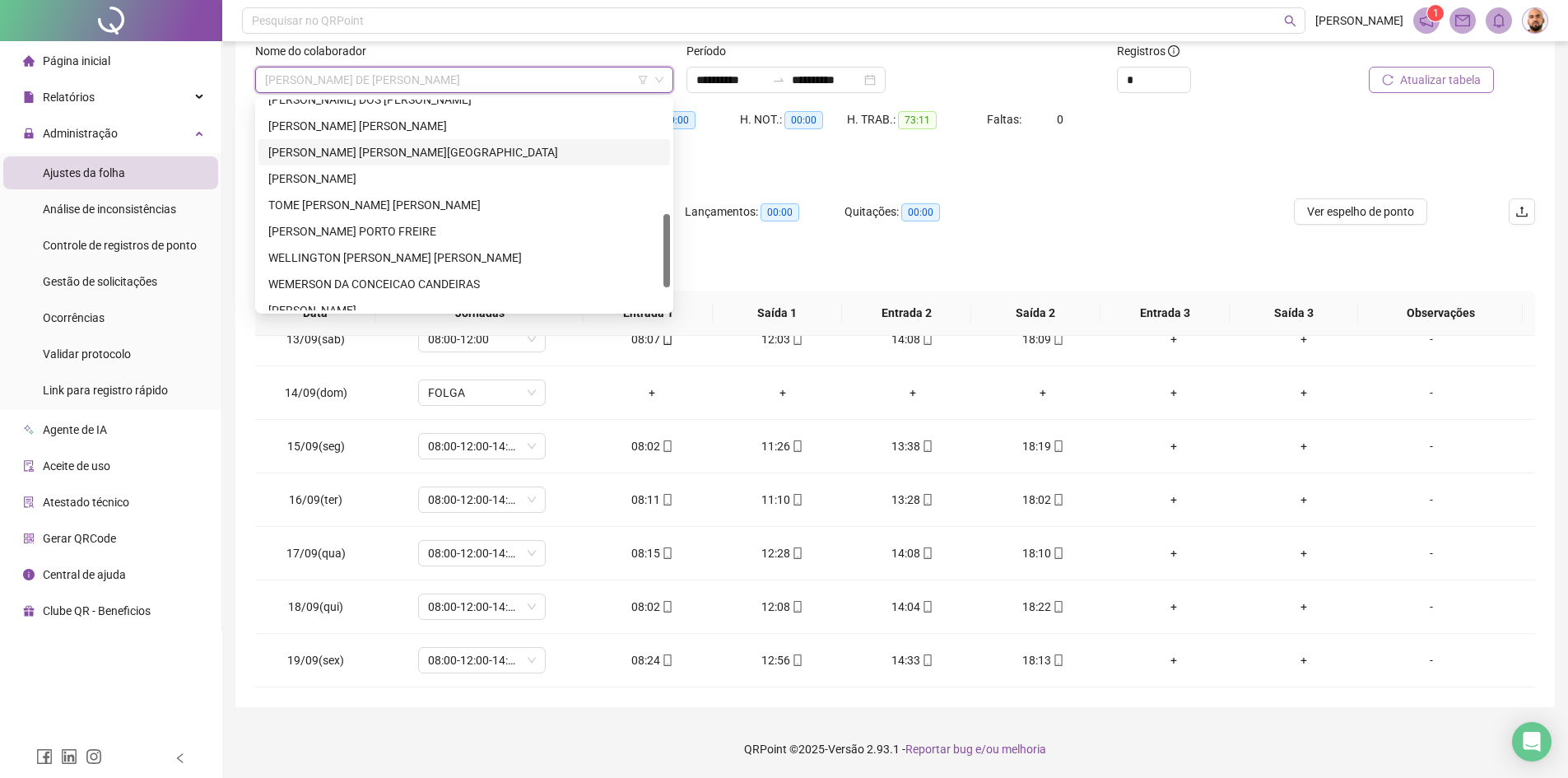
scroll to position [247, 0]
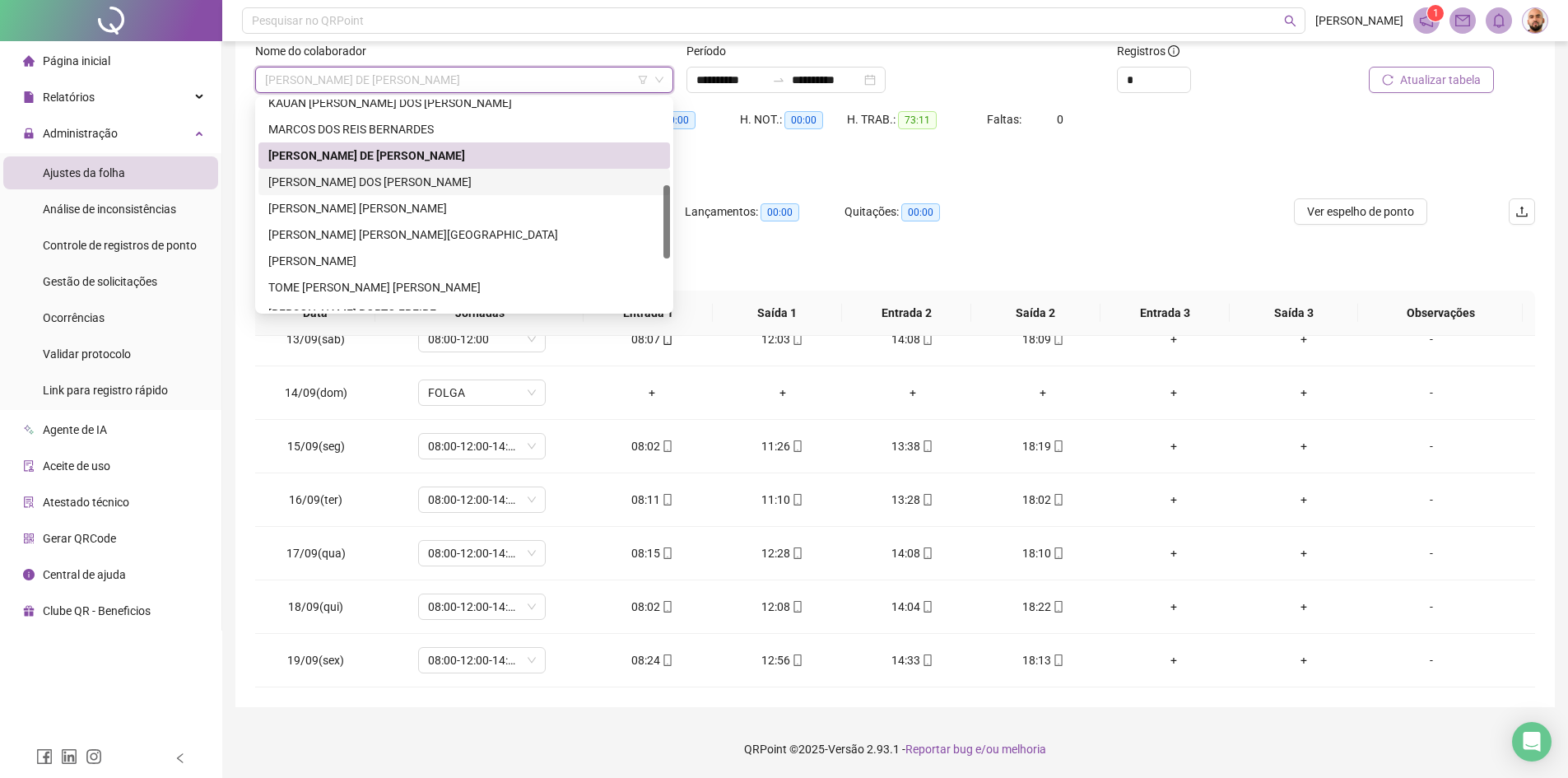
click at [459, 175] on div "[PERSON_NAME] DOS [PERSON_NAME]" at bounding box center [464, 181] width 392 height 18
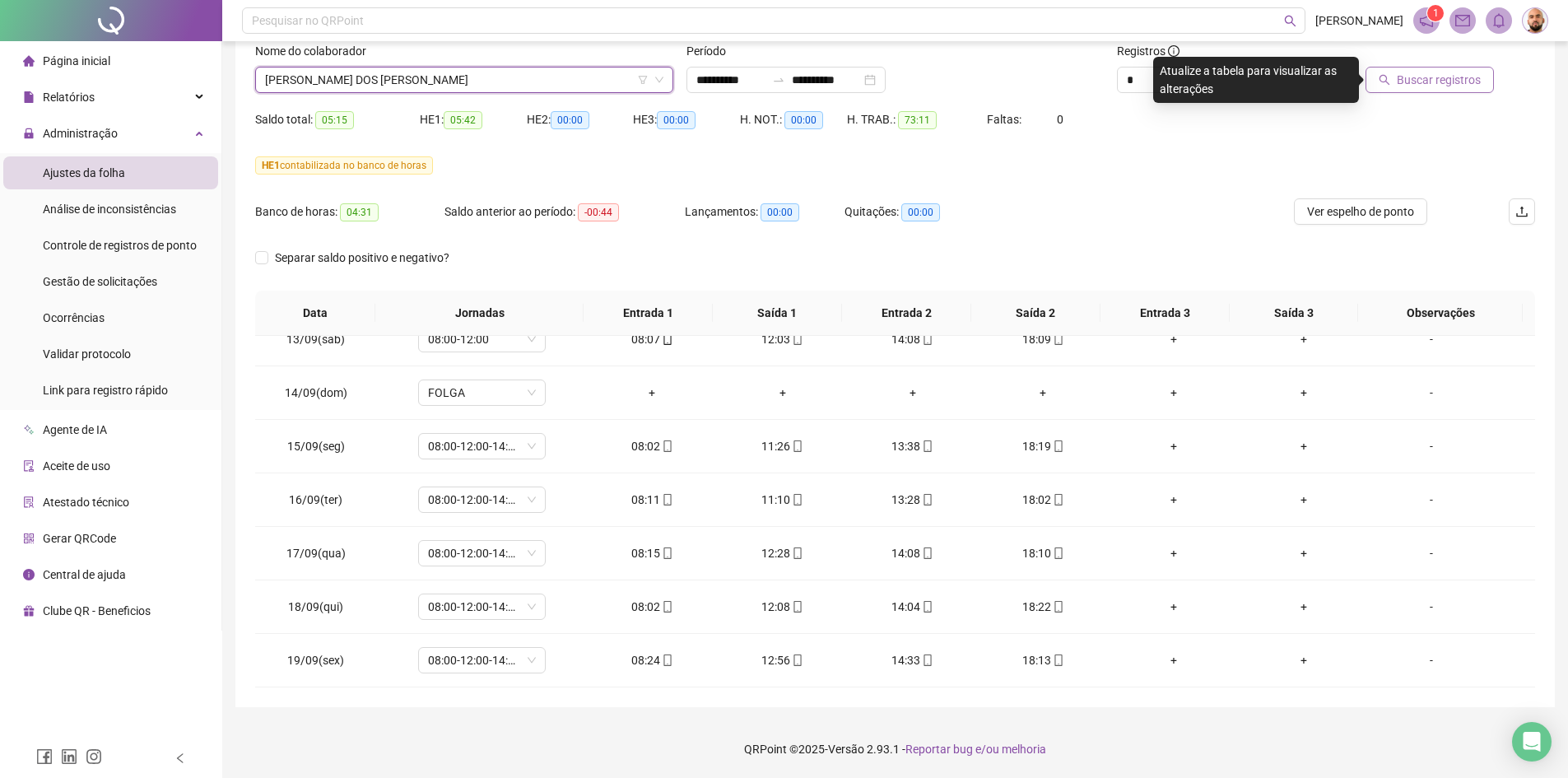
click at [1428, 81] on span "Buscar registros" at bounding box center [1439, 80] width 84 height 18
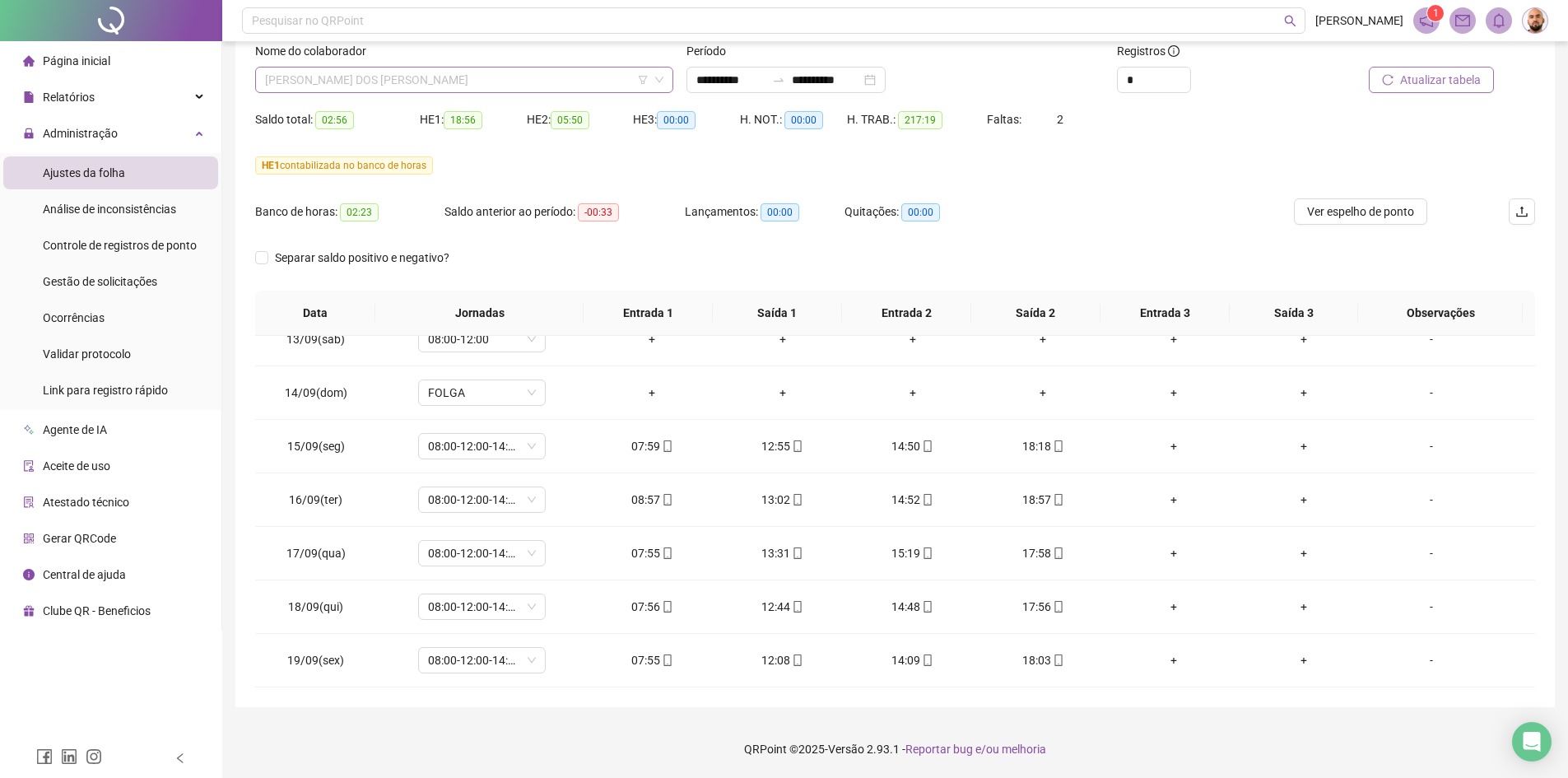
click at [539, 75] on span "[PERSON_NAME] DOS [PERSON_NAME]" at bounding box center [464, 80] width 398 height 25
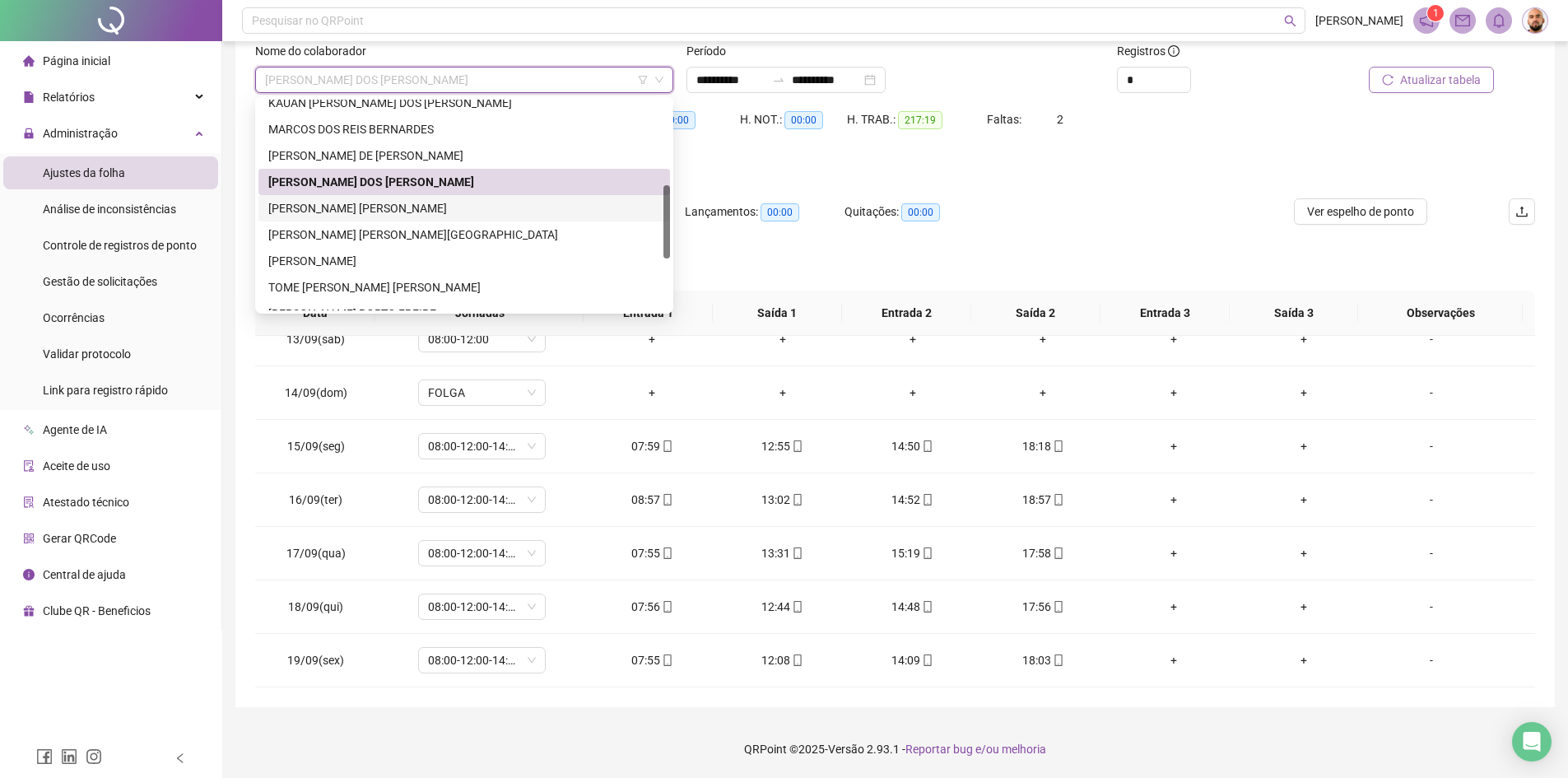
click at [489, 208] on div "[PERSON_NAME] [PERSON_NAME]" at bounding box center [464, 208] width 392 height 18
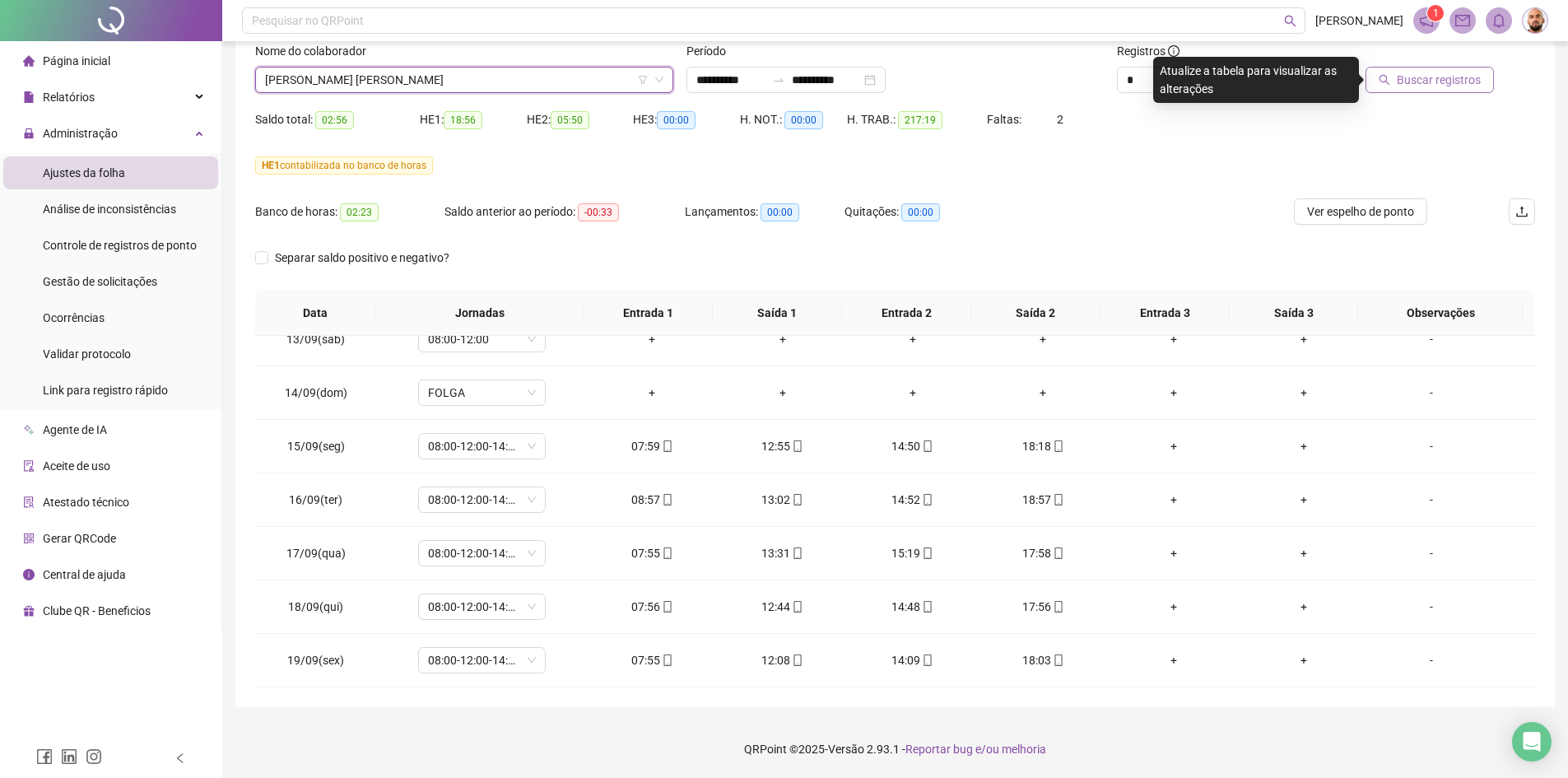
click at [1406, 81] on span "Buscar registros" at bounding box center [1439, 80] width 84 height 18
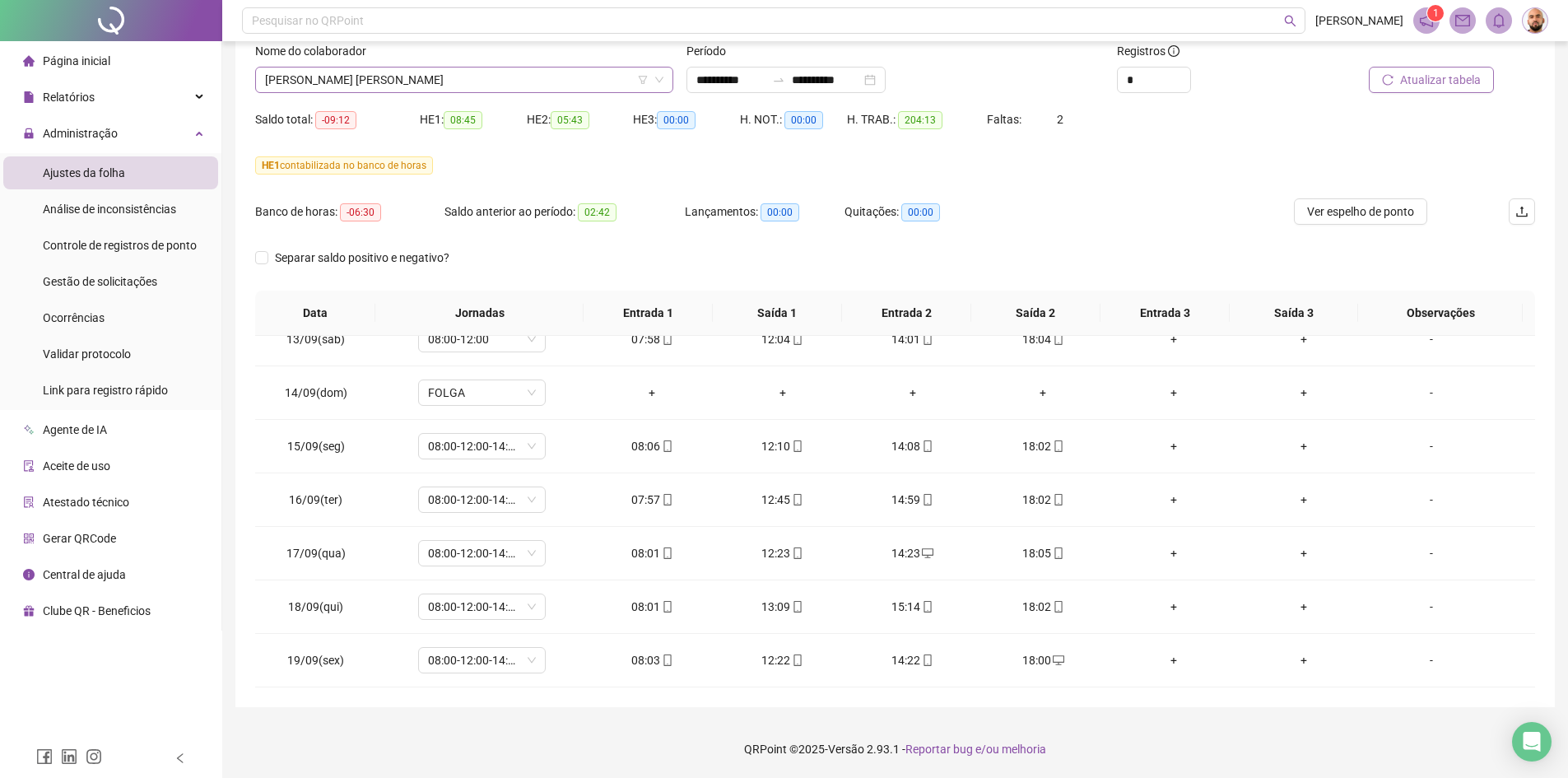
click at [497, 80] on span "[PERSON_NAME] [PERSON_NAME]" at bounding box center [464, 80] width 398 height 25
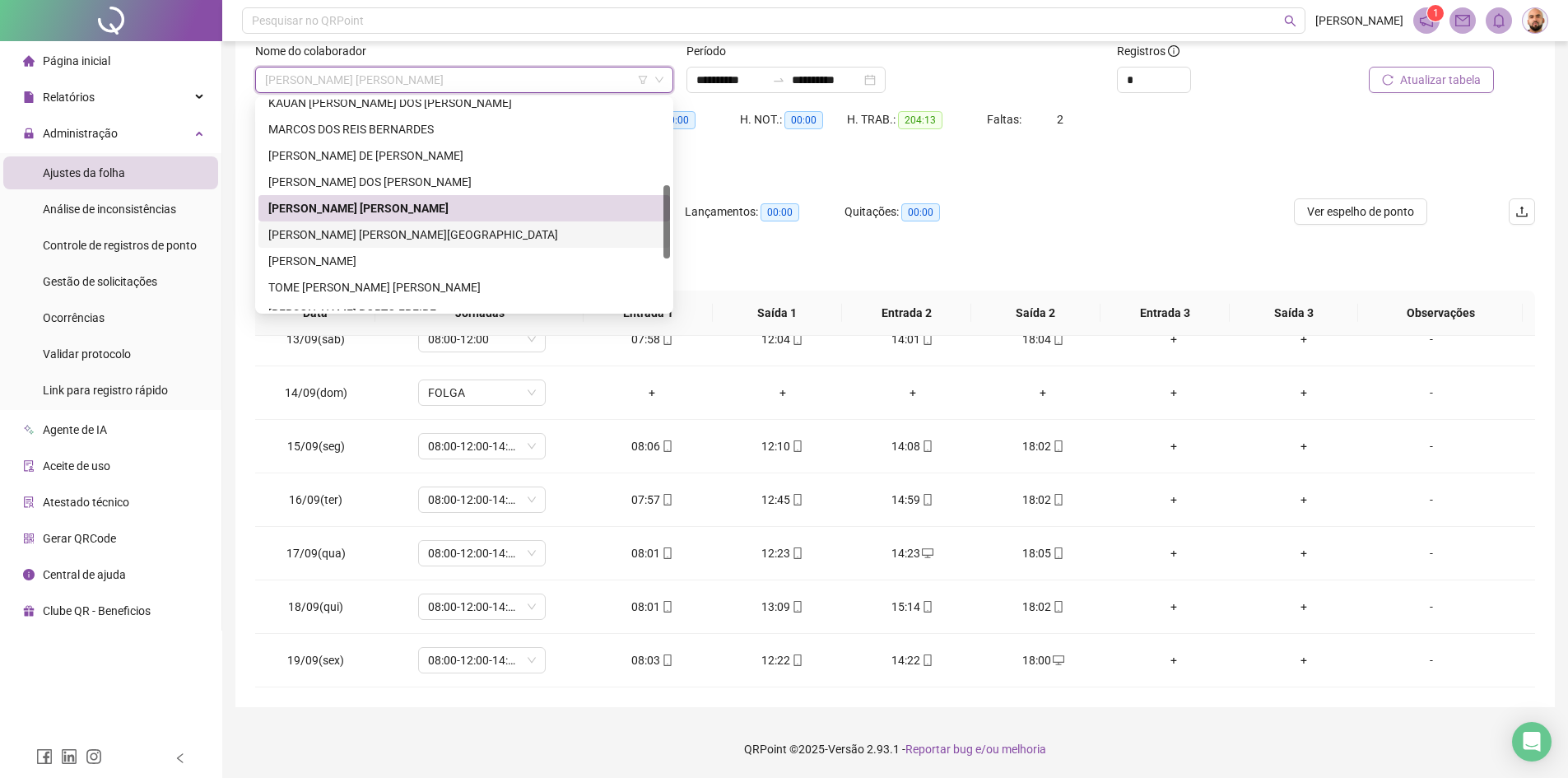
click at [396, 228] on div "[PERSON_NAME] [PERSON_NAME][GEOGRAPHIC_DATA]" at bounding box center [464, 234] width 392 height 18
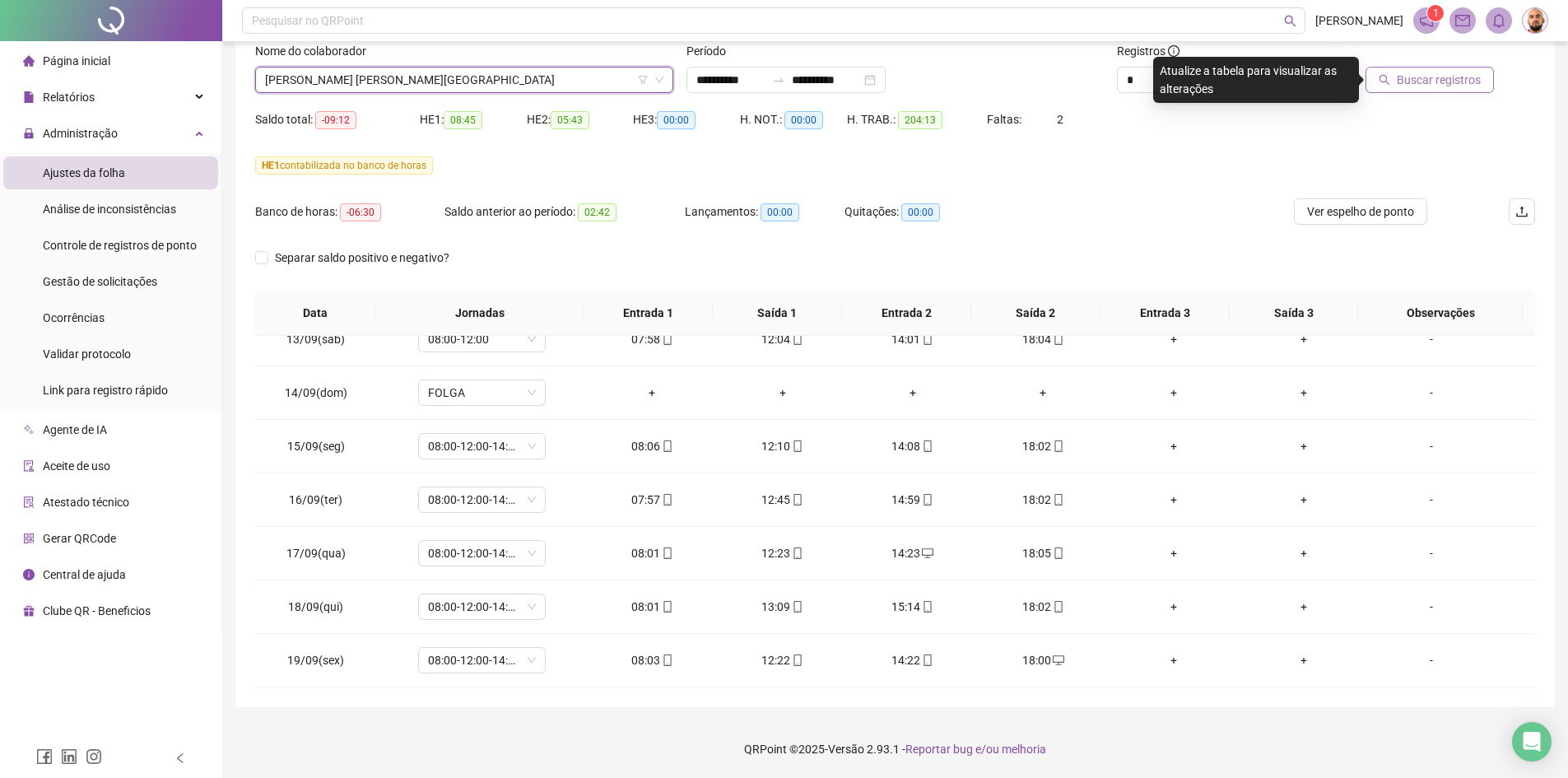
click at [1450, 79] on span "Buscar registros" at bounding box center [1439, 80] width 84 height 18
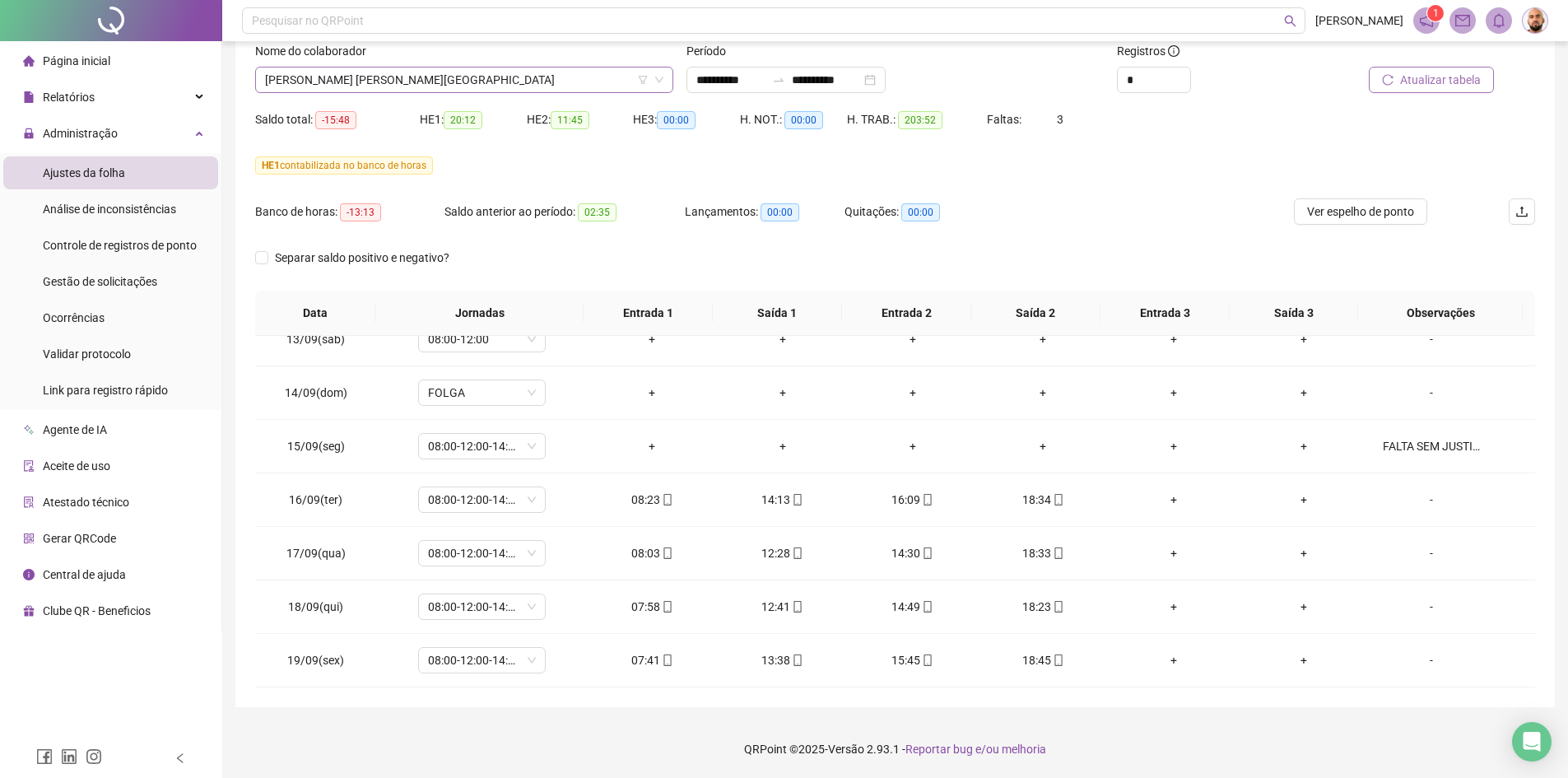
click at [435, 74] on span "[PERSON_NAME] [PERSON_NAME][GEOGRAPHIC_DATA]" at bounding box center [464, 80] width 398 height 25
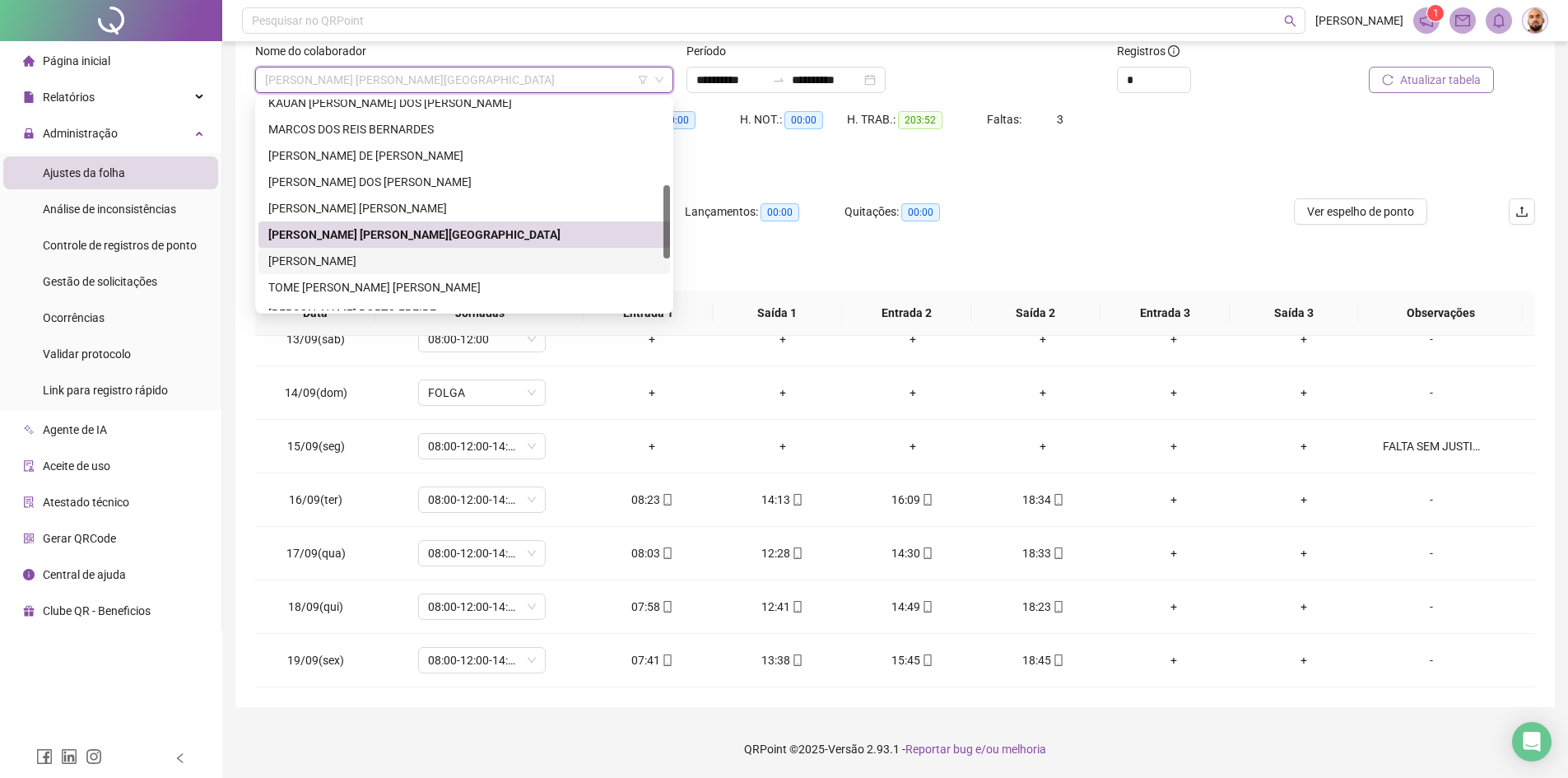
click at [403, 268] on div "[PERSON_NAME]" at bounding box center [464, 261] width 392 height 18
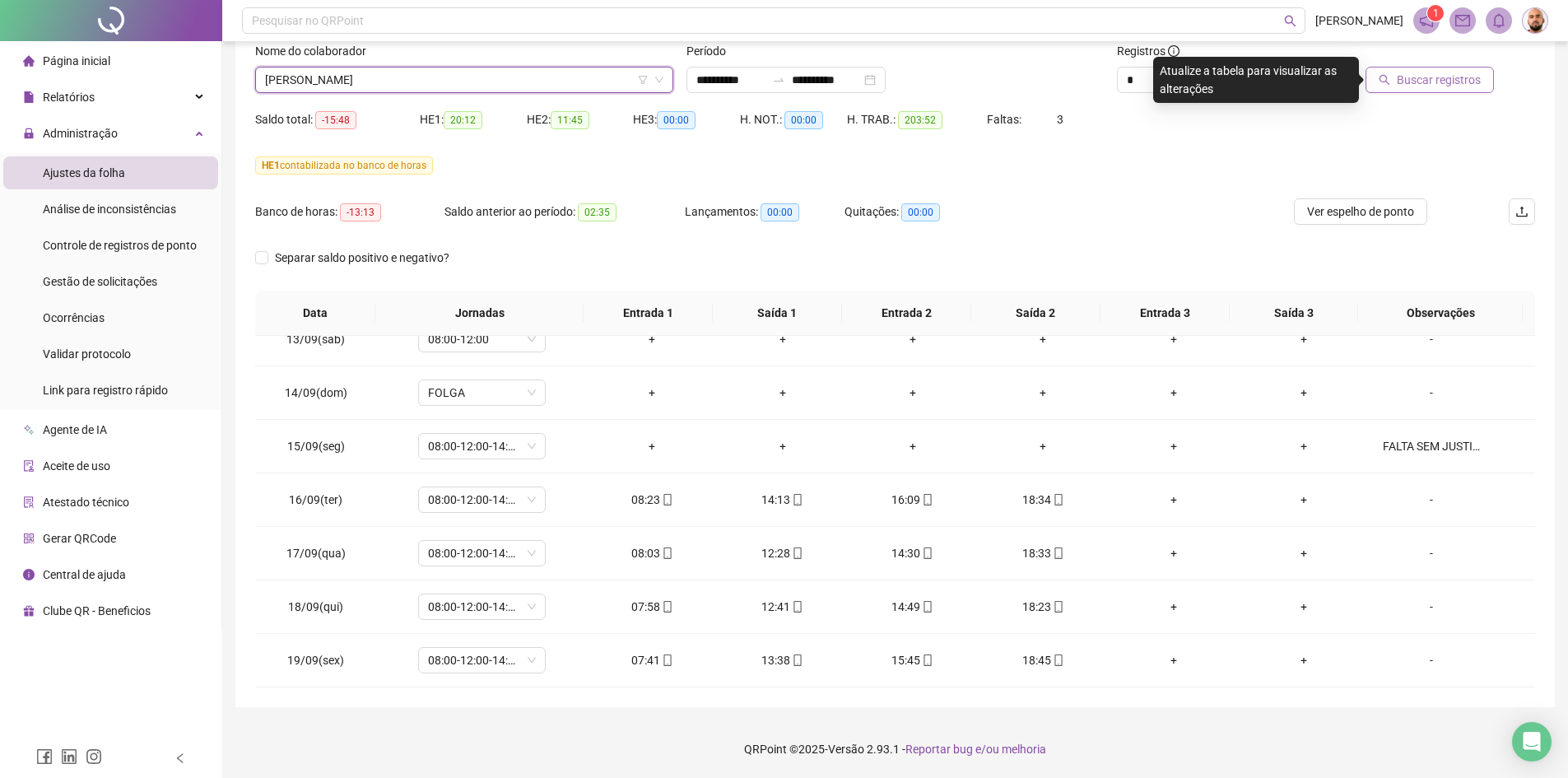
click at [1428, 87] on span "Buscar registros" at bounding box center [1439, 80] width 84 height 18
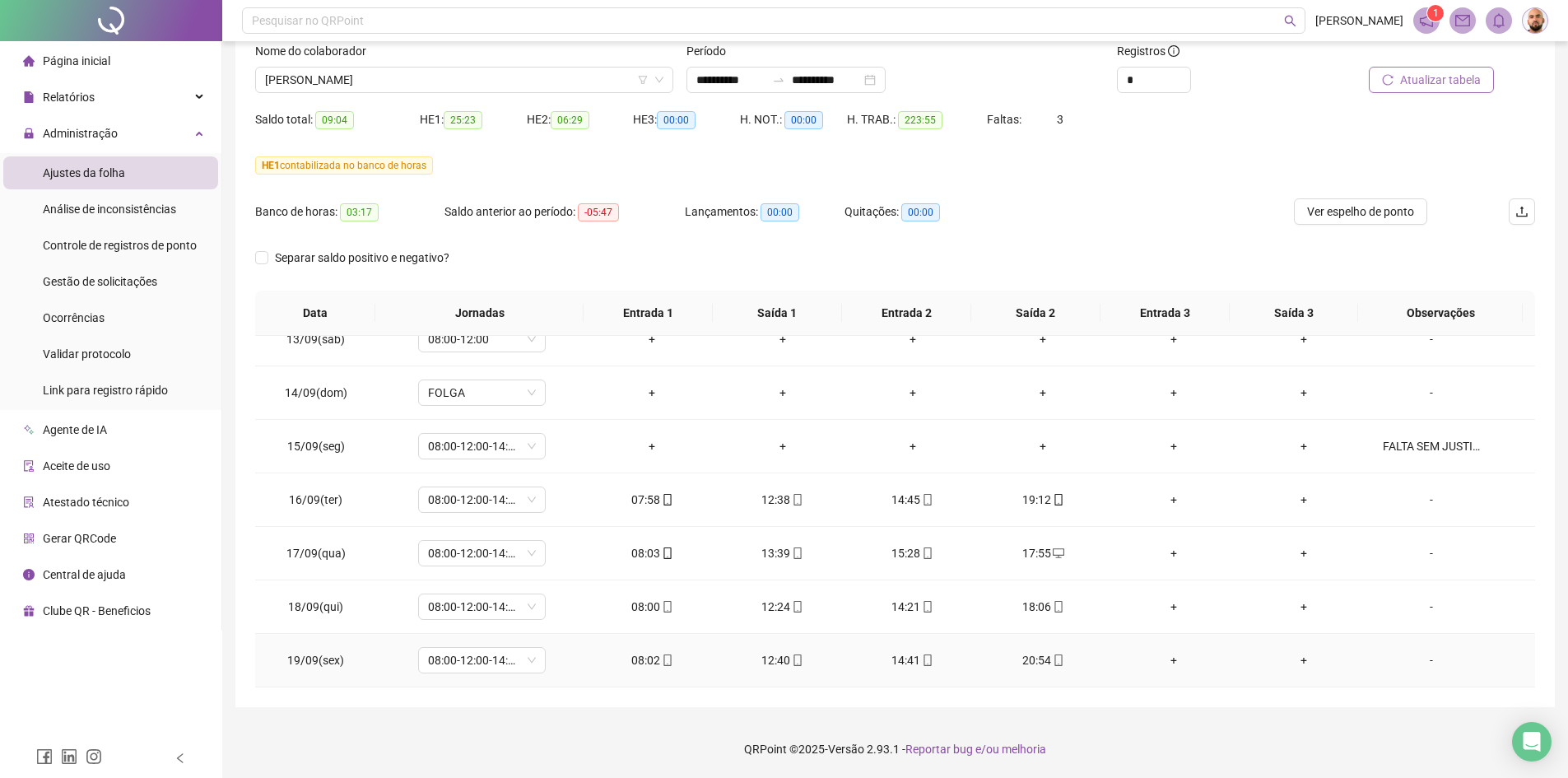
click at [1035, 664] on div "20:54" at bounding box center [1042, 660] width 103 height 18
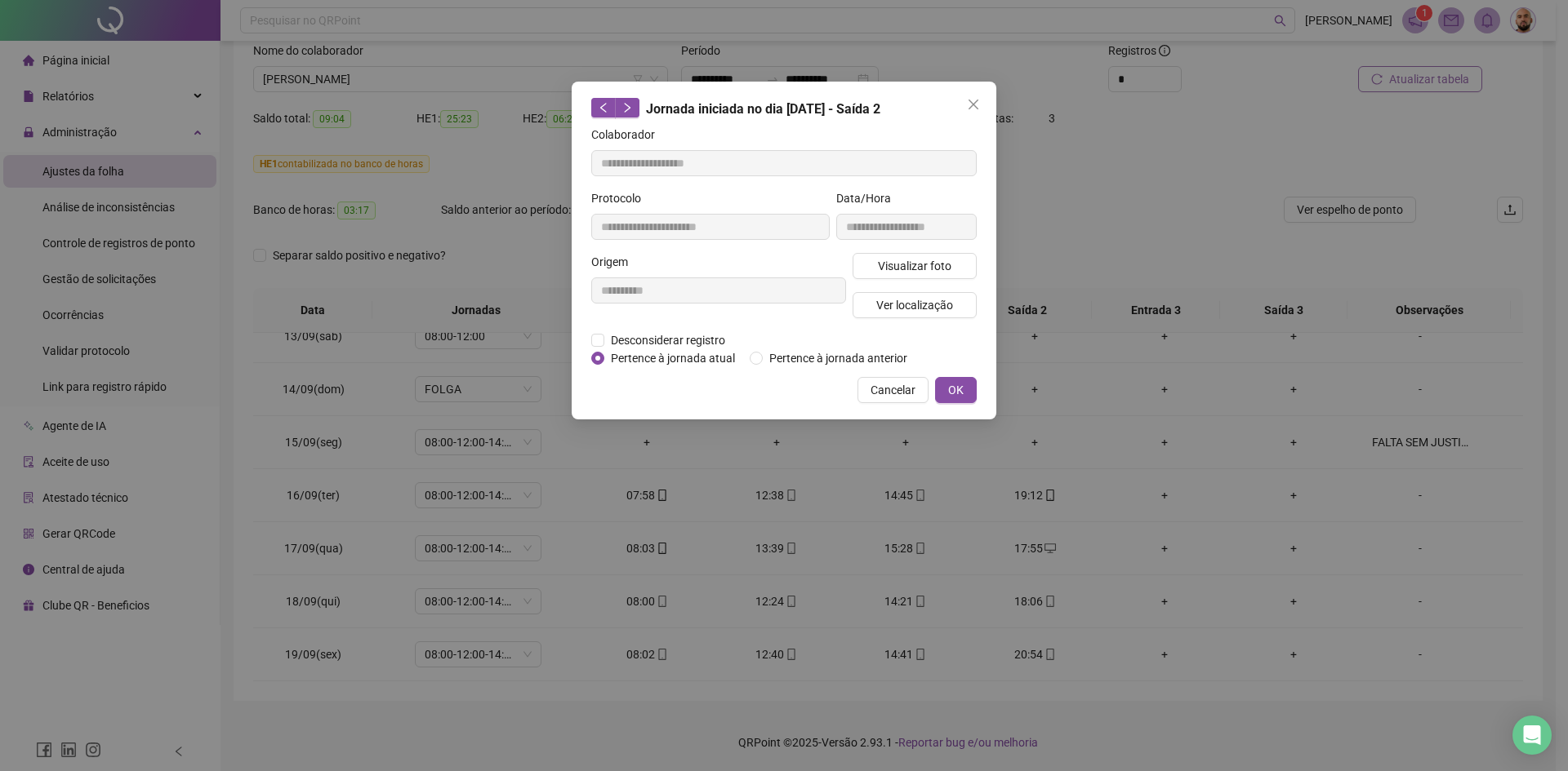
type input "**********"
click at [932, 310] on span "Ver localização" at bounding box center [915, 305] width 77 height 18
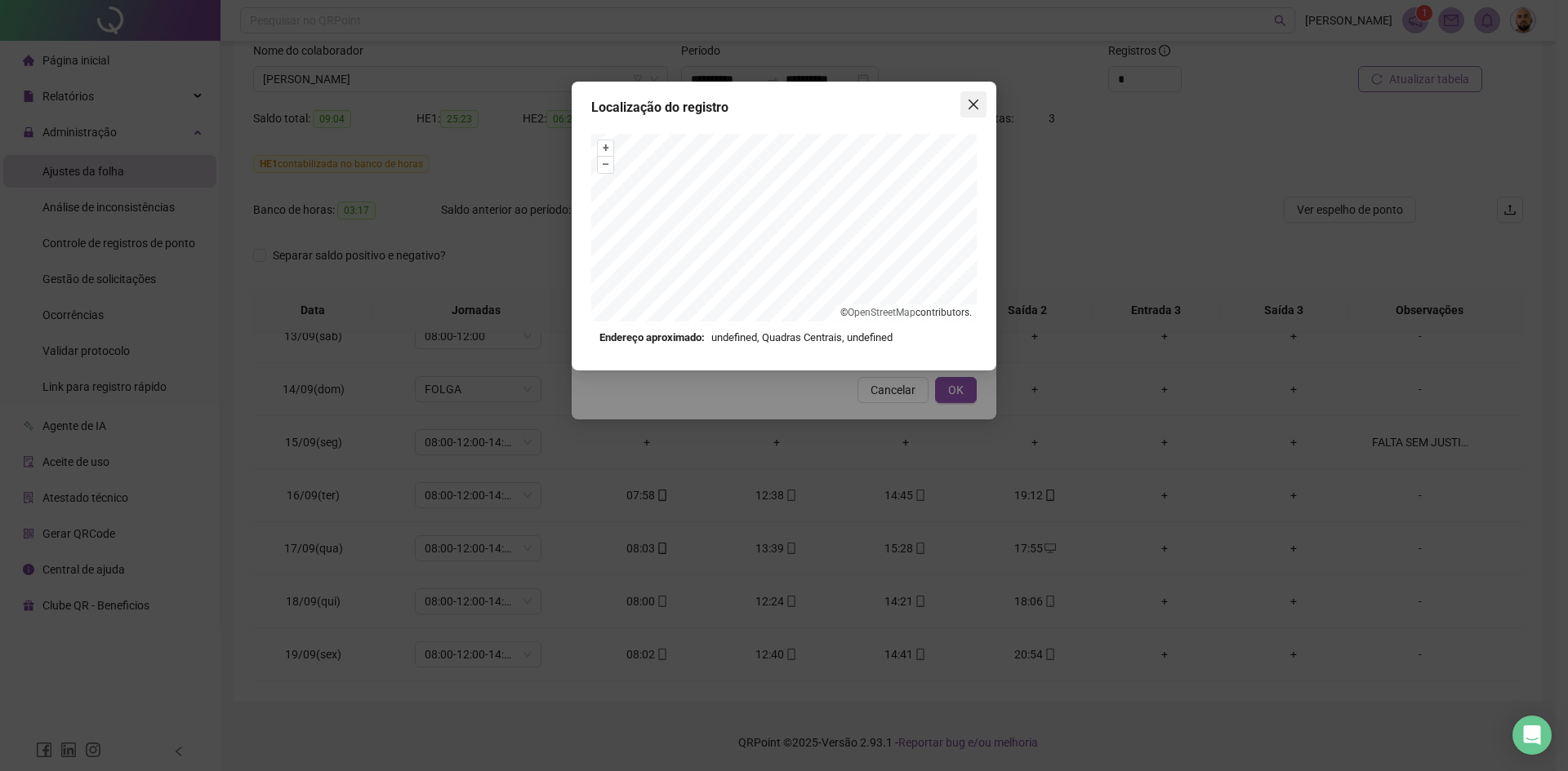
click at [982, 98] on span "Close" at bounding box center [973, 104] width 26 height 13
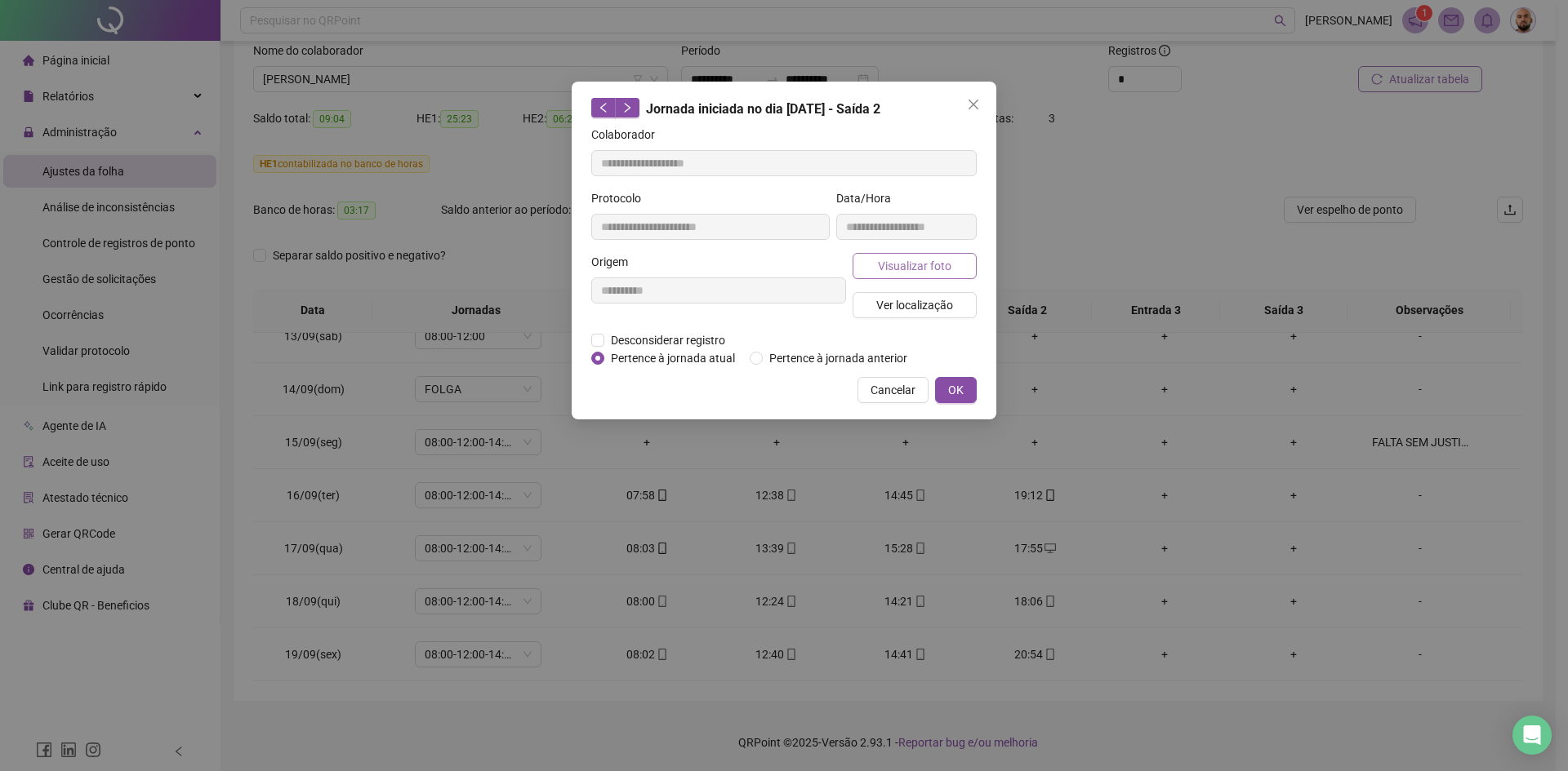
click at [927, 257] on span "Visualizar foto" at bounding box center [915, 265] width 74 height 18
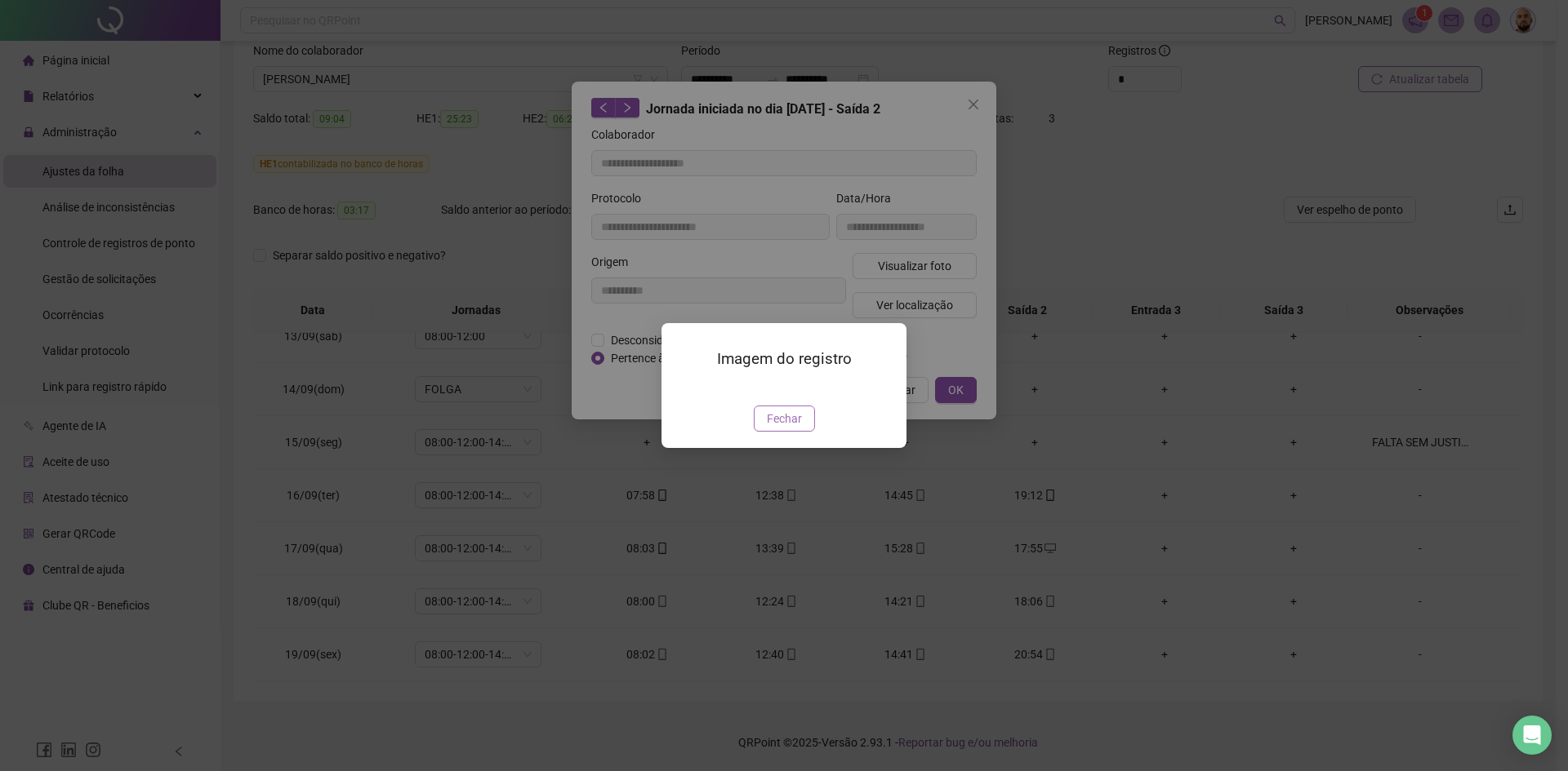
click at [801, 432] on button "Fechar" at bounding box center [784, 419] width 61 height 26
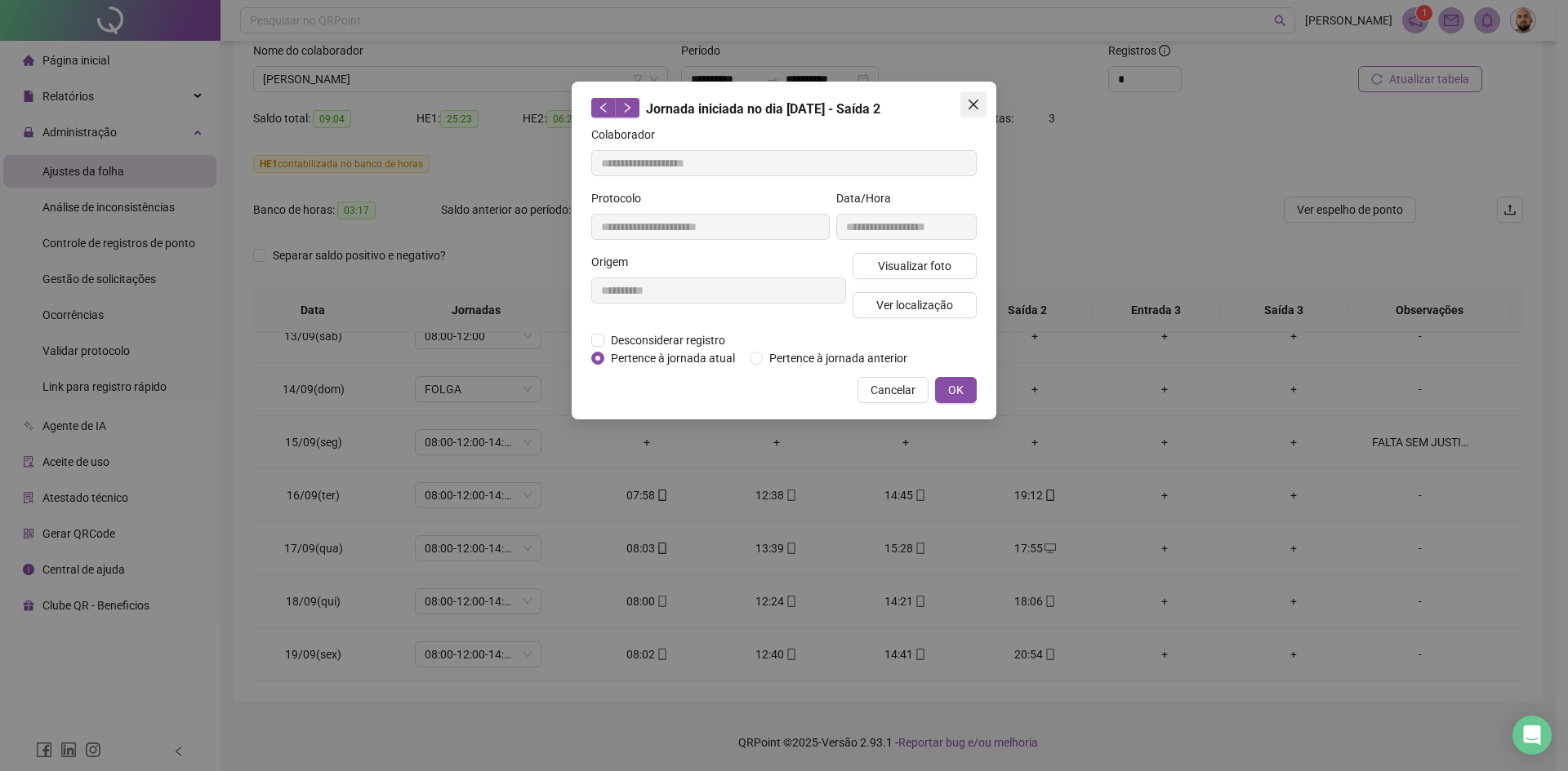
click at [975, 103] on icon "close" at bounding box center [974, 105] width 10 height 10
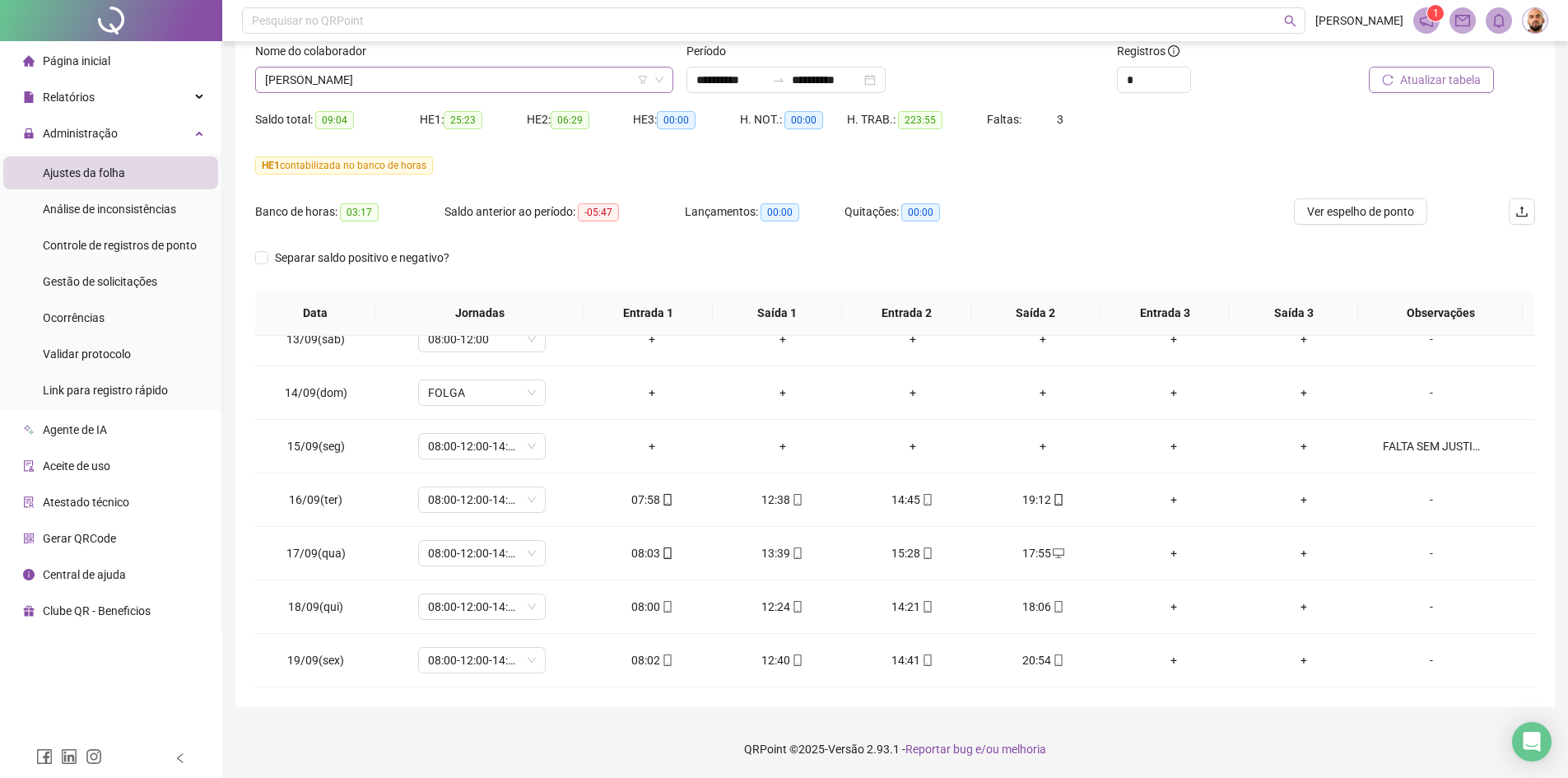
click at [438, 80] on span "[PERSON_NAME]" at bounding box center [464, 80] width 398 height 25
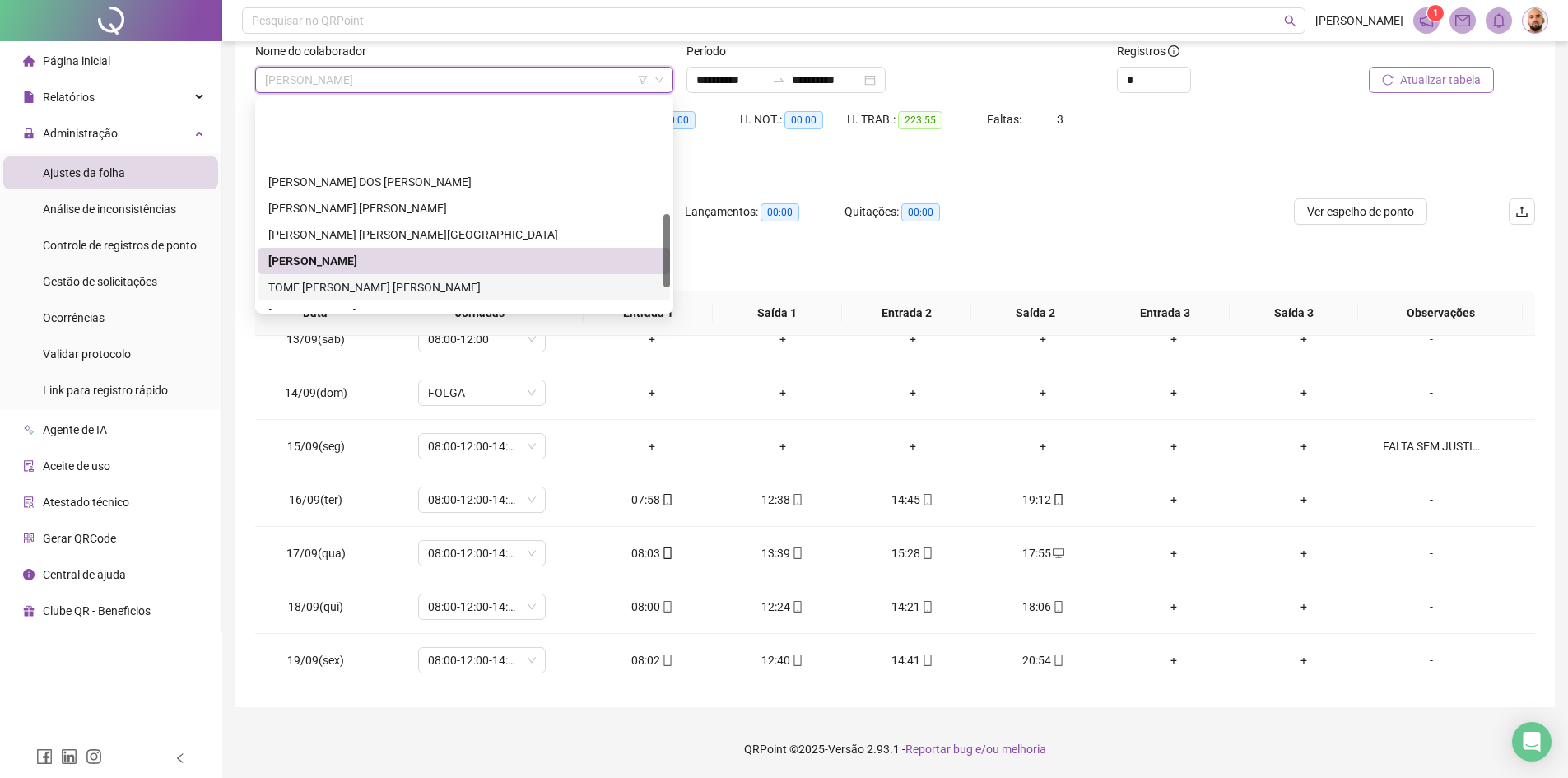
scroll to position [329, 0]
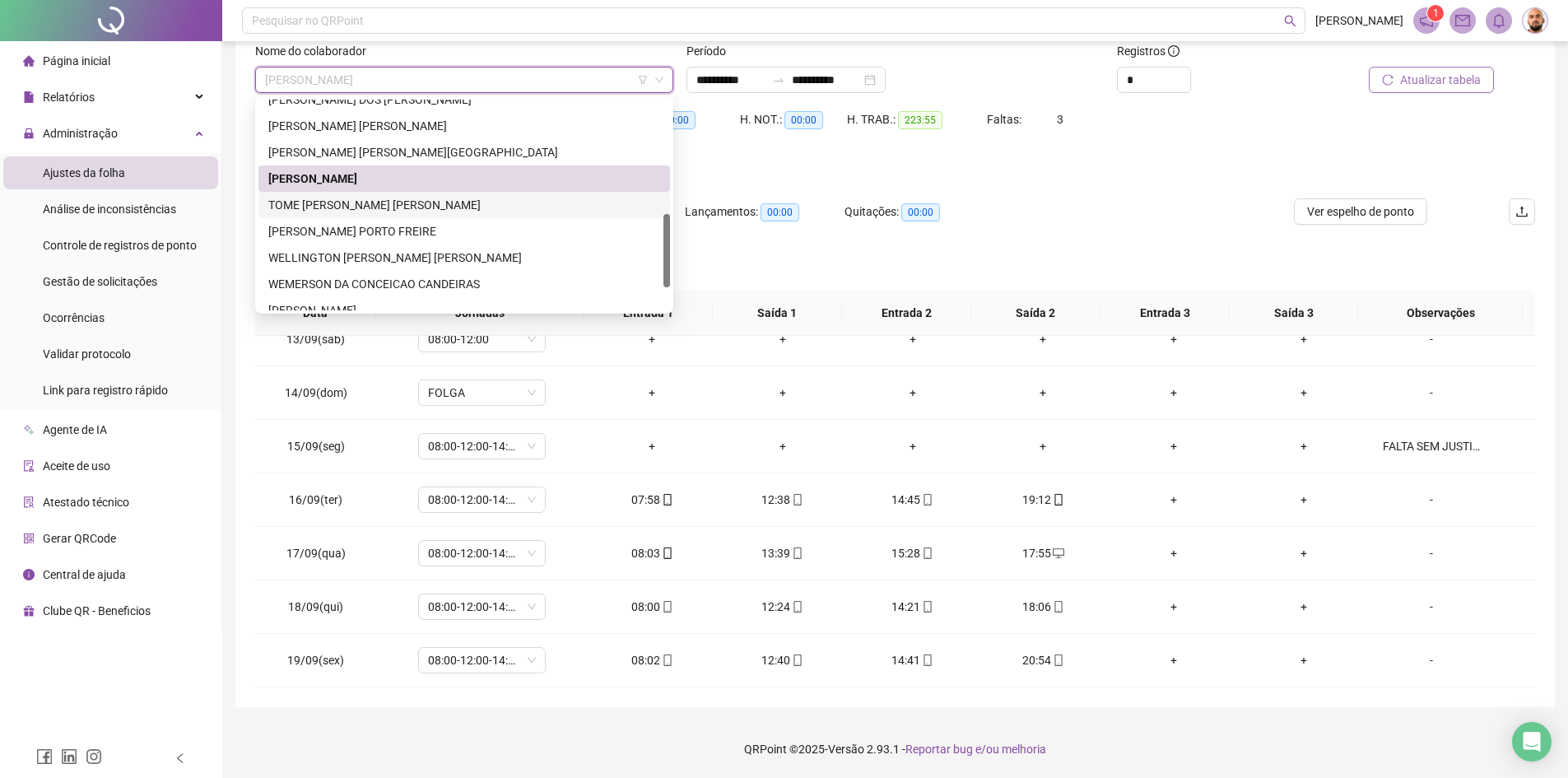
click at [400, 210] on div "TOME [PERSON_NAME] [PERSON_NAME]" at bounding box center [464, 204] width 392 height 18
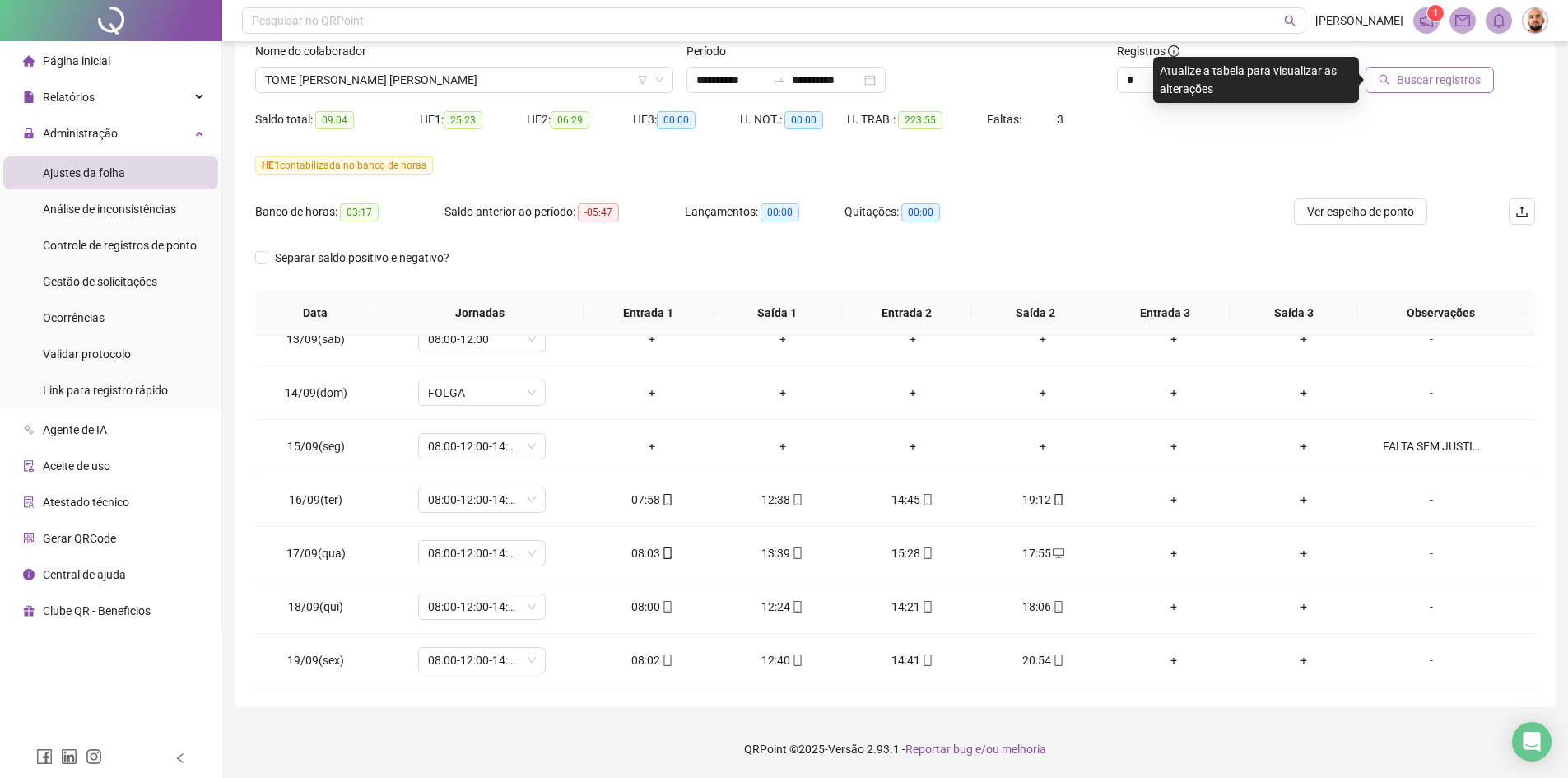
click at [1431, 84] on span "Buscar registros" at bounding box center [1439, 80] width 84 height 18
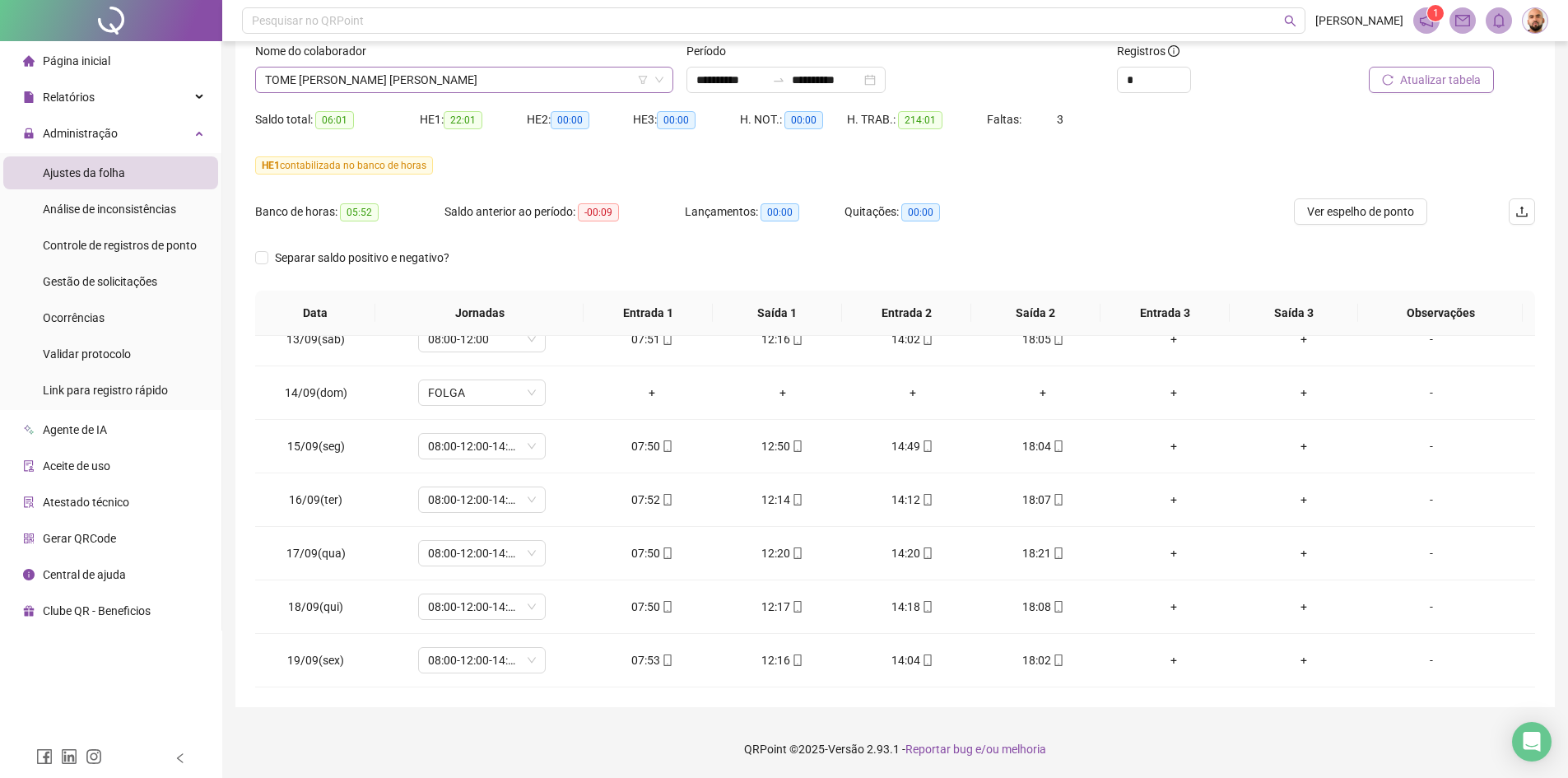
click at [497, 77] on span "TOME [PERSON_NAME] [PERSON_NAME]" at bounding box center [464, 80] width 398 height 25
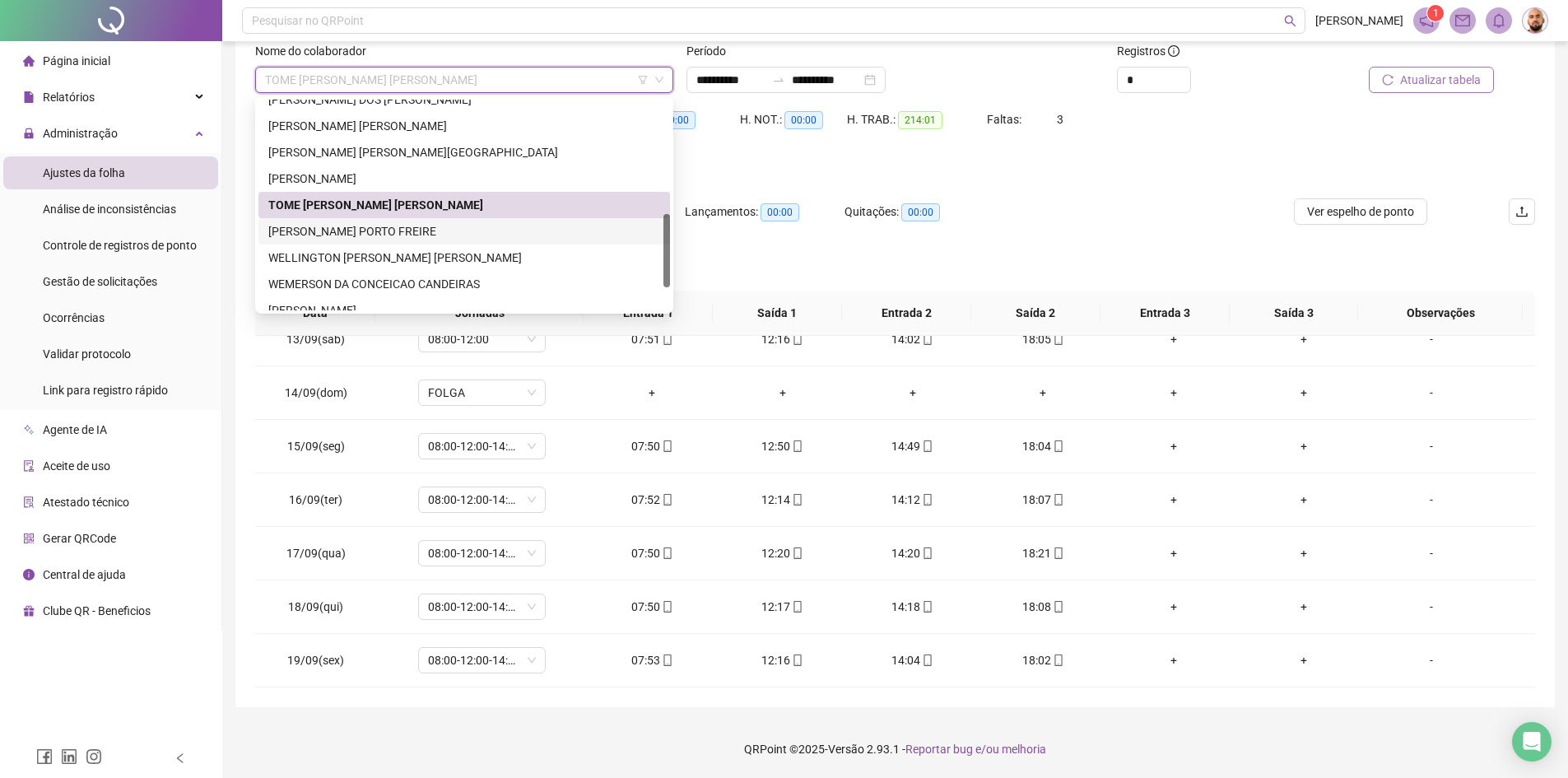
click at [468, 227] on div "[PERSON_NAME] PORTO FREIRE" at bounding box center [464, 231] width 392 height 18
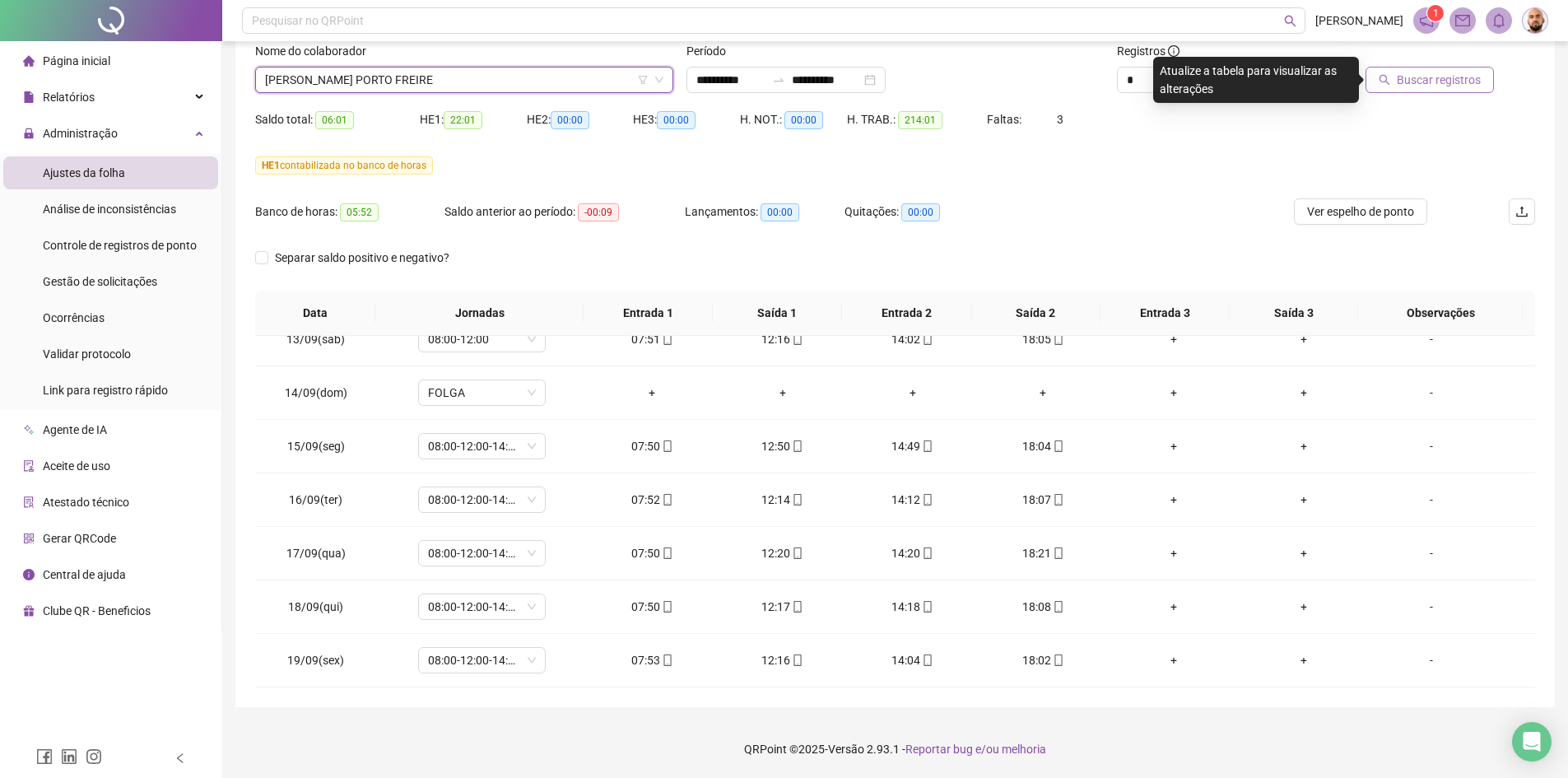
click at [1450, 80] on span "Buscar registros" at bounding box center [1439, 80] width 84 height 18
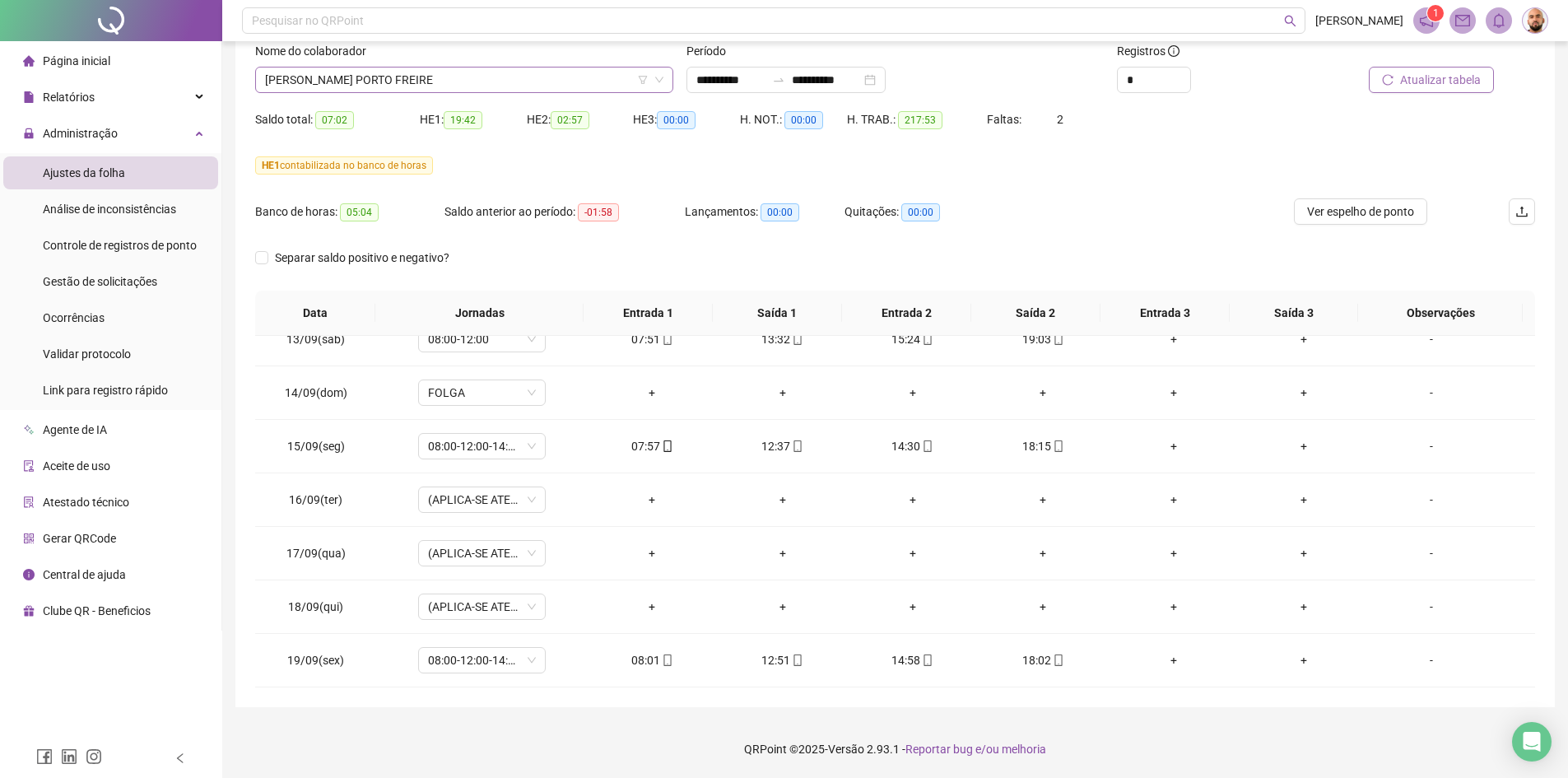
click at [463, 79] on span "[PERSON_NAME] PORTO FREIRE" at bounding box center [464, 80] width 398 height 25
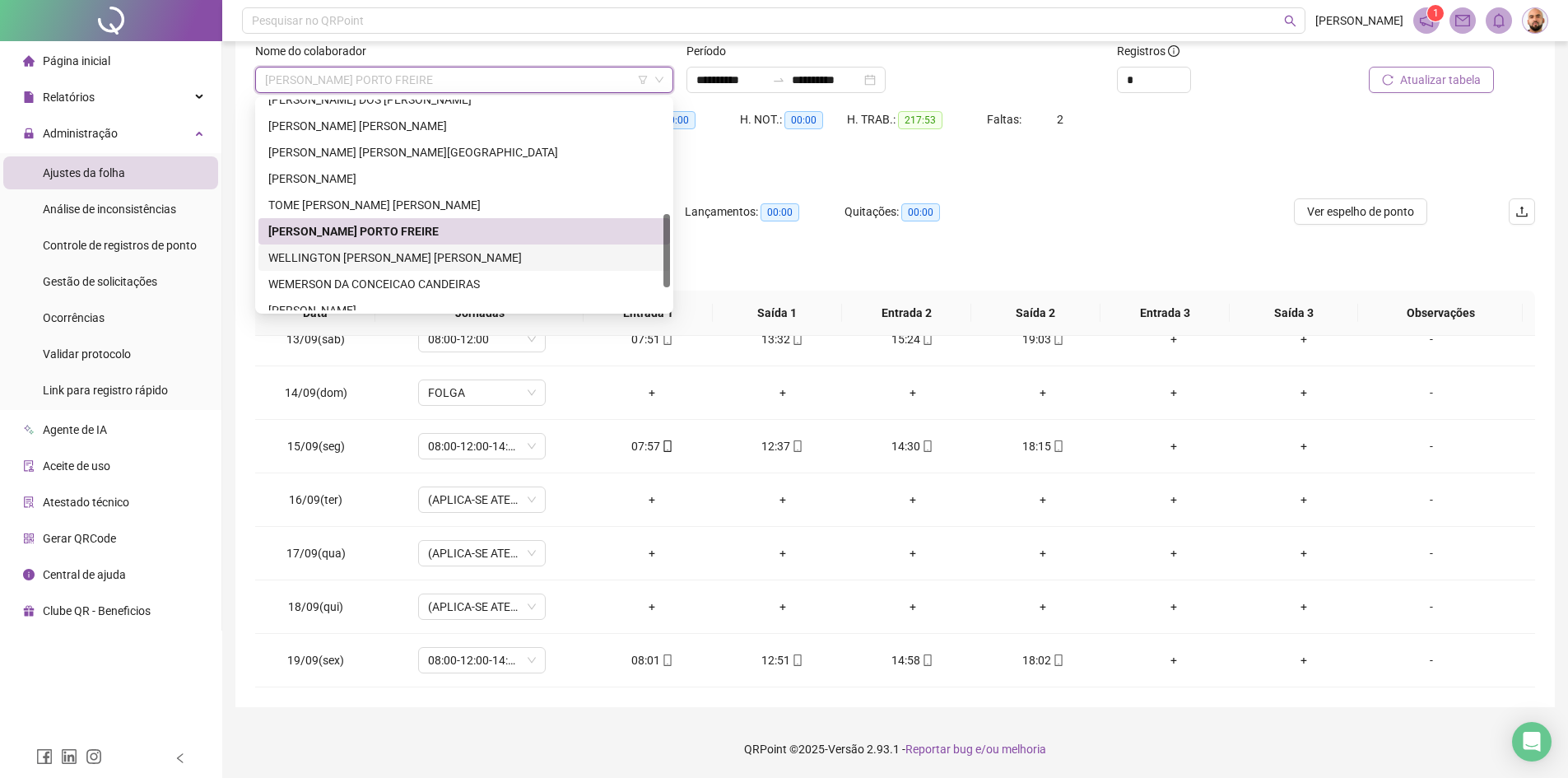
click at [434, 254] on div "WELLINGTON [PERSON_NAME] [PERSON_NAME]" at bounding box center [464, 257] width 392 height 18
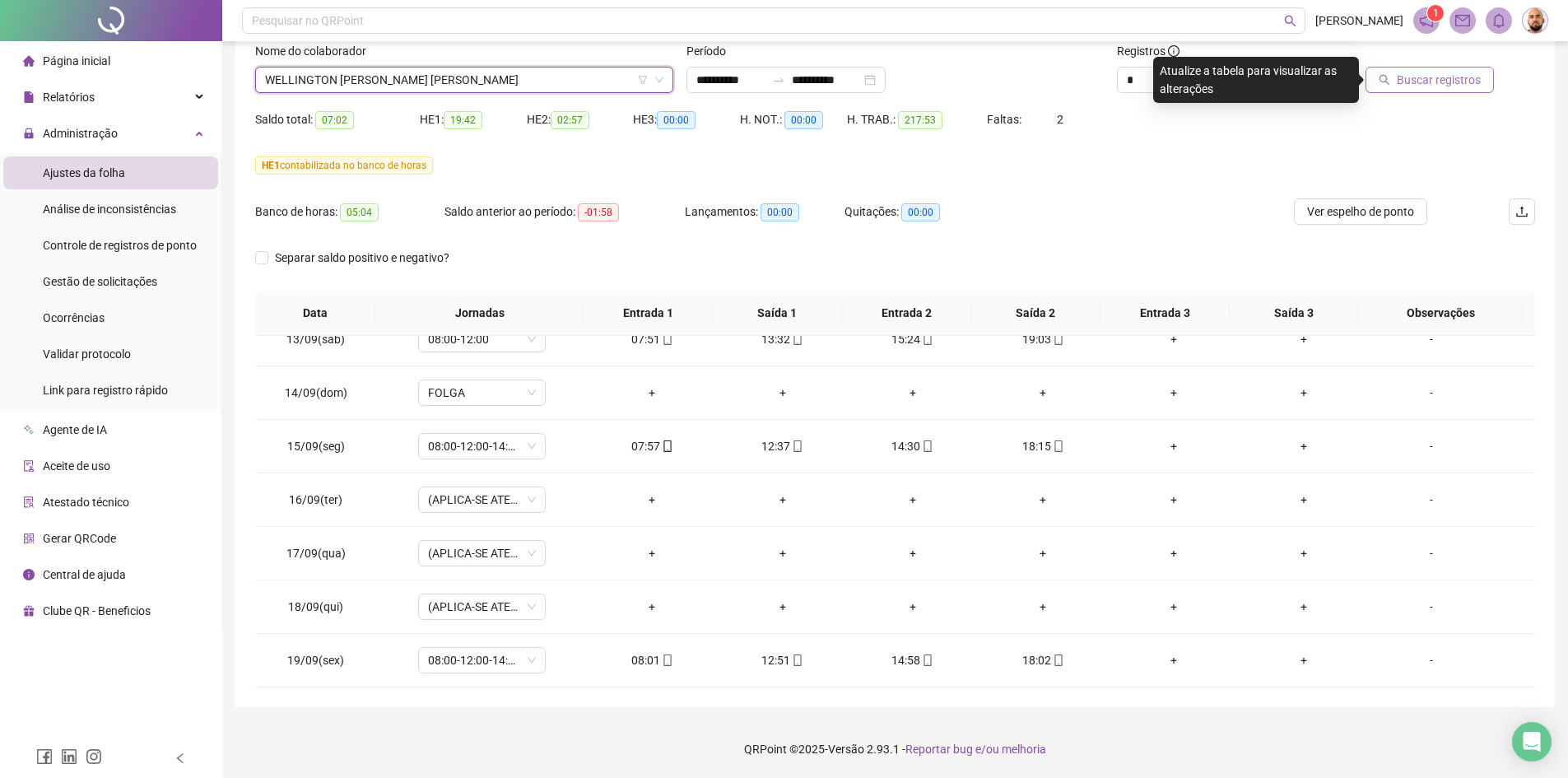
click at [1434, 71] on span "Buscar registros" at bounding box center [1439, 80] width 84 height 18
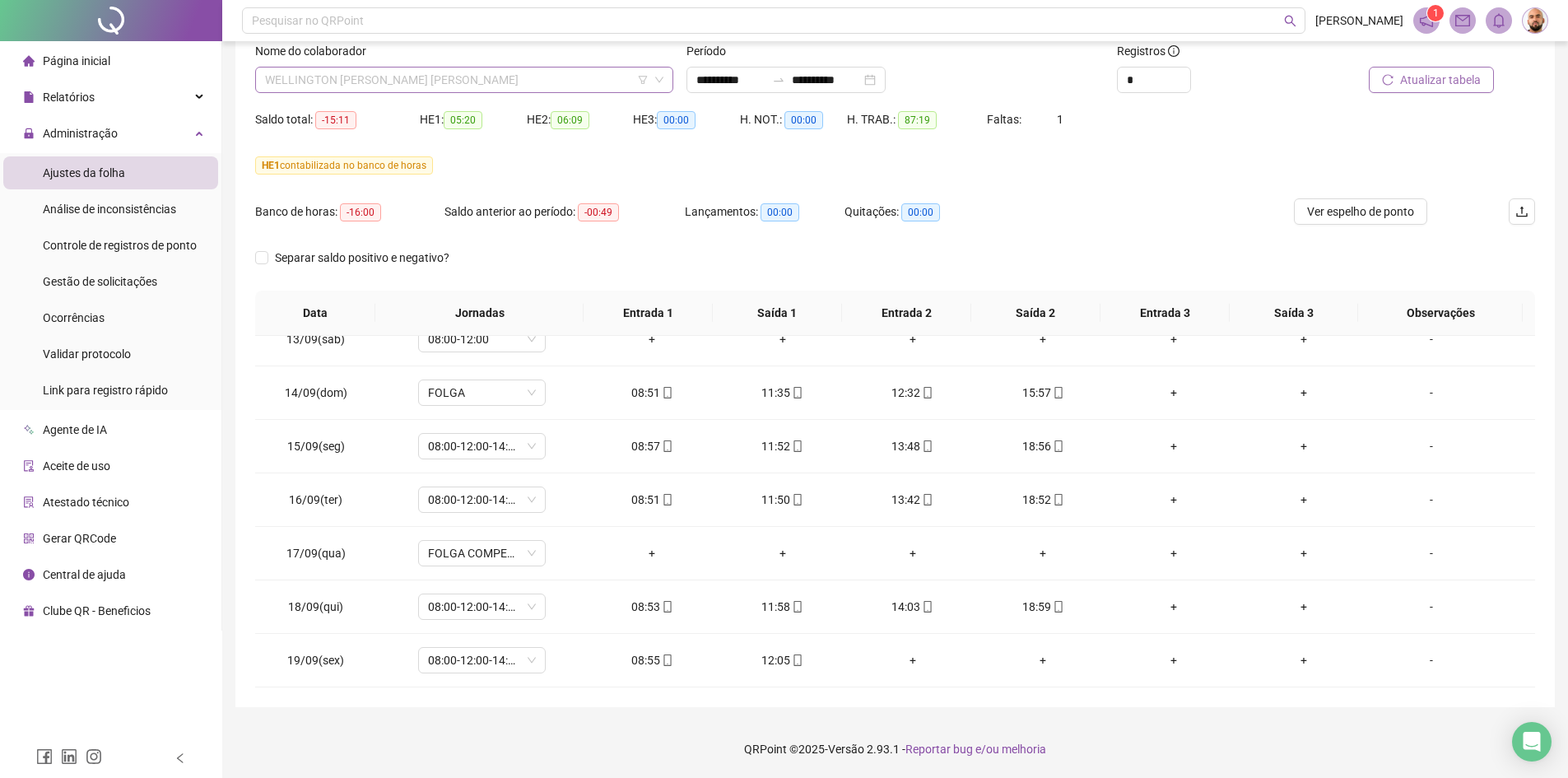
click at [483, 78] on span "WELLINGTON [PERSON_NAME] [PERSON_NAME]" at bounding box center [464, 80] width 398 height 25
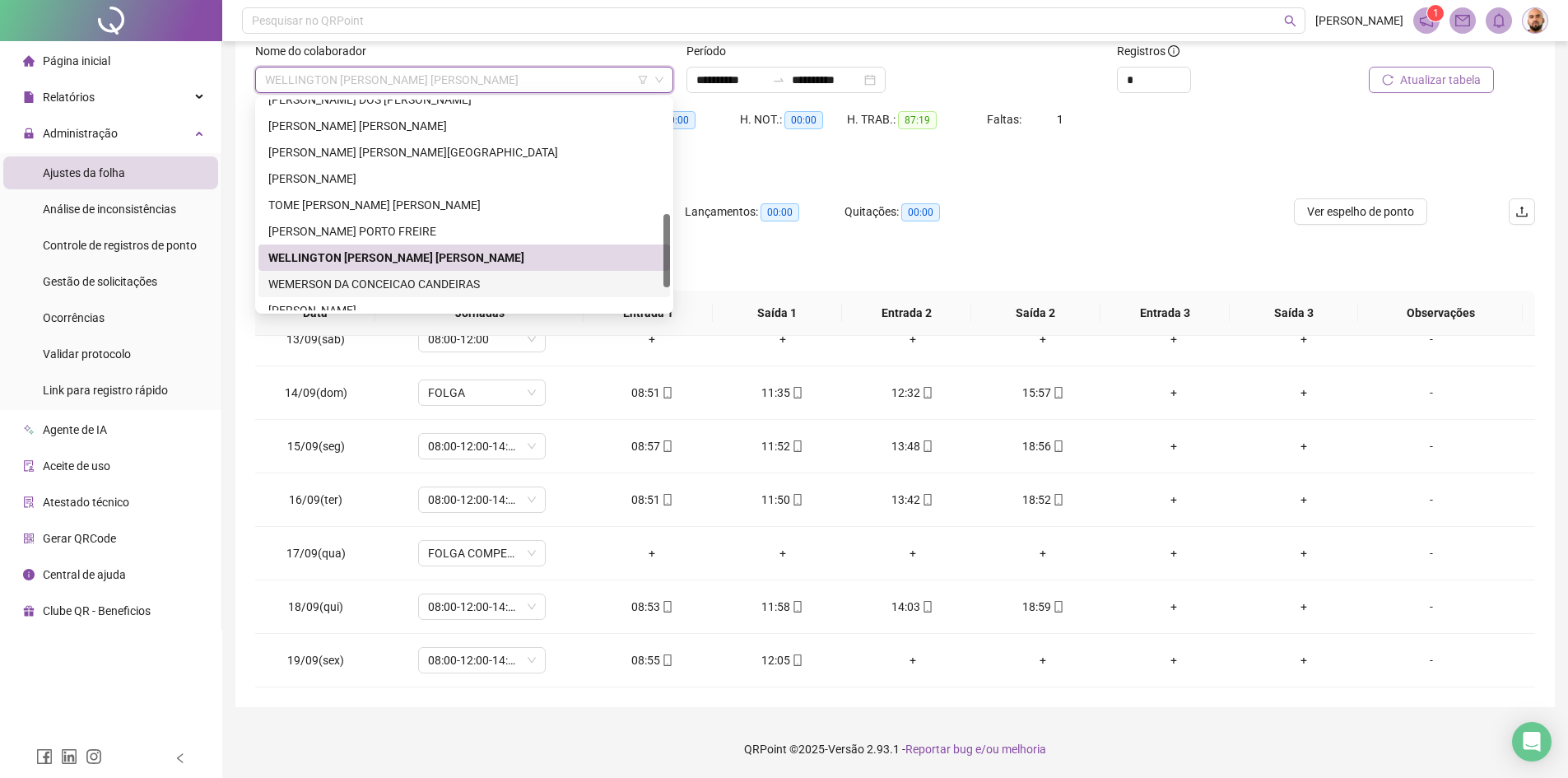
click at [412, 282] on div "WEMERSON DA CONCEICAO CANDEIRAS" at bounding box center [464, 284] width 392 height 18
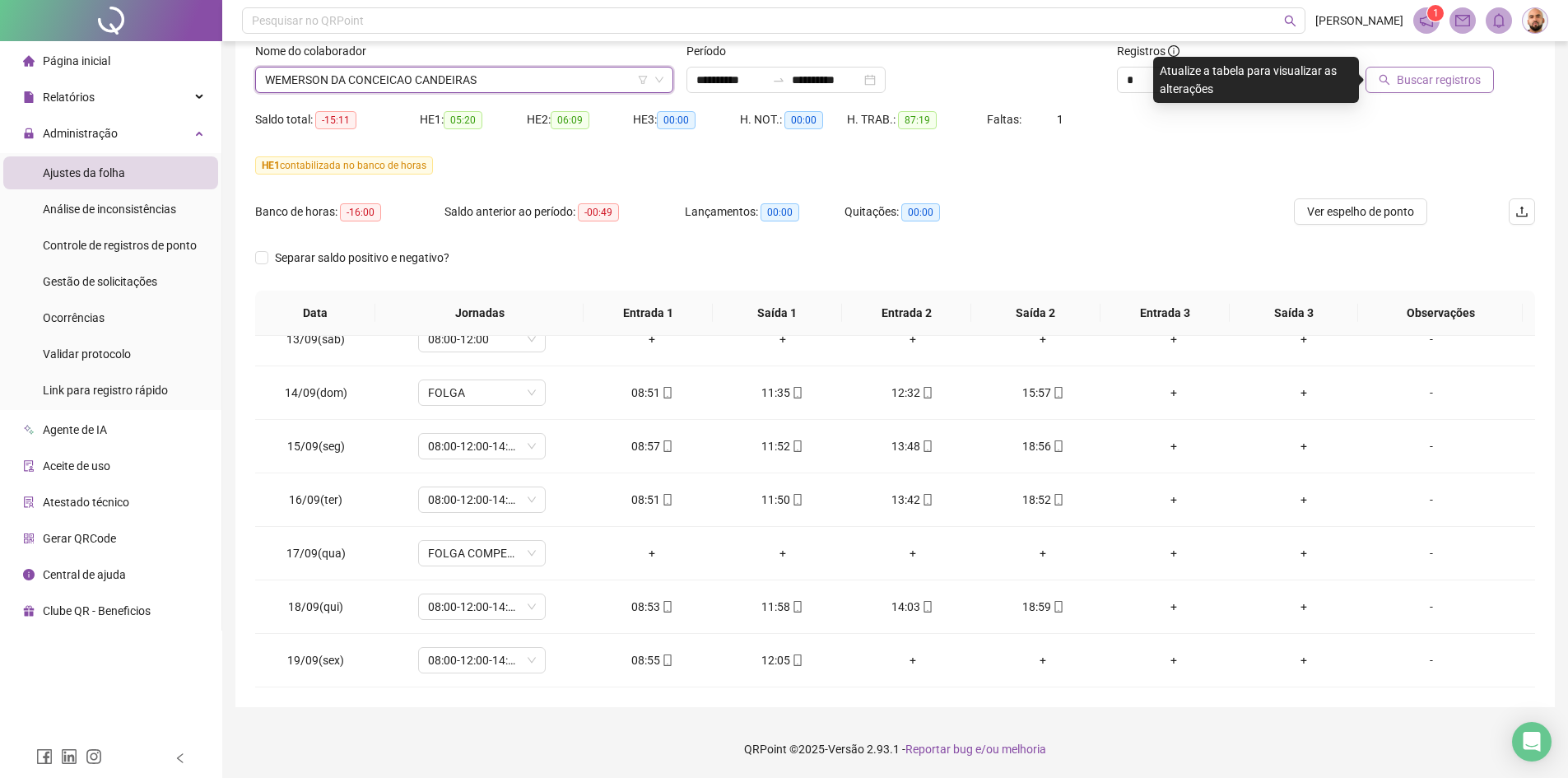
click at [1421, 87] on span "Buscar registros" at bounding box center [1439, 80] width 84 height 18
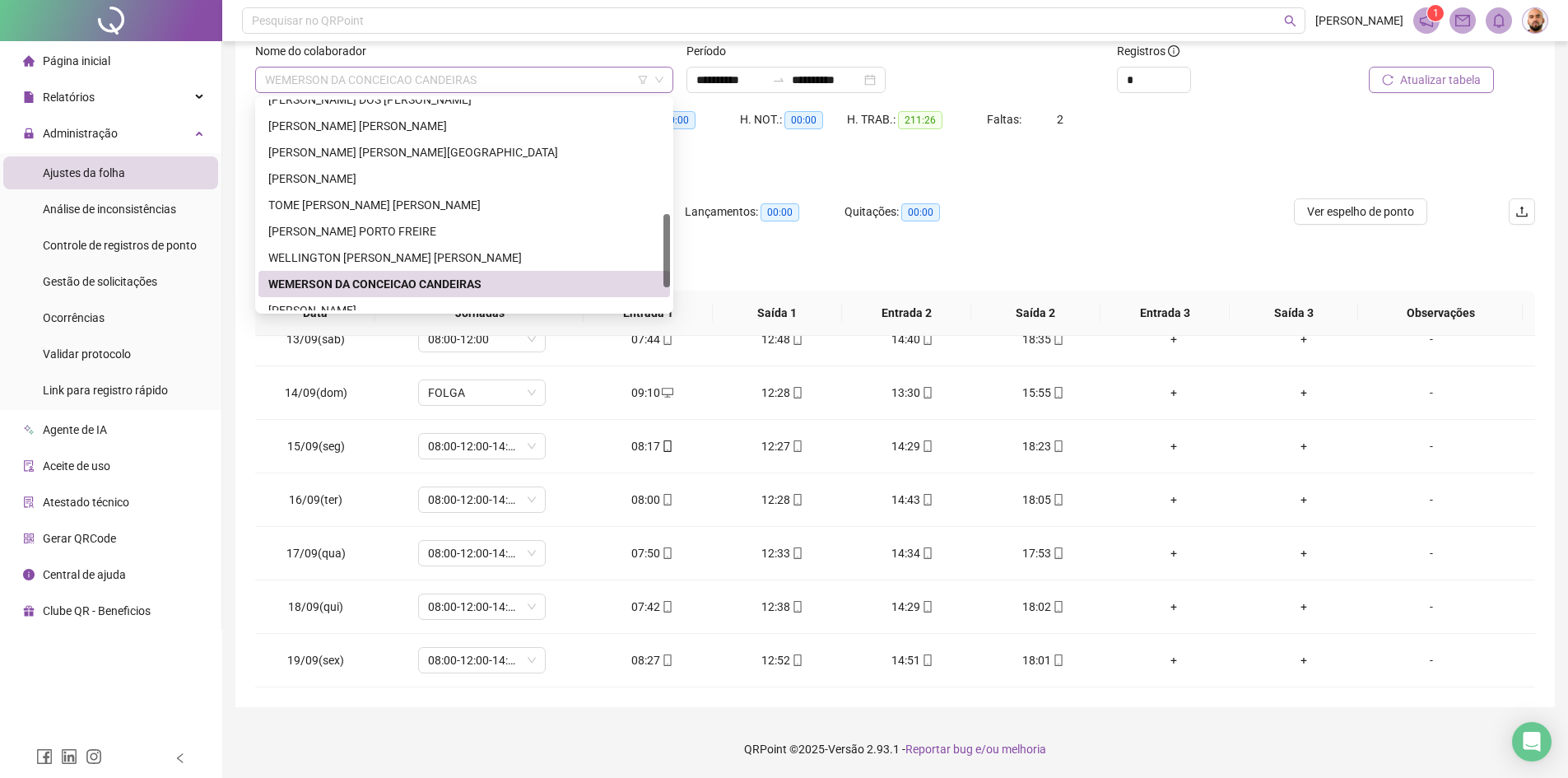
click at [499, 80] on span "WEMERSON DA CONCEICAO CANDEIRAS" at bounding box center [464, 80] width 398 height 25
click at [406, 261] on div "WELLINGTON [PERSON_NAME] [PERSON_NAME]" at bounding box center [464, 257] width 392 height 18
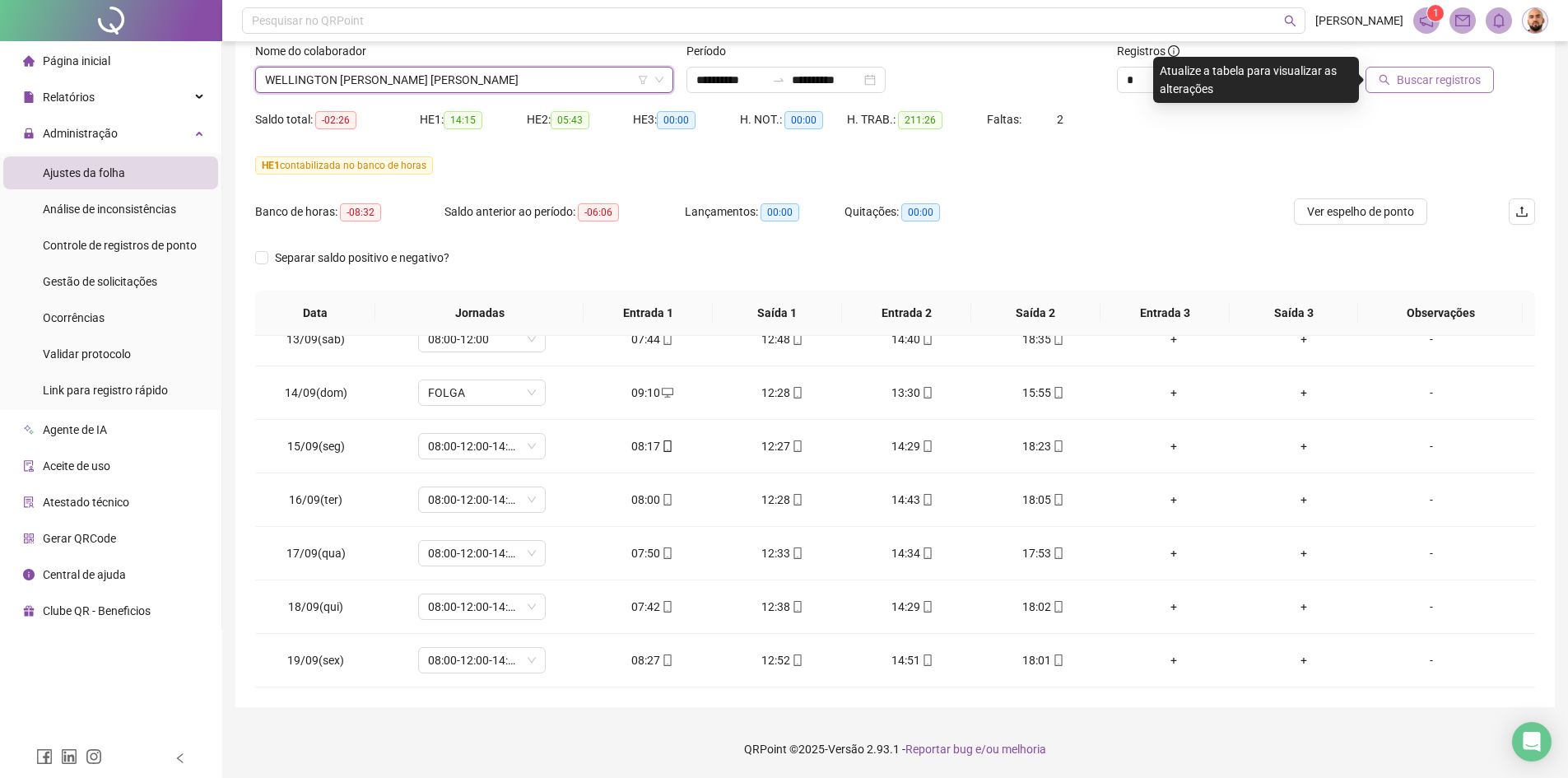
click at [1423, 84] on span "Buscar registros" at bounding box center [1439, 80] width 84 height 18
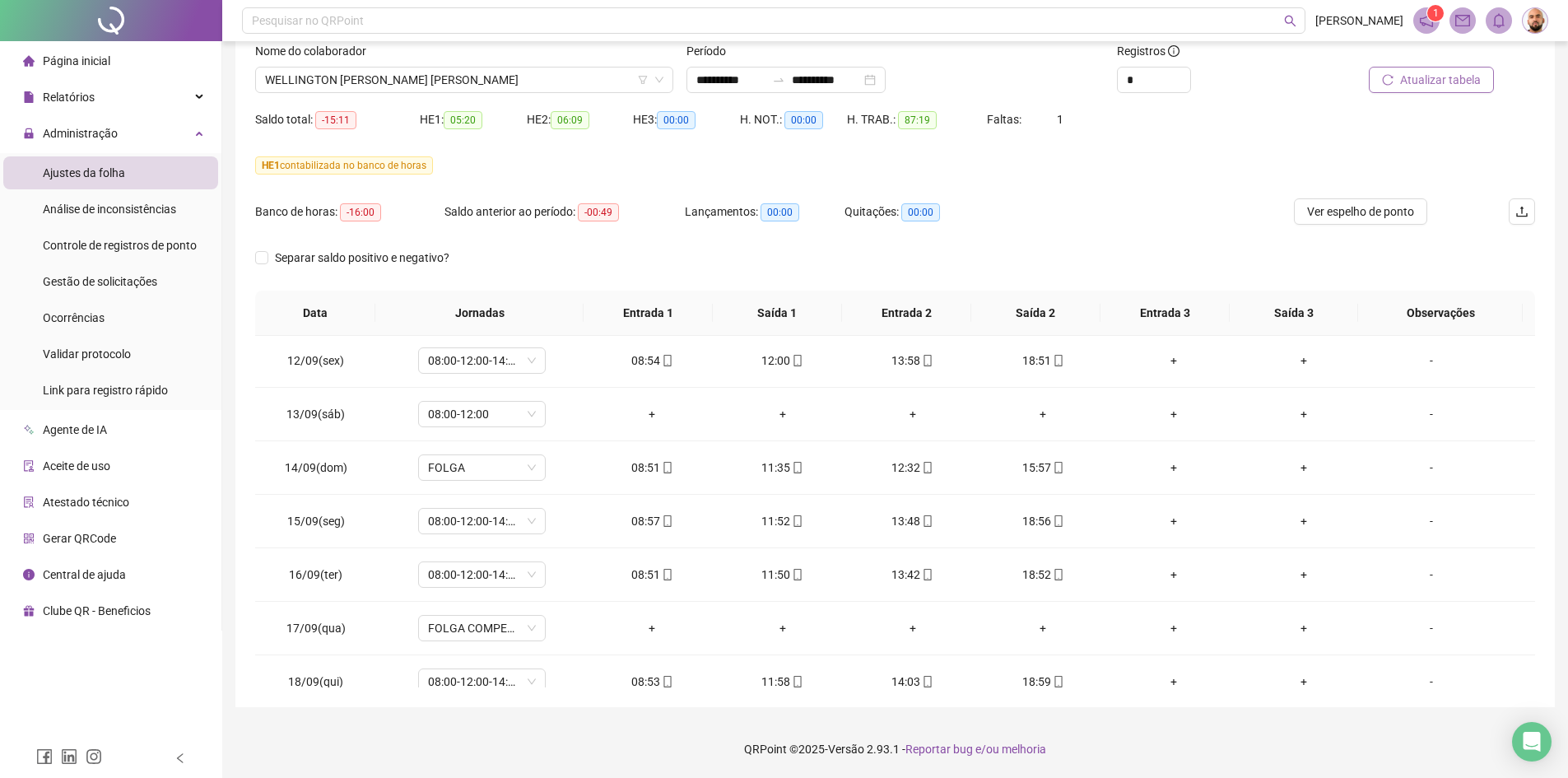
scroll to position [1362, 0]
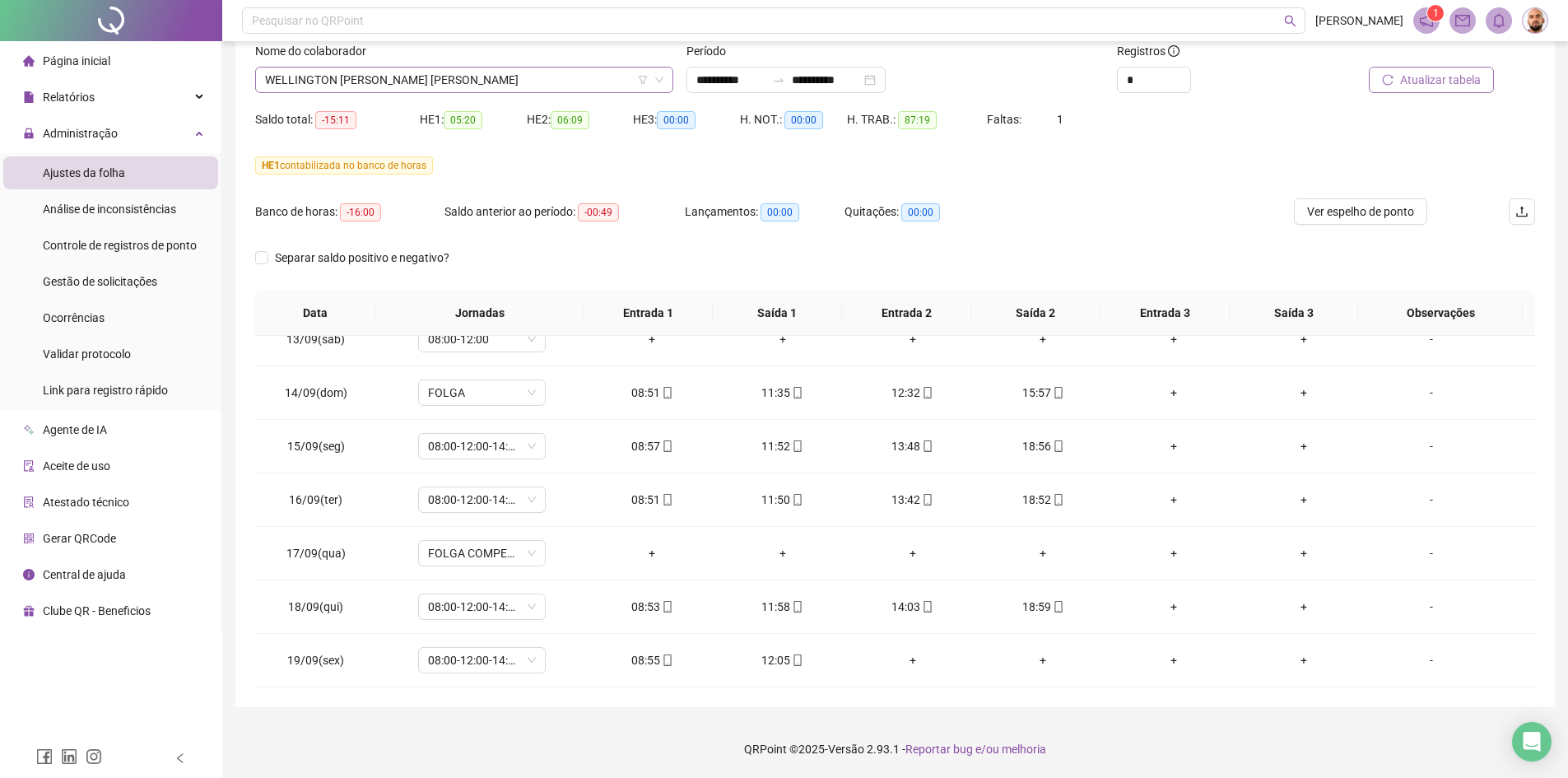
click at [493, 83] on span "WELLINGTON [PERSON_NAME] [PERSON_NAME]" at bounding box center [464, 80] width 398 height 25
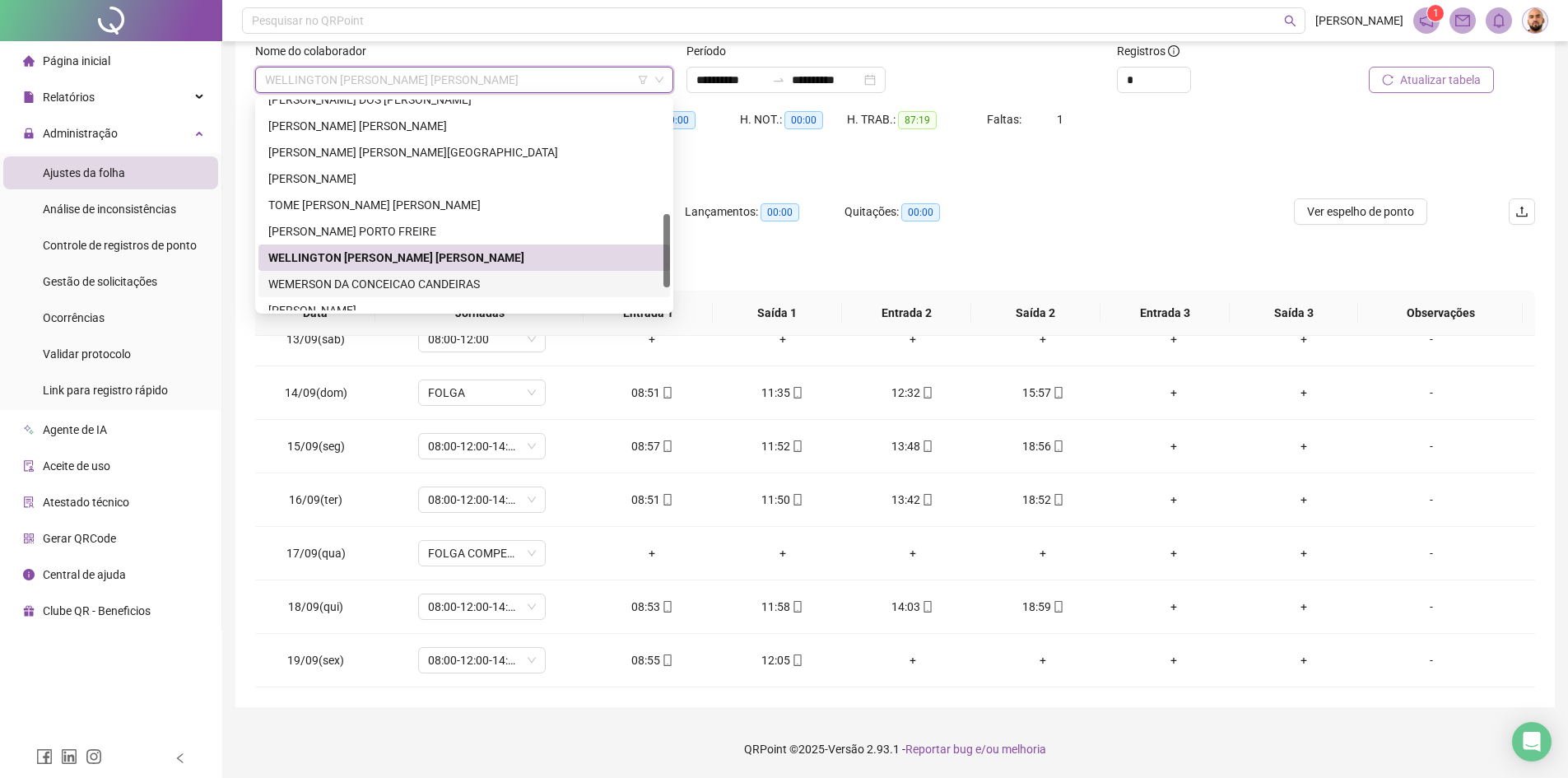
click at [449, 279] on div "WEMERSON DA CONCEICAO CANDEIRAS" at bounding box center [464, 284] width 392 height 18
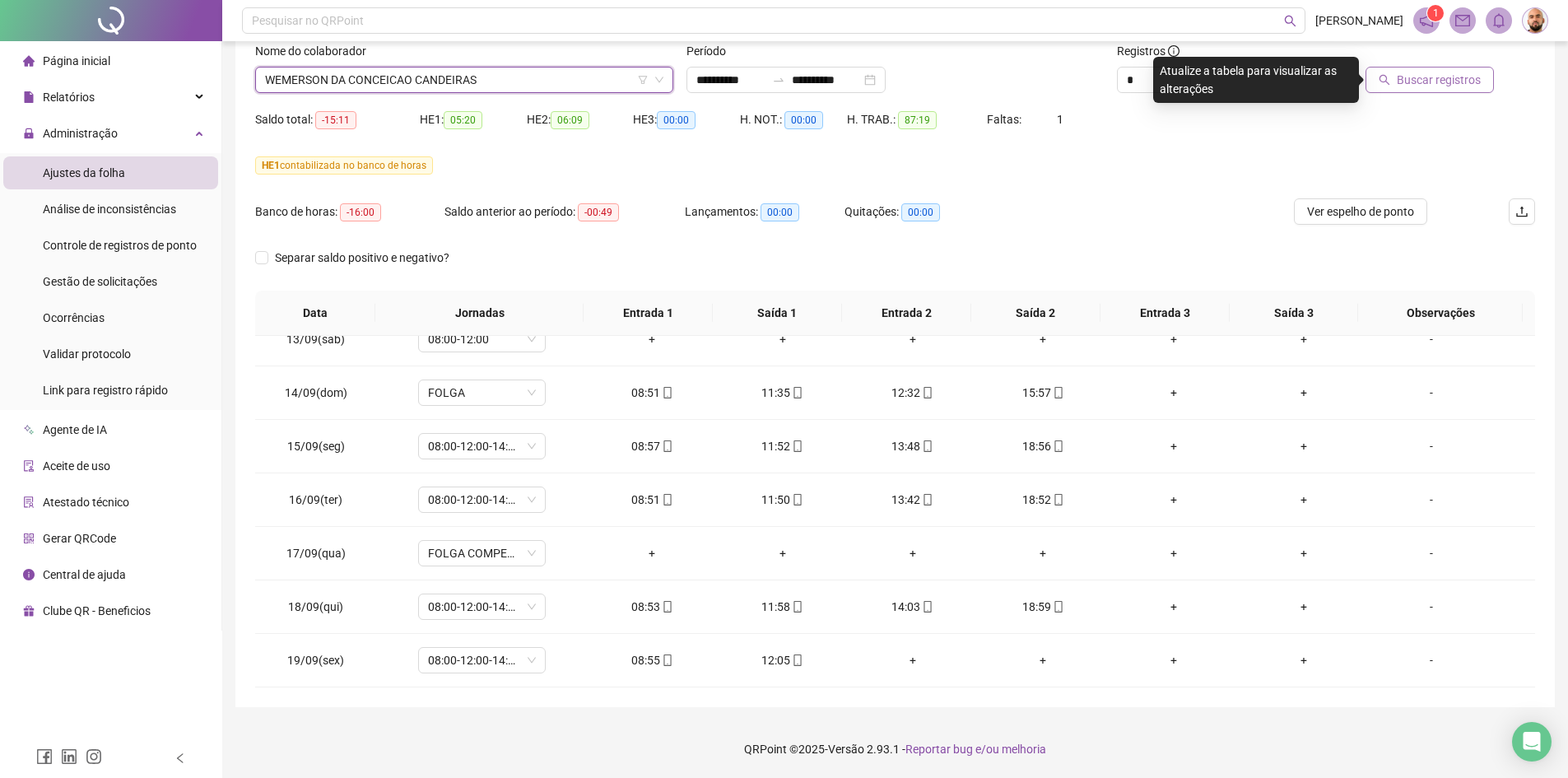
click at [1422, 82] on span "Buscar registros" at bounding box center [1439, 80] width 84 height 18
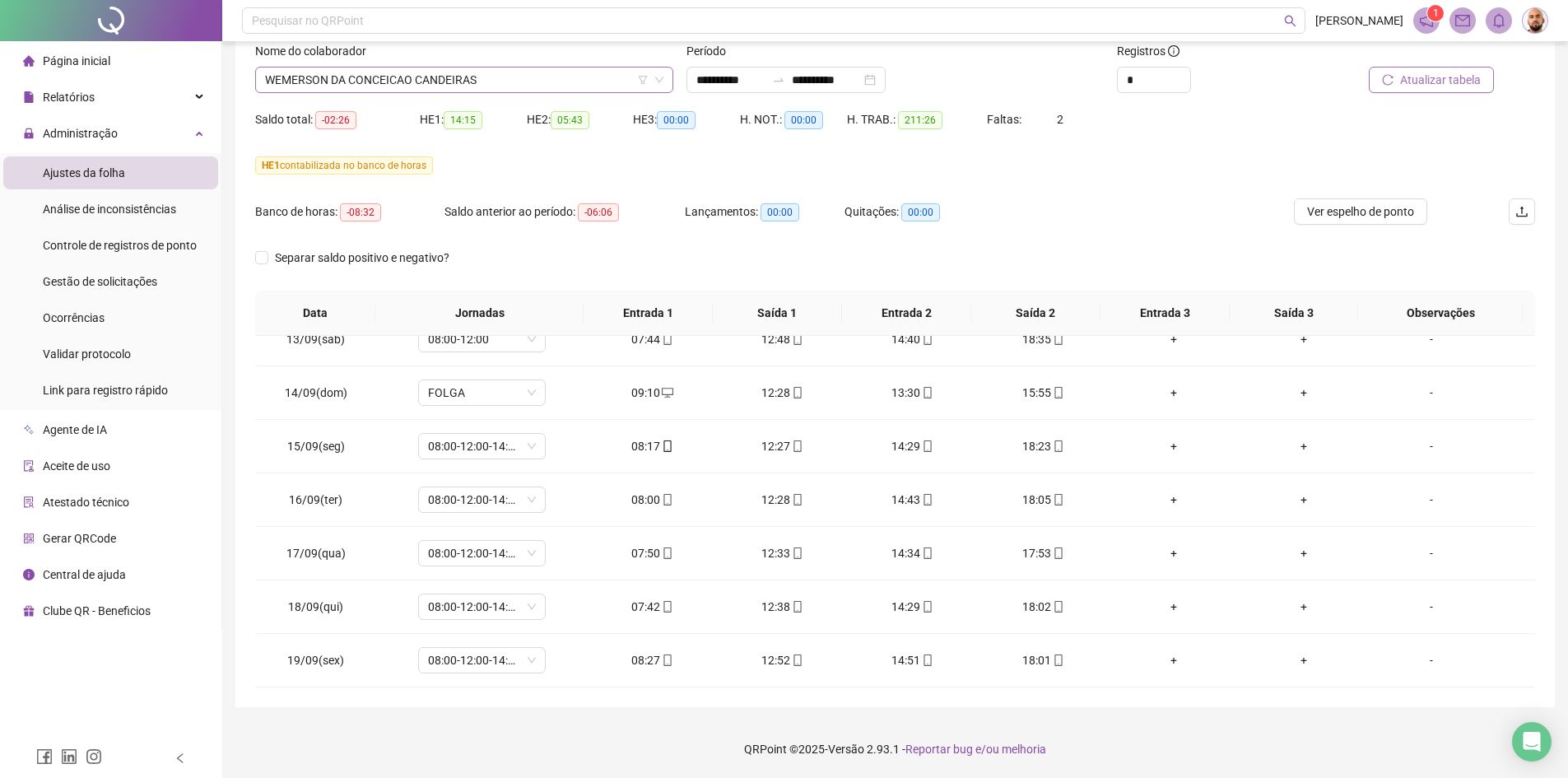
click at [538, 78] on span "WEMERSON DA CONCEICAO CANDEIRAS" at bounding box center [464, 80] width 398 height 25
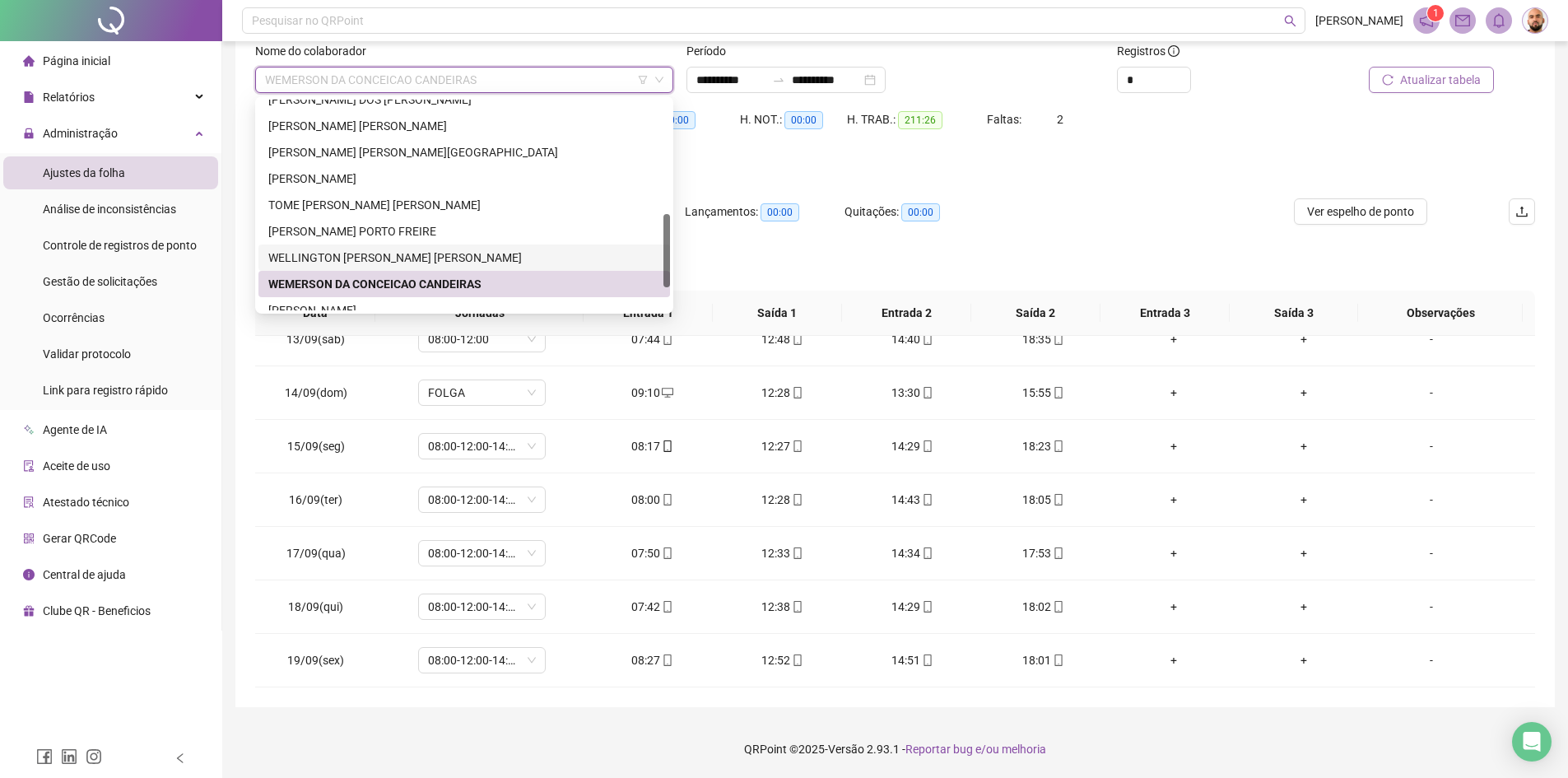
scroll to position [395, 0]
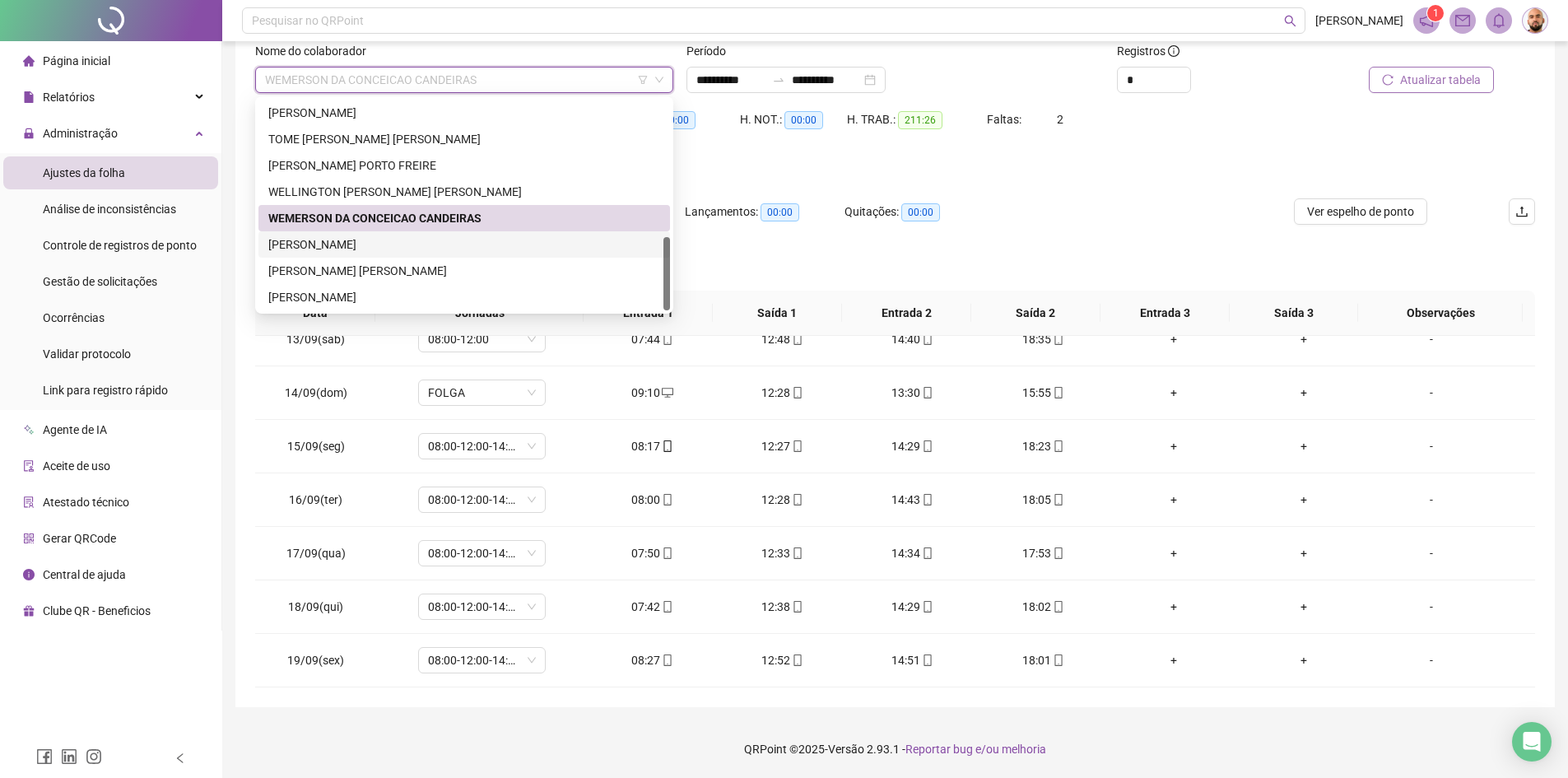
click at [462, 242] on div "[PERSON_NAME]" at bounding box center [464, 245] width 392 height 18
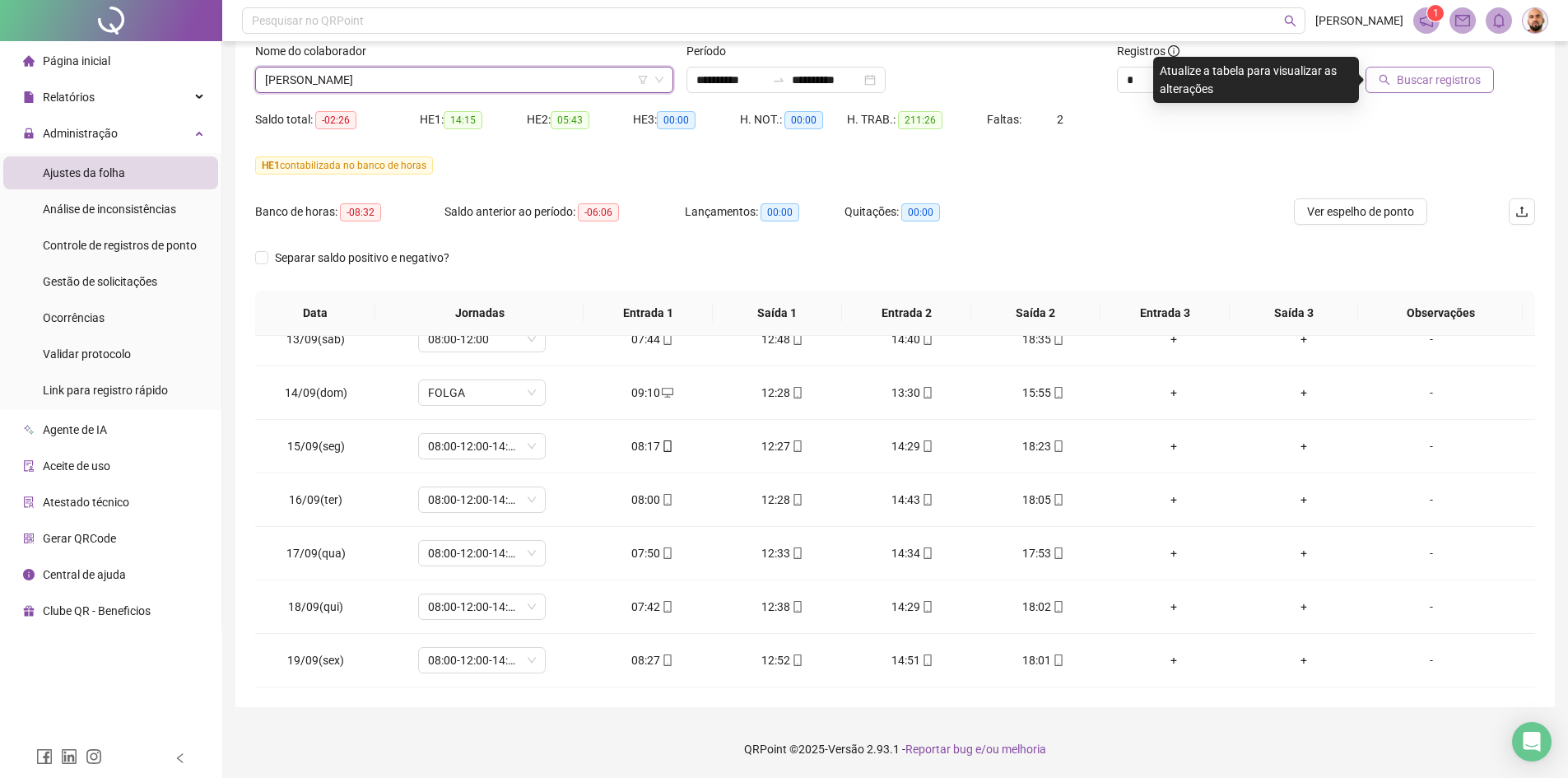
click at [1412, 81] on span "Buscar registros" at bounding box center [1439, 80] width 84 height 18
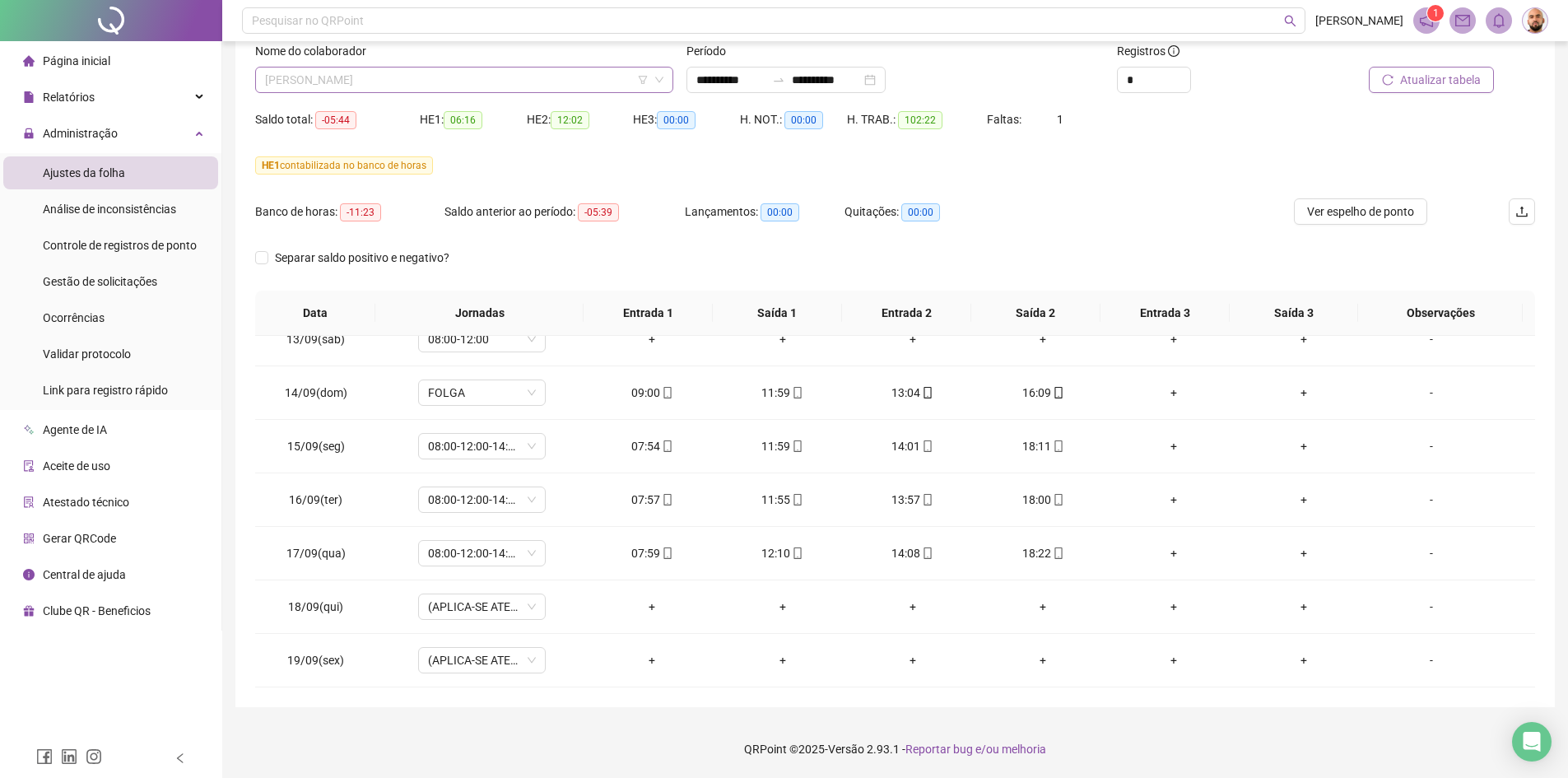
click at [436, 79] on span "[PERSON_NAME]" at bounding box center [464, 80] width 398 height 25
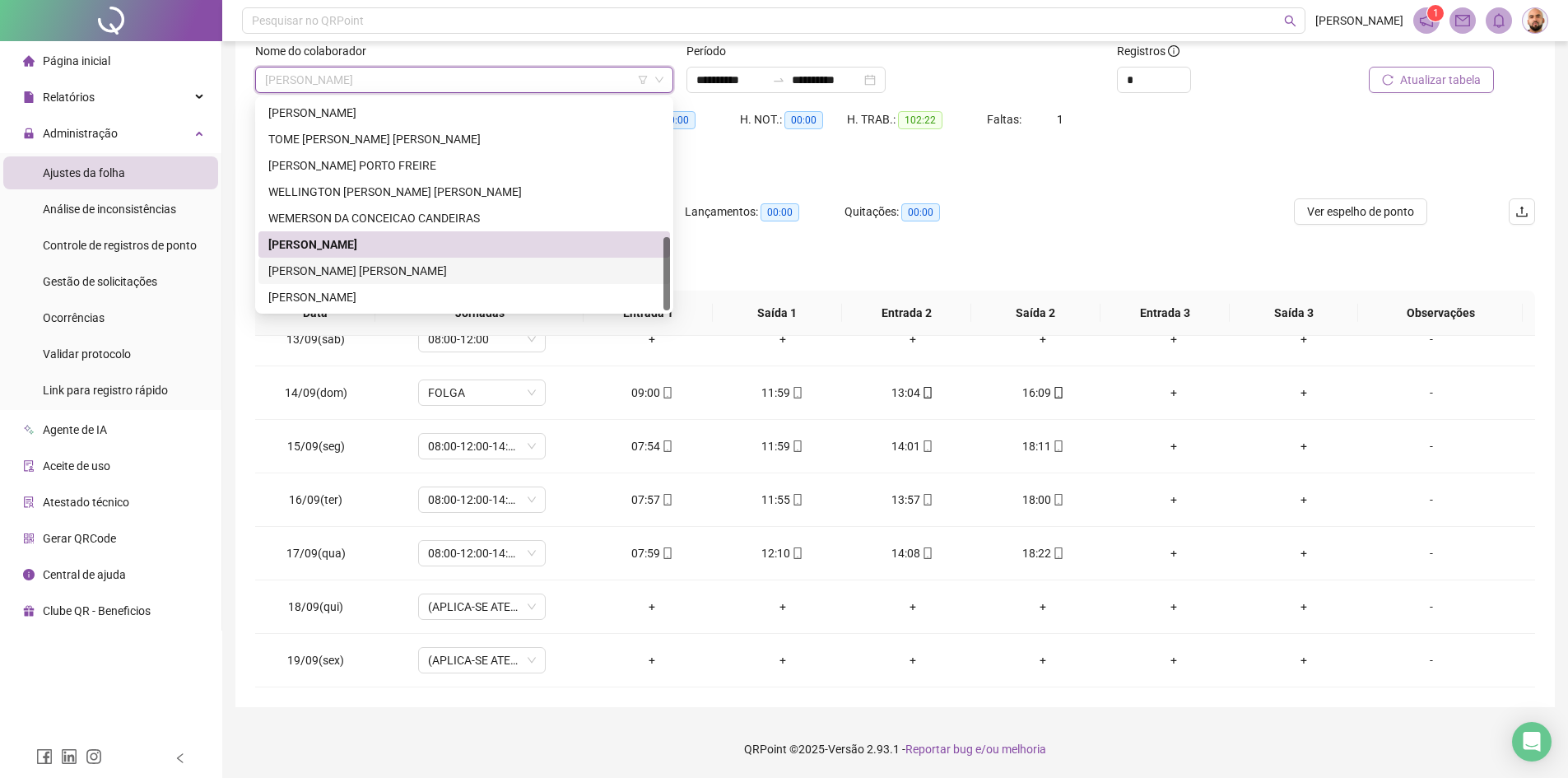
click at [444, 280] on div "[PERSON_NAME] [PERSON_NAME]" at bounding box center [465, 271] width 412 height 27
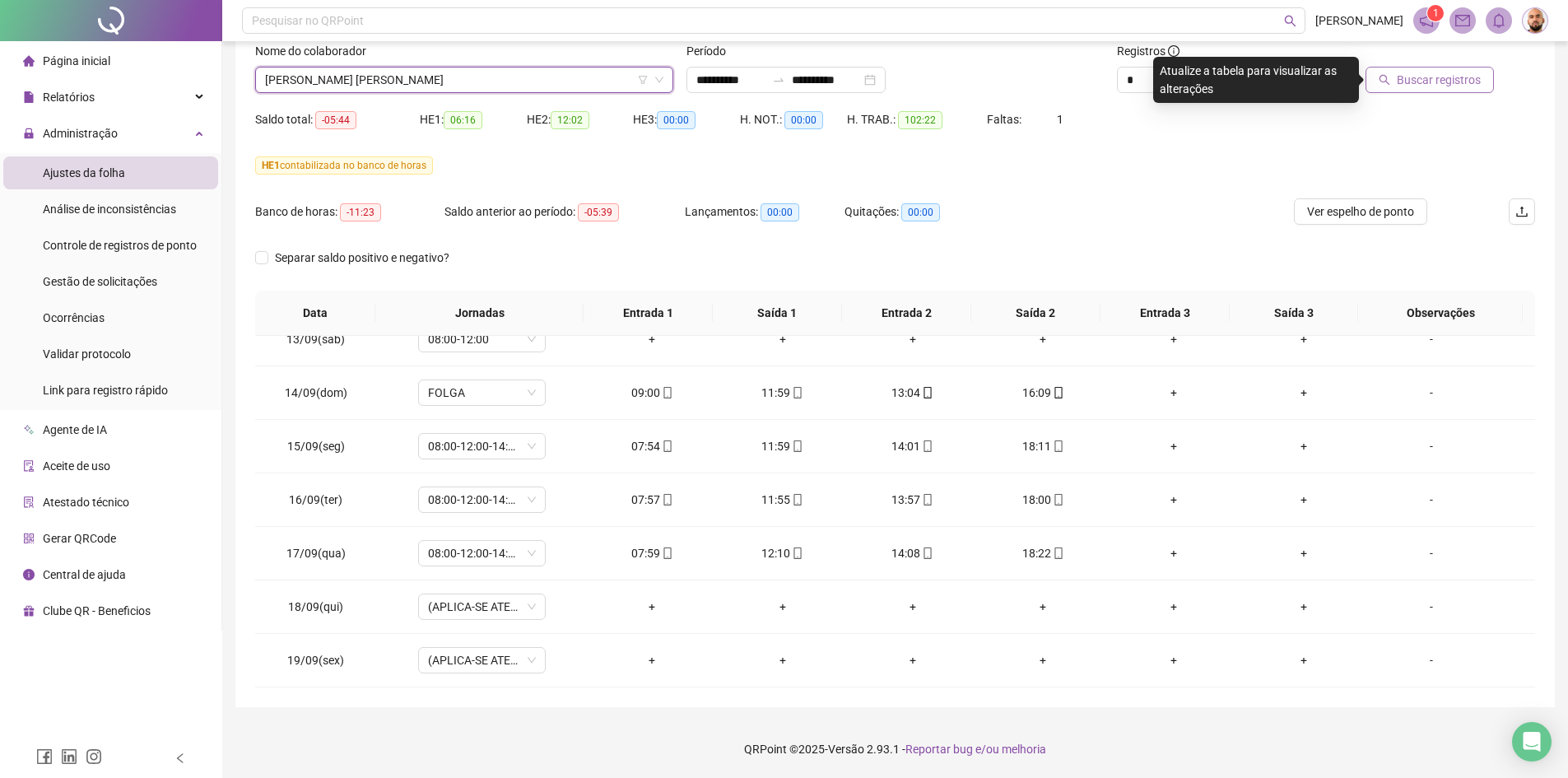
click at [1460, 83] on span "Buscar registros" at bounding box center [1439, 80] width 84 height 18
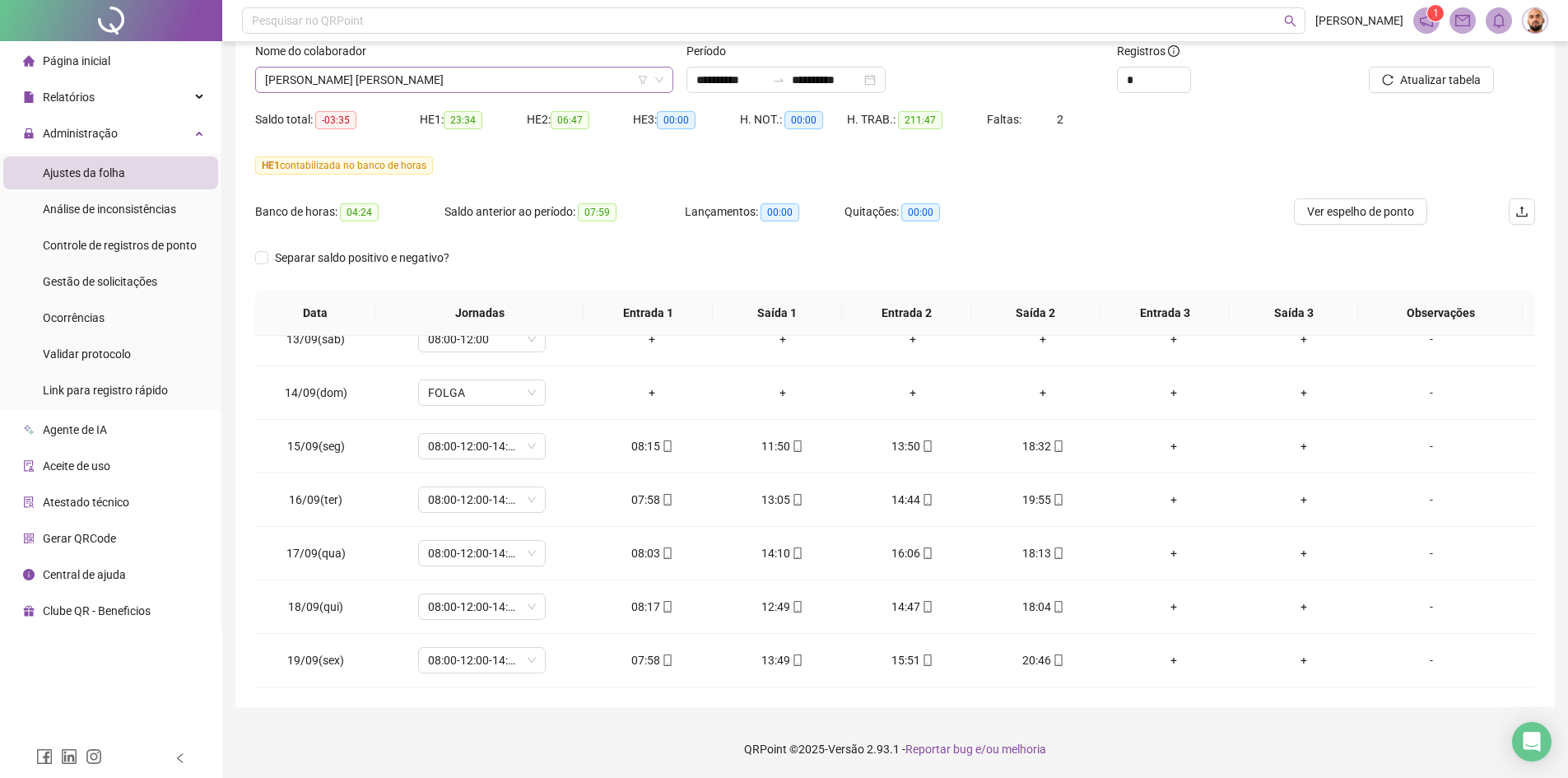
click at [489, 74] on span "[PERSON_NAME] [PERSON_NAME]" at bounding box center [464, 80] width 398 height 25
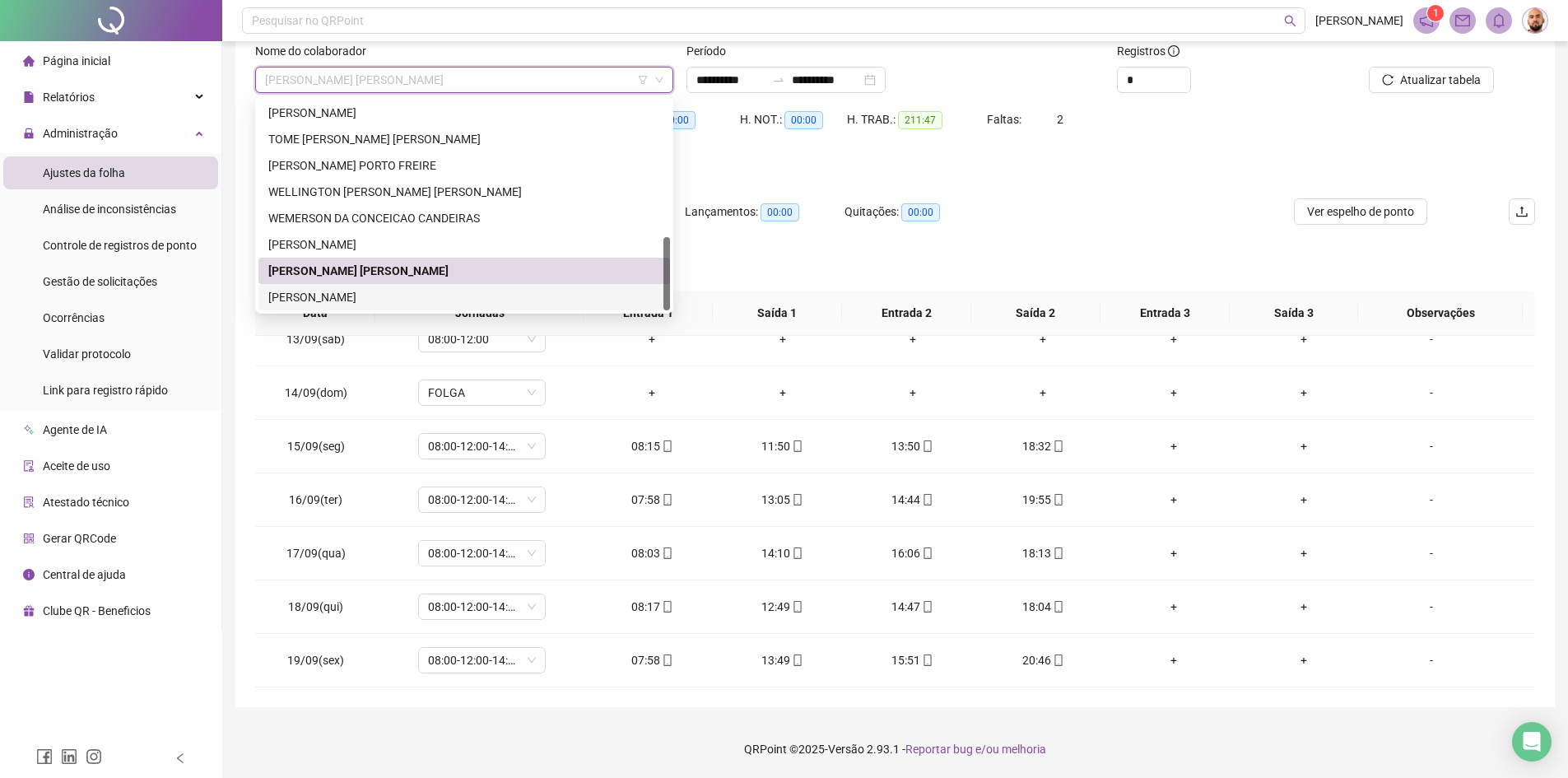
click at [417, 302] on div "[PERSON_NAME]" at bounding box center [464, 297] width 392 height 18
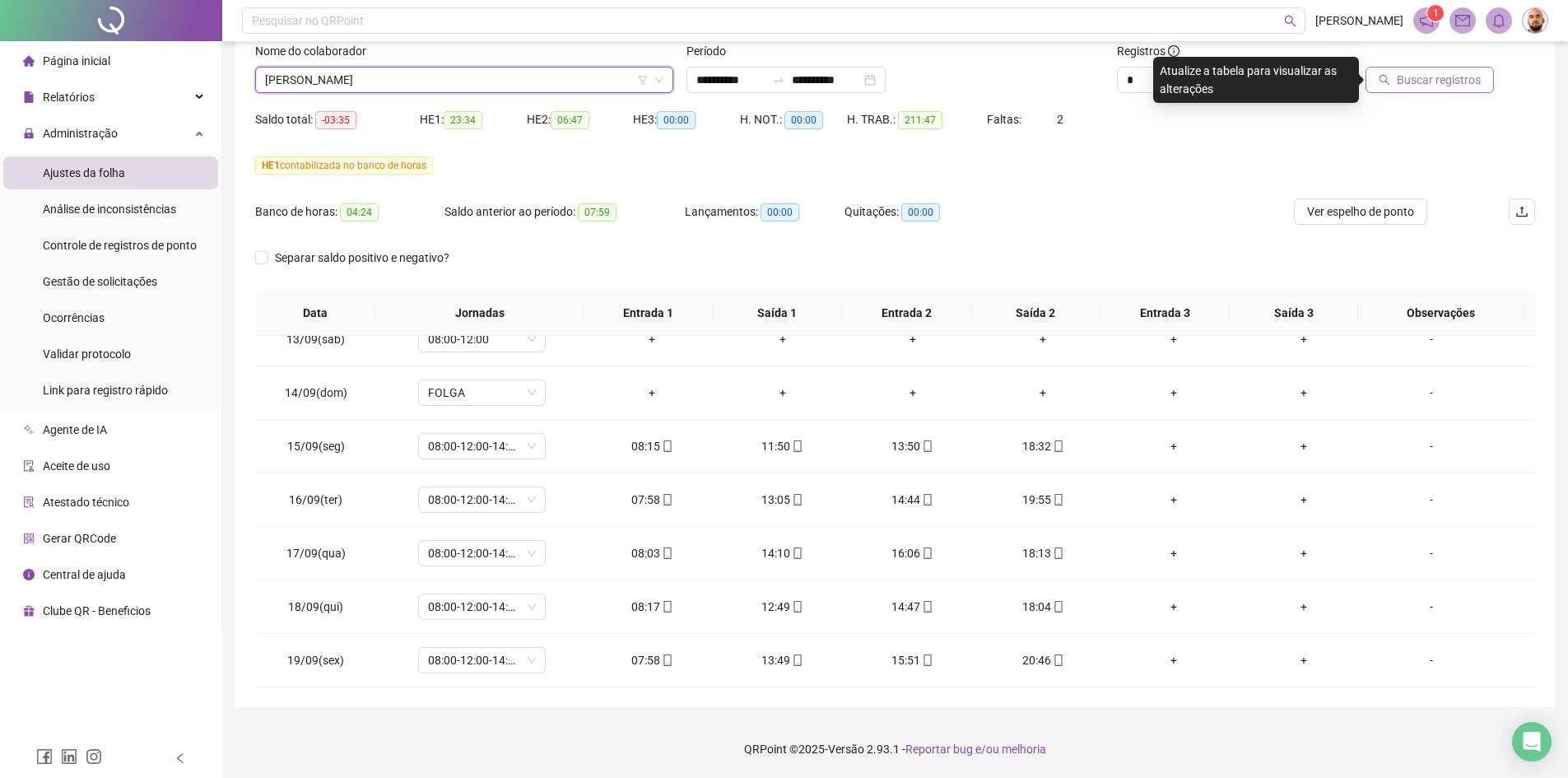
click at [1477, 81] on span "Buscar registros" at bounding box center [1439, 80] width 84 height 18
